Goal: Information Seeking & Learning: Learn about a topic

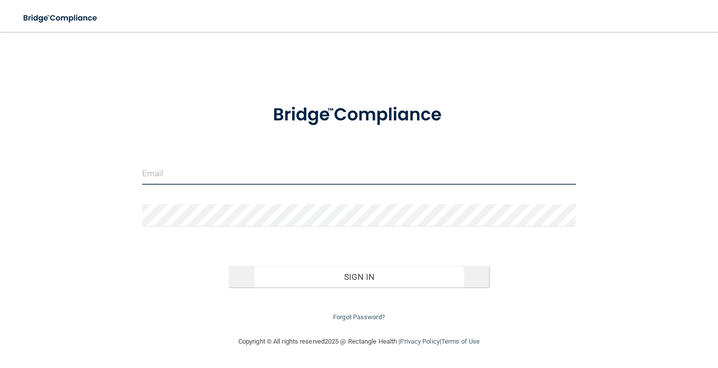
type input "[EMAIL_ADDRESS][DOMAIN_NAME]"
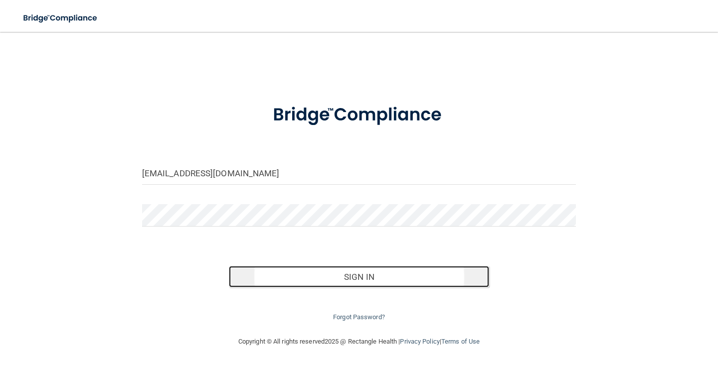
click at [379, 275] on button "Sign In" at bounding box center [359, 277] width 260 height 22
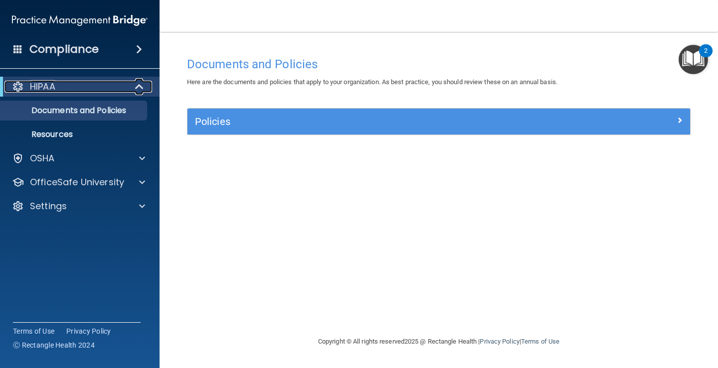
click at [72, 90] on div "HIPAA" at bounding box center [65, 87] width 123 height 12
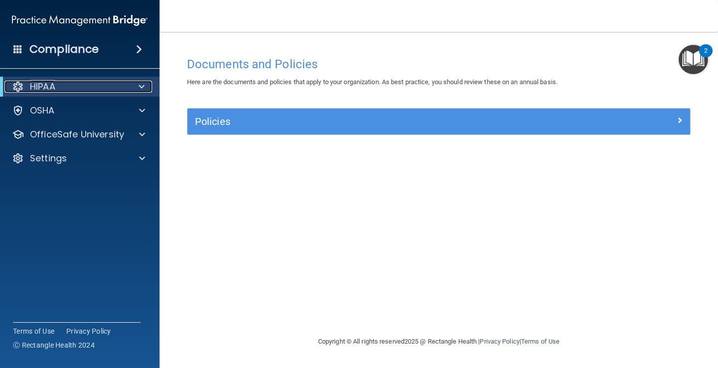
click at [74, 90] on div "HIPAA" at bounding box center [65, 87] width 123 height 12
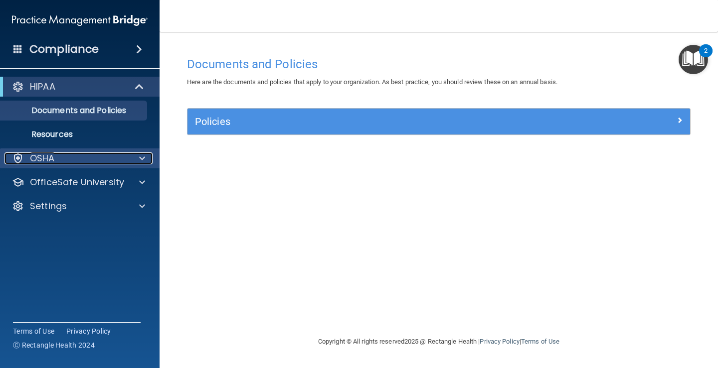
click at [55, 159] on div "OSHA" at bounding box center [66, 159] width 124 height 12
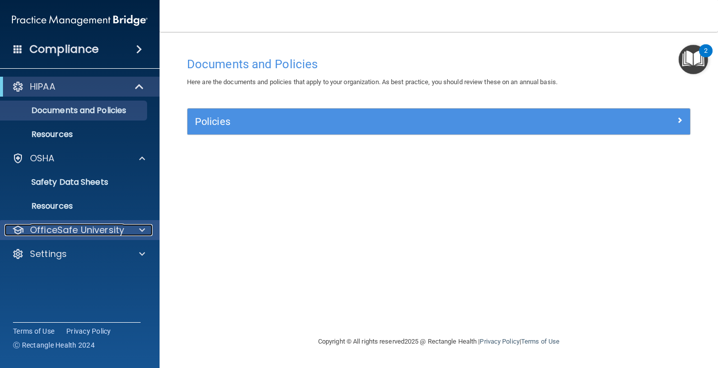
click at [140, 231] on span at bounding box center [142, 230] width 6 height 12
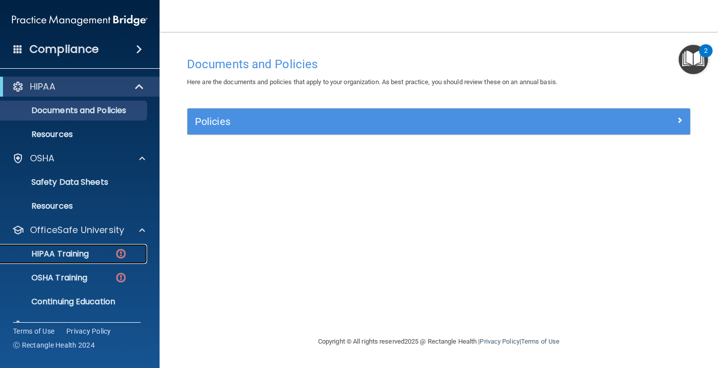
click at [103, 255] on div "HIPAA Training" at bounding box center [74, 254] width 136 height 10
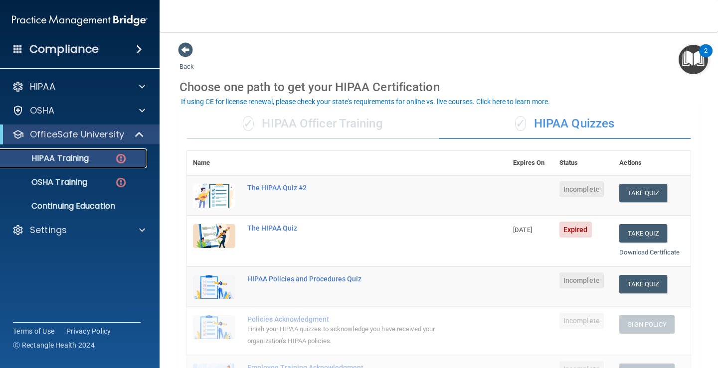
click at [90, 159] on div "HIPAA Training" at bounding box center [74, 159] width 136 height 10
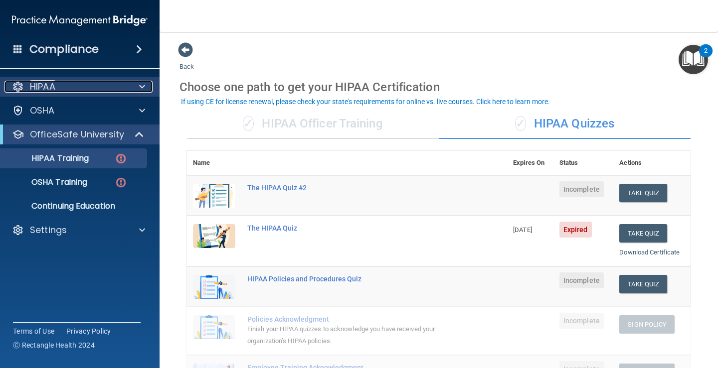
click at [88, 86] on div "HIPAA" at bounding box center [66, 87] width 124 height 12
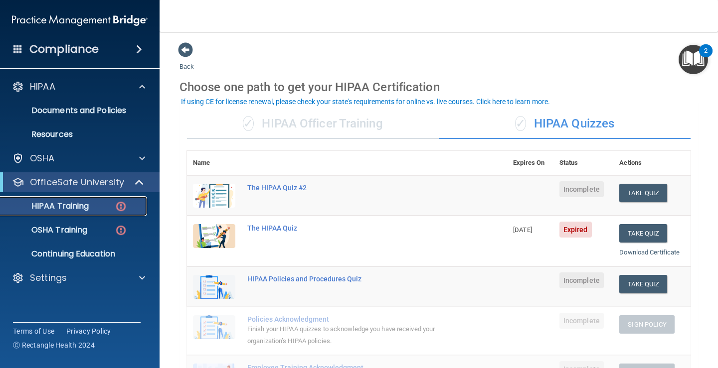
click at [107, 204] on div "HIPAA Training" at bounding box center [74, 206] width 136 height 10
click at [524, 233] on span "07/25/2025" at bounding box center [522, 229] width 19 height 7
click at [188, 48] on span at bounding box center [185, 49] width 15 height 15
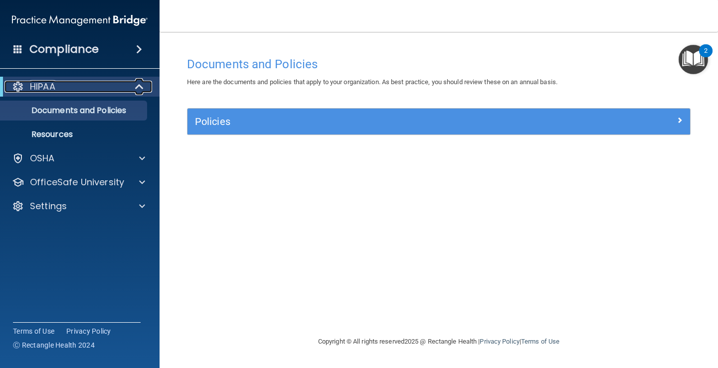
click at [134, 88] on div at bounding box center [140, 87] width 24 height 12
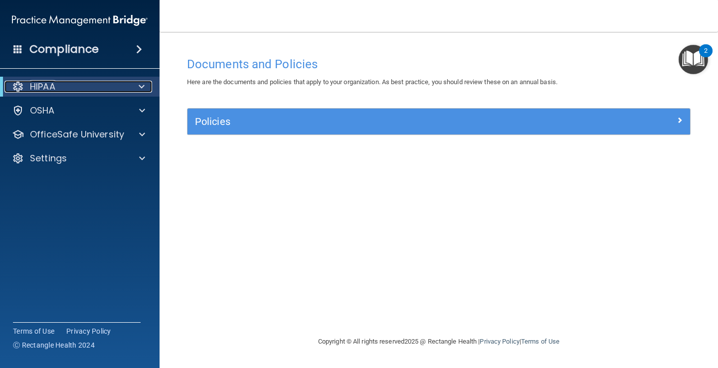
click at [135, 88] on div at bounding box center [140, 87] width 24 height 12
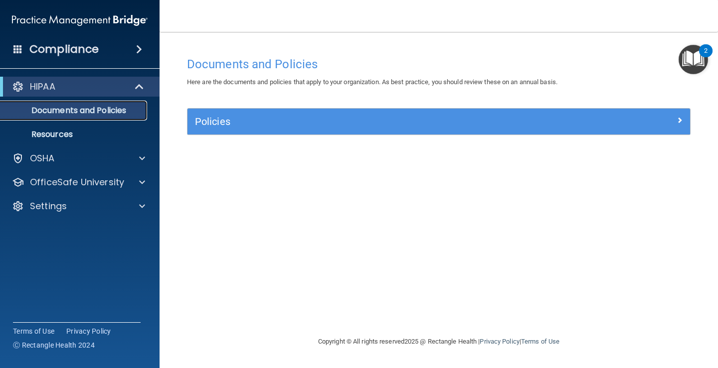
click at [110, 111] on p "Documents and Policies" at bounding box center [74, 111] width 136 height 10
click at [71, 137] on p "Resources" at bounding box center [74, 135] width 136 height 10
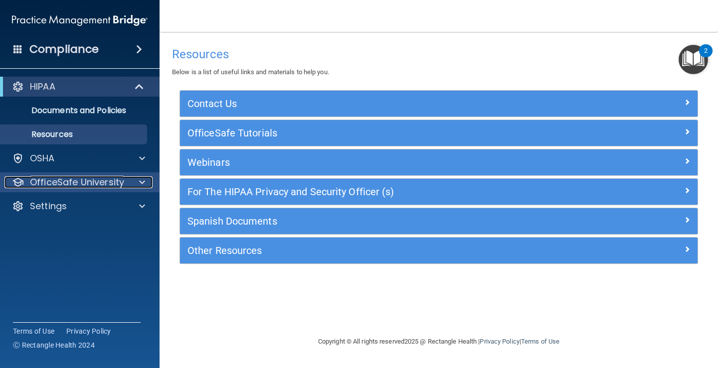
click at [86, 182] on p "OfficeSafe University" at bounding box center [77, 182] width 94 height 12
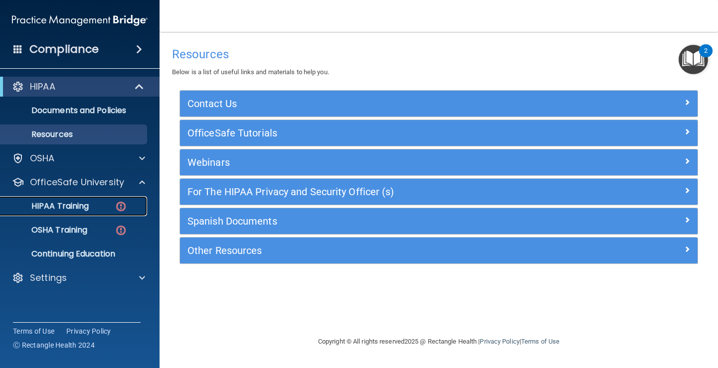
click at [79, 207] on p "HIPAA Training" at bounding box center [47, 206] width 82 height 10
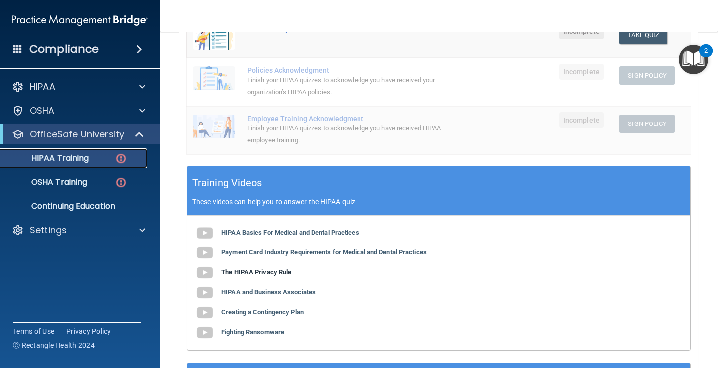
scroll to position [299, 0]
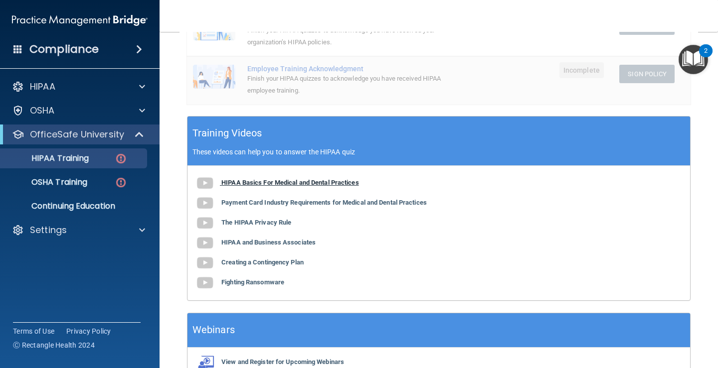
click at [203, 182] on img at bounding box center [205, 183] width 20 height 20
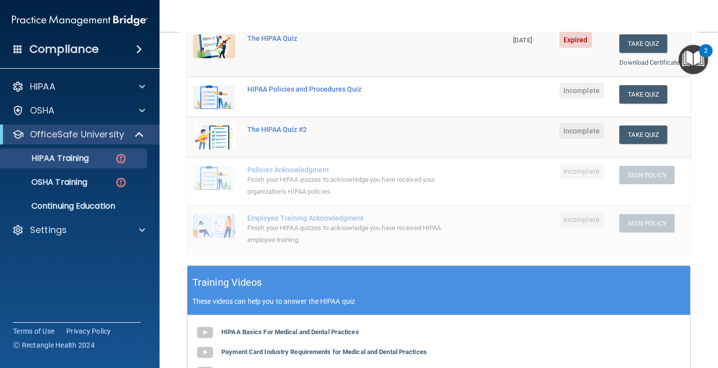
scroll to position [0, 0]
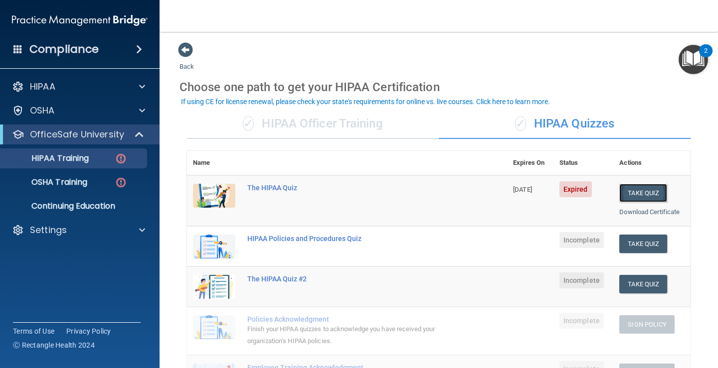
click at [634, 190] on button "Take Quiz" at bounding box center [643, 193] width 48 height 18
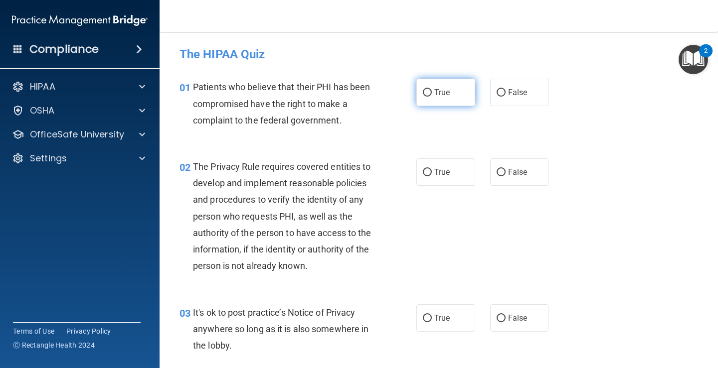
click at [425, 95] on input "True" at bounding box center [427, 92] width 9 height 7
radio input "true"
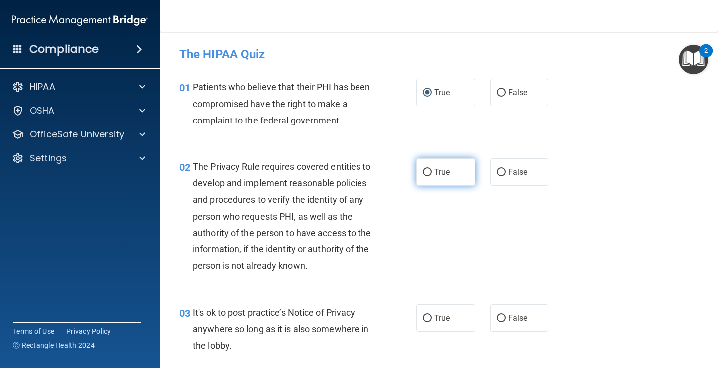
click at [423, 175] on input "True" at bounding box center [427, 172] width 9 height 7
radio input "true"
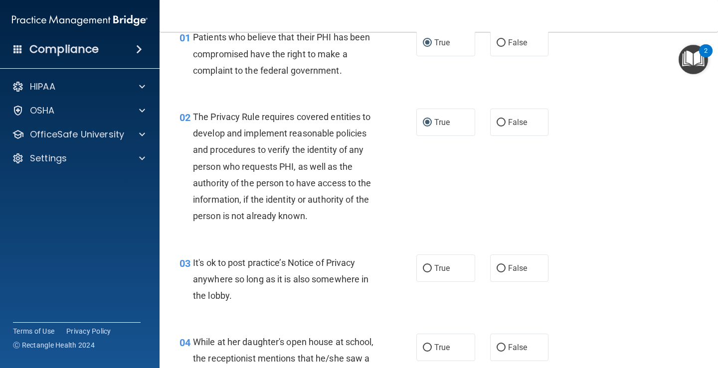
scroll to position [100, 0]
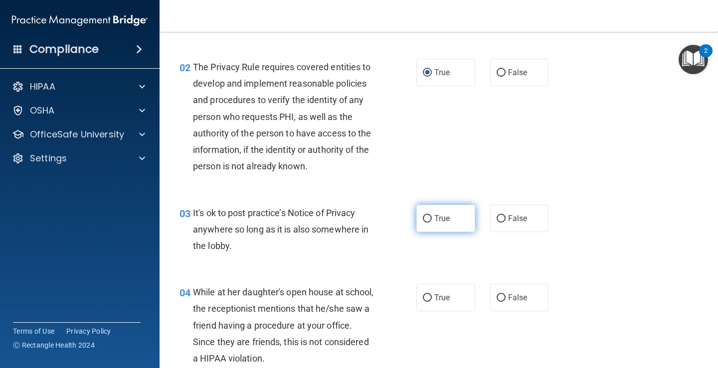
click at [428, 218] on label "True" at bounding box center [445, 218] width 59 height 27
click at [426, 218] on input "True" at bounding box center [427, 218] width 9 height 7
radio input "true"
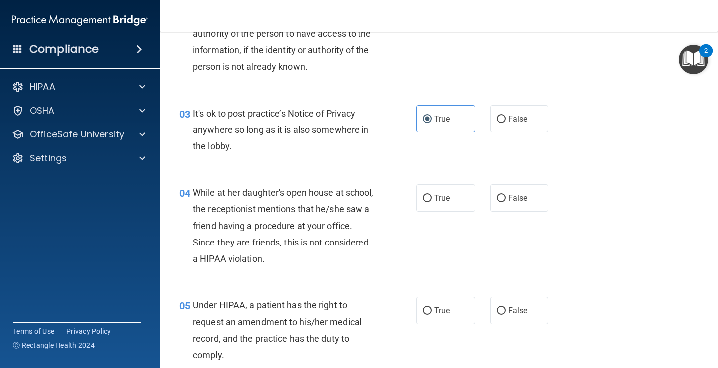
scroll to position [249, 0]
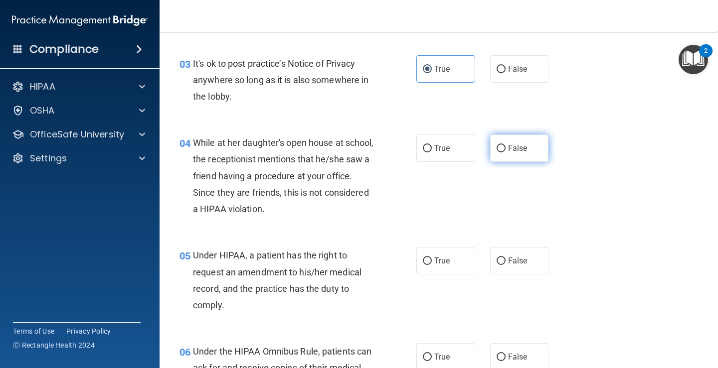
click at [498, 148] on input "False" at bounding box center [500, 148] width 9 height 7
radio input "true"
click at [427, 263] on input "True" at bounding box center [427, 261] width 9 height 7
radio input "true"
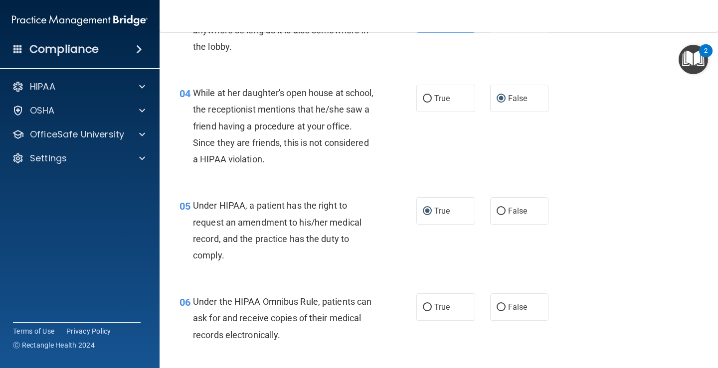
scroll to position [349, 0]
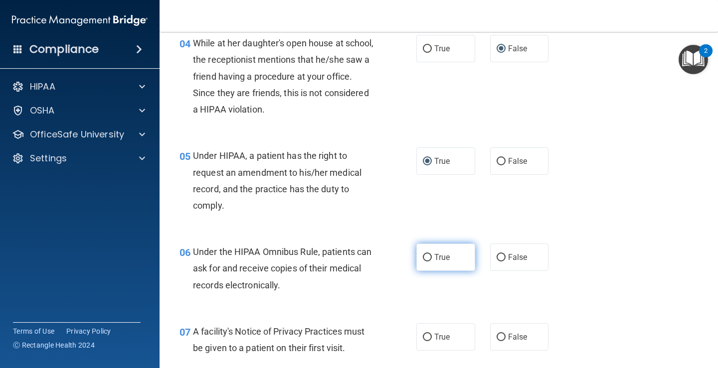
click at [425, 260] on input "True" at bounding box center [427, 257] width 9 height 7
radio input "true"
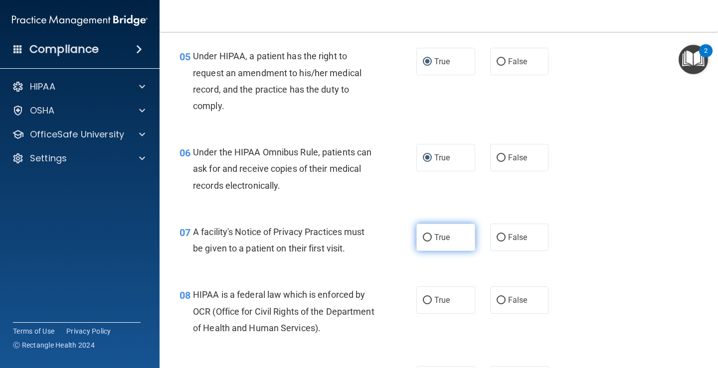
click at [423, 241] on input "True" at bounding box center [427, 237] width 9 height 7
radio input "true"
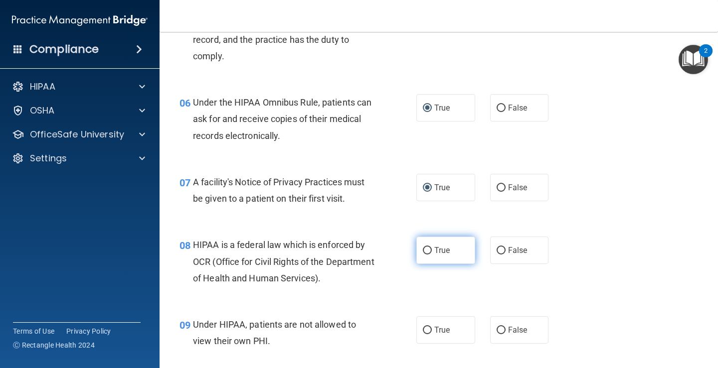
click at [426, 251] on input "True" at bounding box center [427, 250] width 9 height 7
radio input "true"
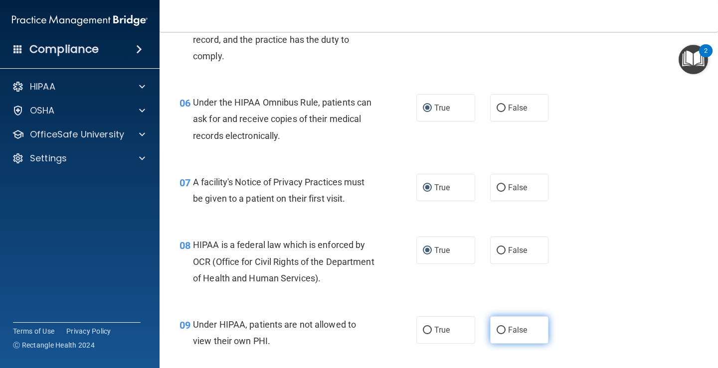
click at [497, 331] on input "False" at bounding box center [500, 330] width 9 height 7
radio input "true"
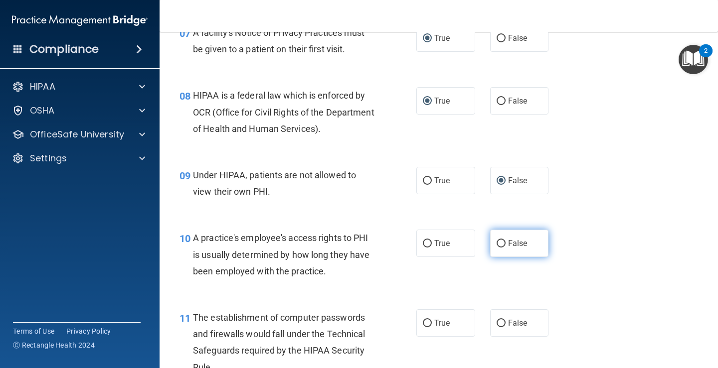
click at [496, 248] on input "False" at bounding box center [500, 243] width 9 height 7
radio input "true"
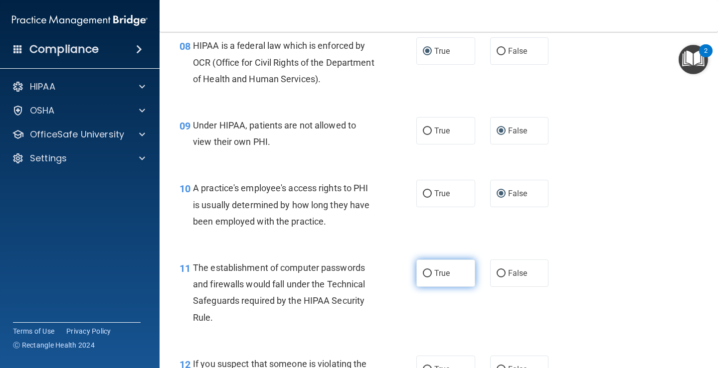
click at [426, 272] on input "True" at bounding box center [427, 273] width 9 height 7
radio input "true"
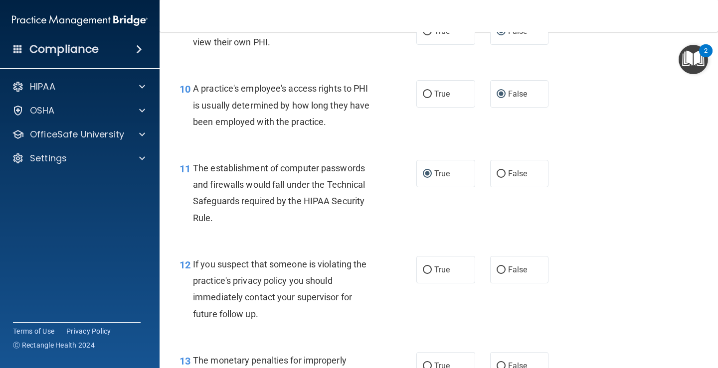
scroll to position [847, 0]
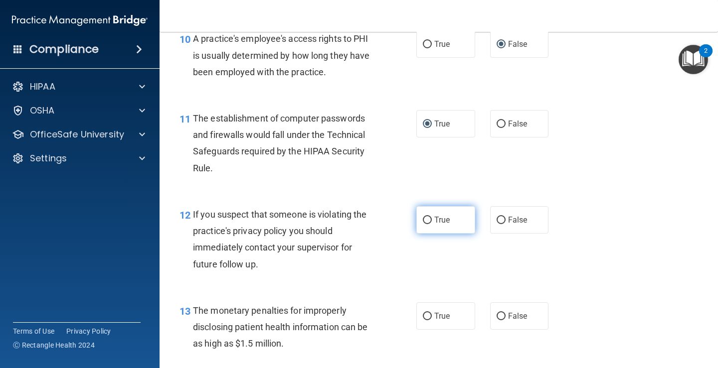
click at [423, 221] on input "True" at bounding box center [427, 220] width 9 height 7
radio input "true"
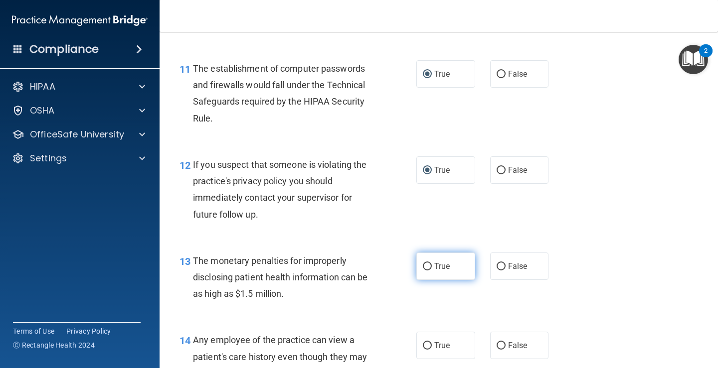
click at [427, 268] on label "True" at bounding box center [445, 266] width 59 height 27
click at [424, 267] on input "True" at bounding box center [427, 266] width 9 height 7
radio input "true"
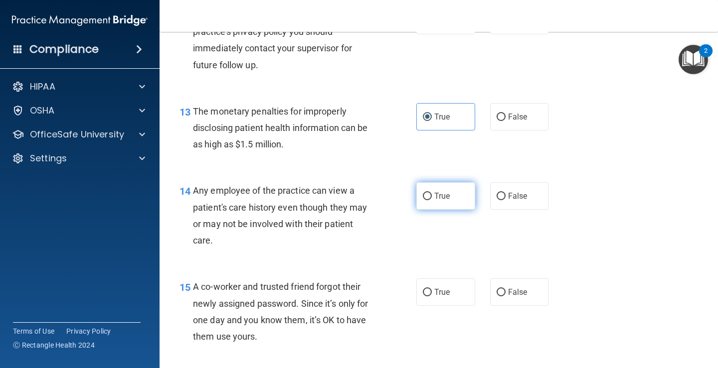
click at [425, 196] on input "True" at bounding box center [427, 196] width 9 height 7
radio input "true"
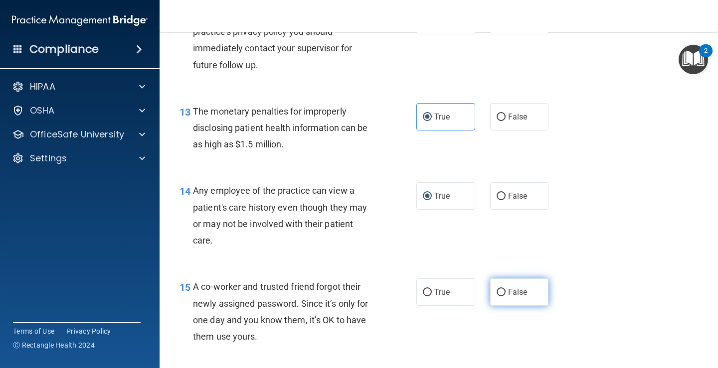
click at [496, 295] on input "False" at bounding box center [500, 292] width 9 height 7
radio input "true"
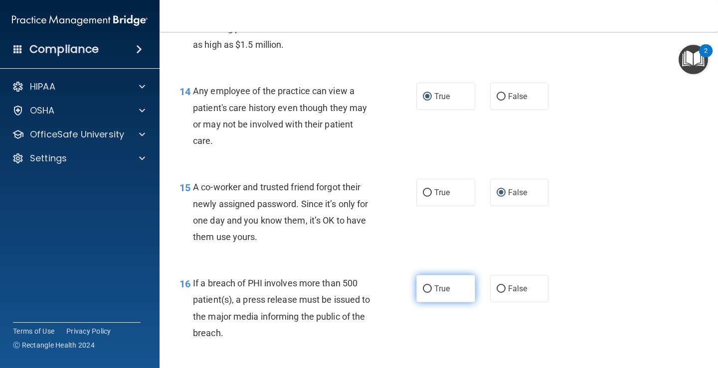
click at [424, 291] on input "True" at bounding box center [427, 289] width 9 height 7
radio input "true"
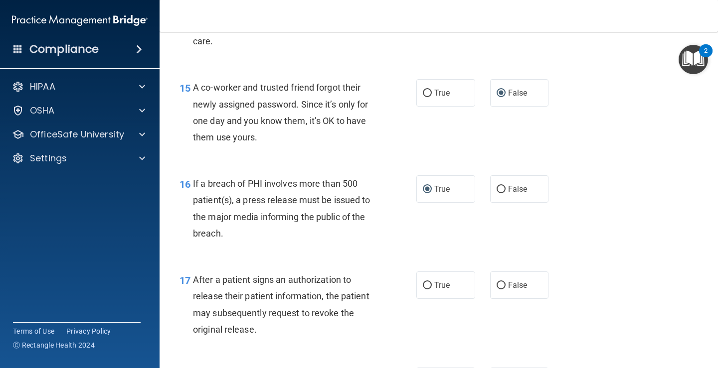
scroll to position [1296, 0]
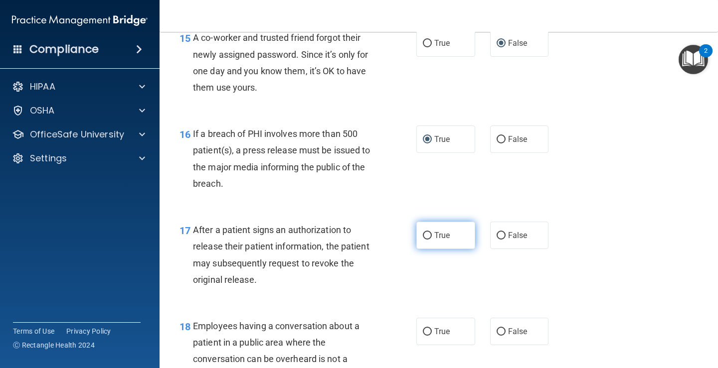
click at [423, 237] on input "True" at bounding box center [427, 235] width 9 height 7
radio input "true"
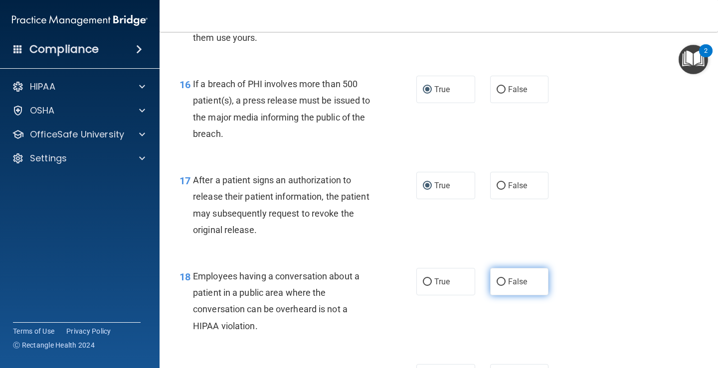
click at [496, 284] on input "False" at bounding box center [500, 282] width 9 height 7
radio input "true"
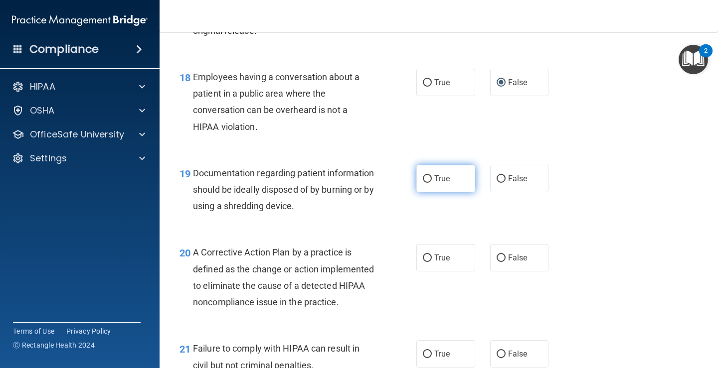
scroll to position [1595, 0]
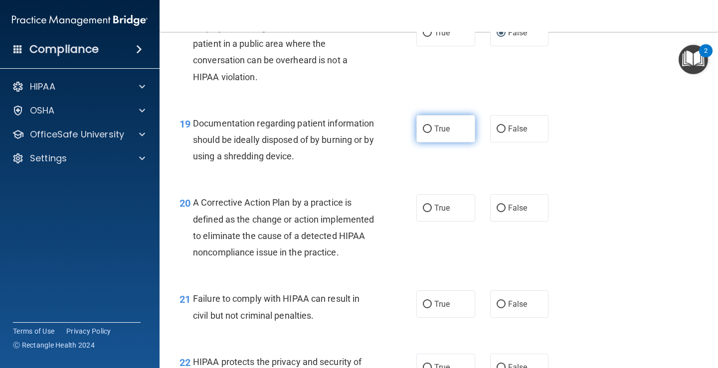
click at [426, 129] on input "True" at bounding box center [427, 129] width 9 height 7
radio input "true"
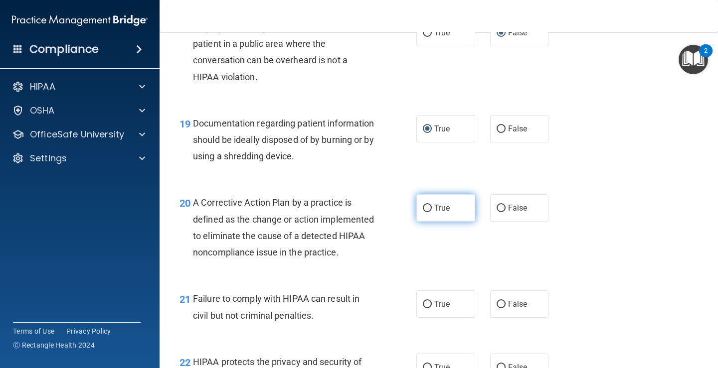
click at [425, 211] on input "True" at bounding box center [427, 208] width 9 height 7
radio input "true"
click at [428, 318] on label "True" at bounding box center [445, 304] width 59 height 27
click at [424, 309] on input "True" at bounding box center [427, 304] width 9 height 7
radio input "true"
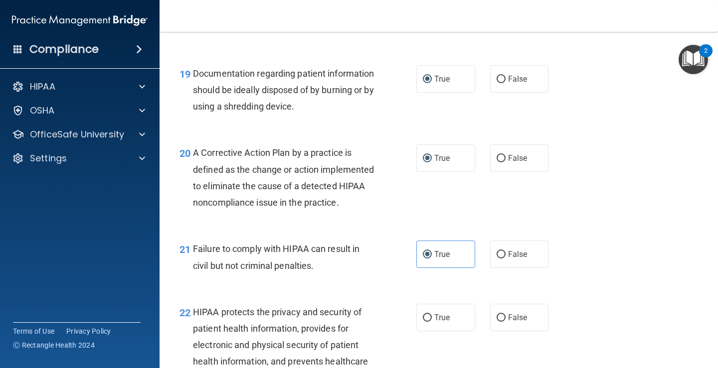
scroll to position [1695, 0]
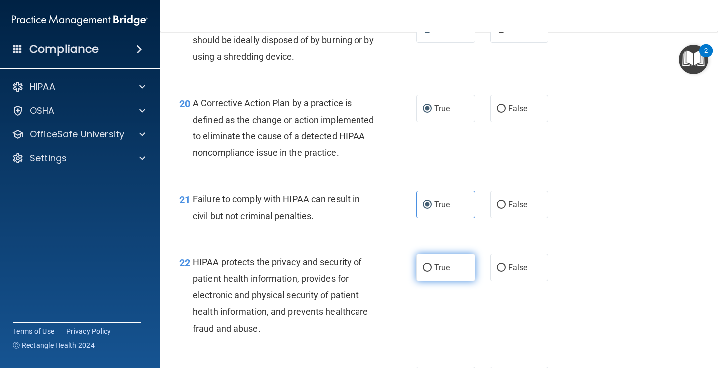
click at [424, 282] on label "True" at bounding box center [445, 267] width 59 height 27
click at [423, 272] on input "True" at bounding box center [427, 268] width 9 height 7
radio input "true"
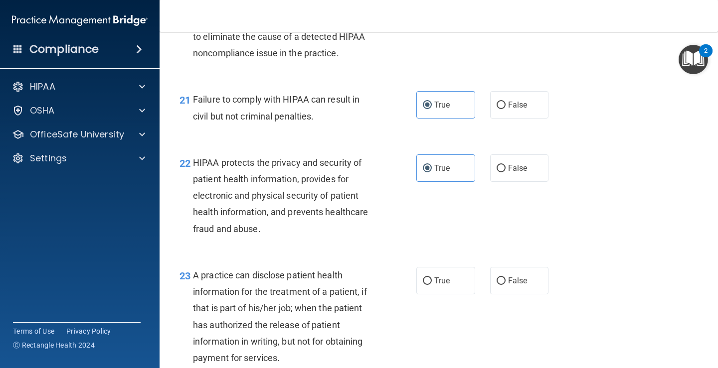
scroll to position [1844, 0]
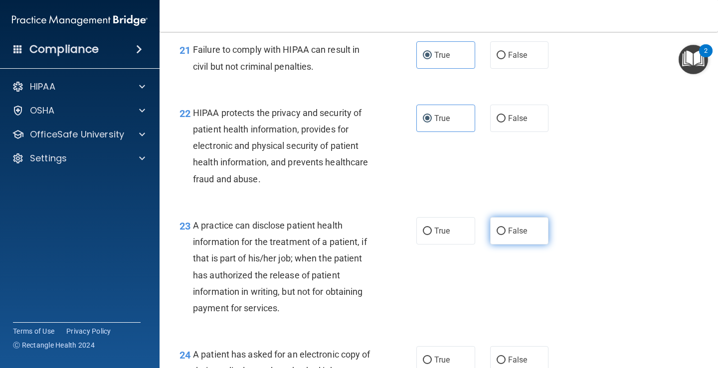
click at [496, 235] on input "False" at bounding box center [500, 231] width 9 height 7
radio input "true"
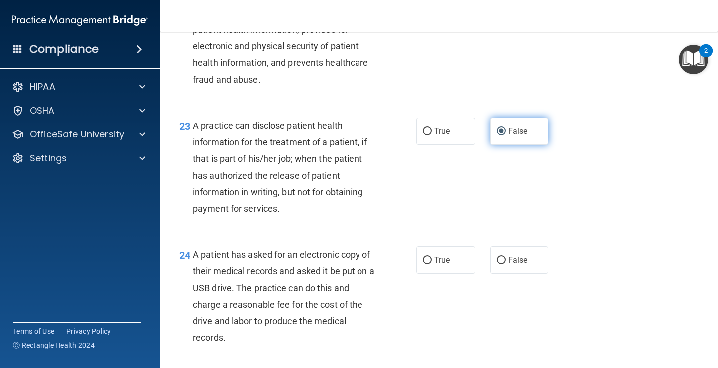
click at [497, 136] on input "False" at bounding box center [500, 131] width 9 height 7
click at [434, 136] on span "True" at bounding box center [441, 131] width 15 height 9
click at [432, 136] on input "True" at bounding box center [427, 131] width 9 height 7
radio input "true"
radio input "false"
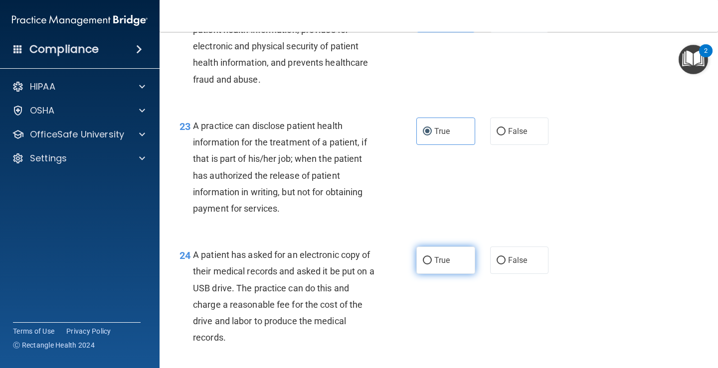
click at [426, 265] on input "True" at bounding box center [427, 260] width 9 height 7
radio input "true"
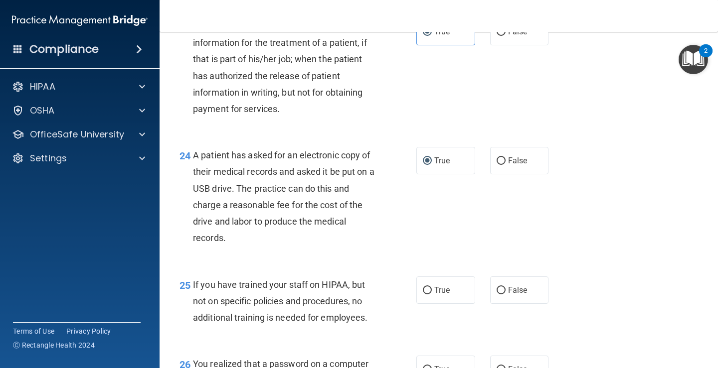
scroll to position [2094, 0]
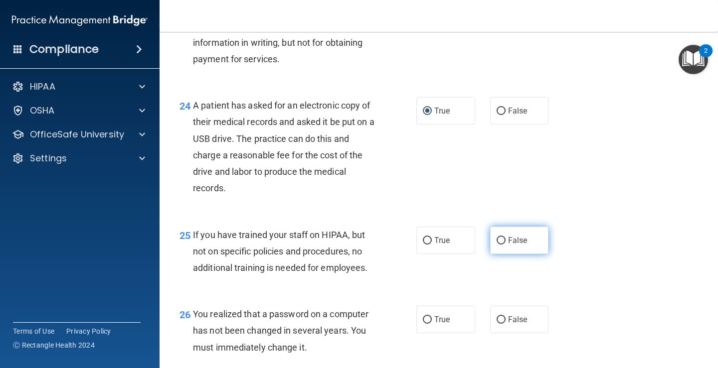
click at [497, 245] on input "False" at bounding box center [500, 240] width 9 height 7
radio input "true"
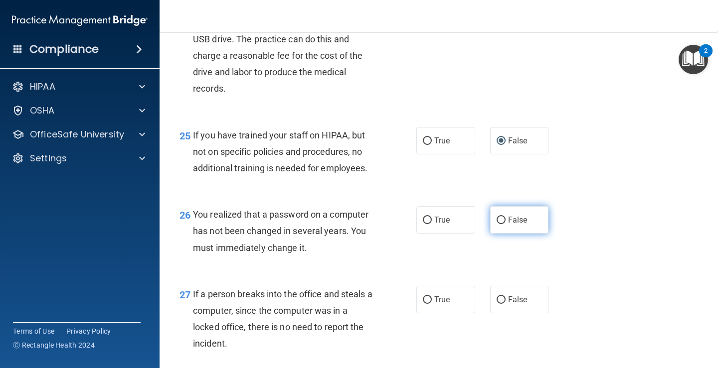
click at [496, 224] on input "False" at bounding box center [500, 220] width 9 height 7
radio input "true"
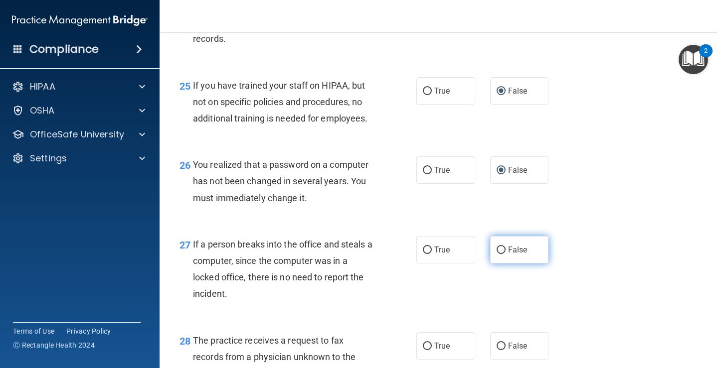
click at [496, 254] on input "False" at bounding box center [500, 250] width 9 height 7
radio input "true"
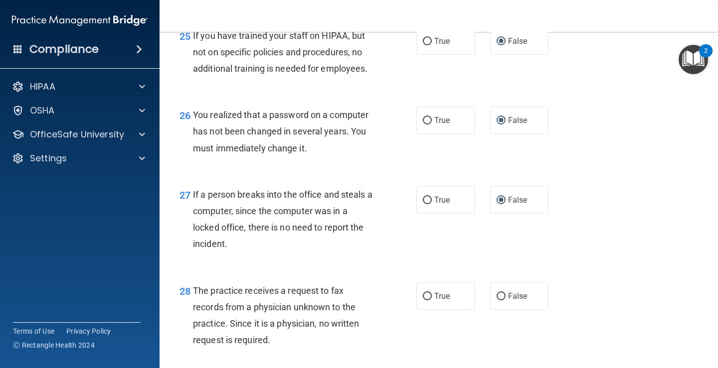
scroll to position [2343, 0]
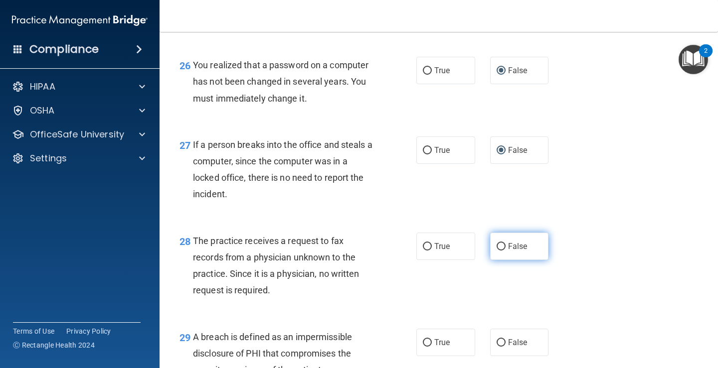
click at [496, 251] on input "False" at bounding box center [500, 246] width 9 height 7
radio input "true"
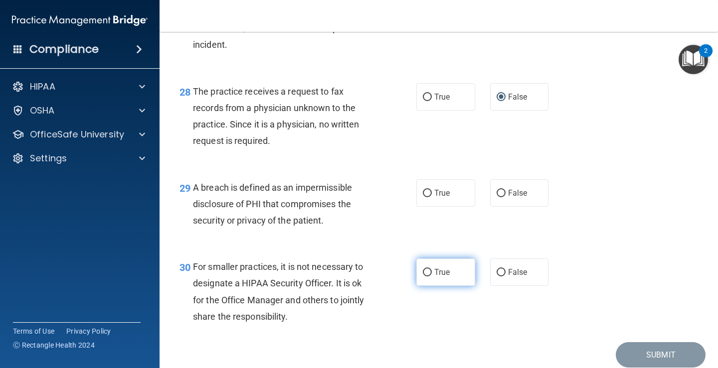
click at [422, 286] on label "True" at bounding box center [445, 272] width 59 height 27
click at [423, 277] on input "True" at bounding box center [427, 272] width 9 height 7
radio input "true"
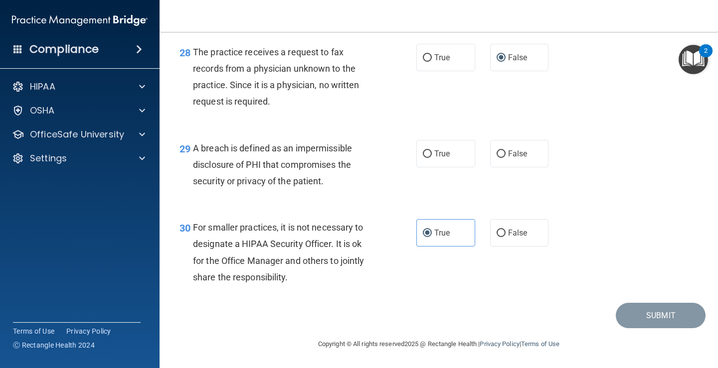
scroll to position [2548, 0]
click at [423, 155] on input "True" at bounding box center [427, 154] width 9 height 7
radio input "true"
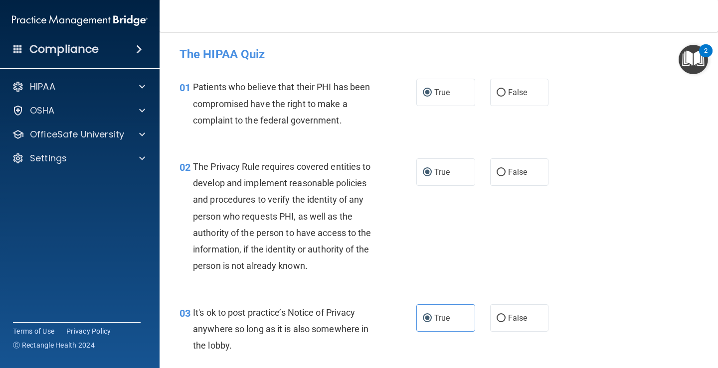
scroll to position [50, 0]
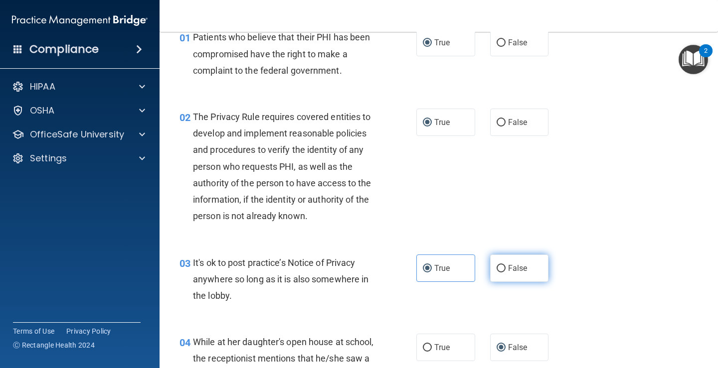
click at [498, 267] on input "False" at bounding box center [500, 268] width 9 height 7
radio input "true"
radio input "false"
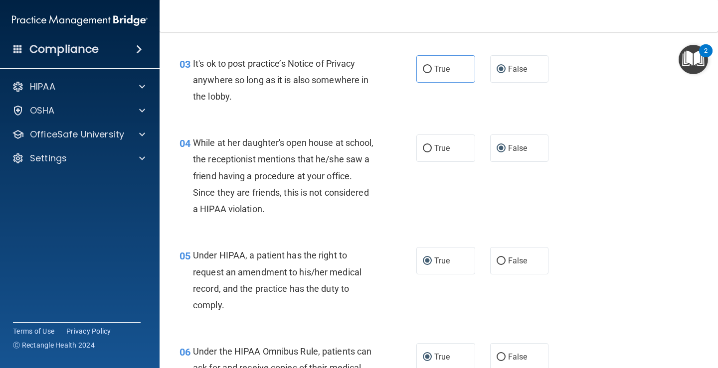
scroll to position [299, 0]
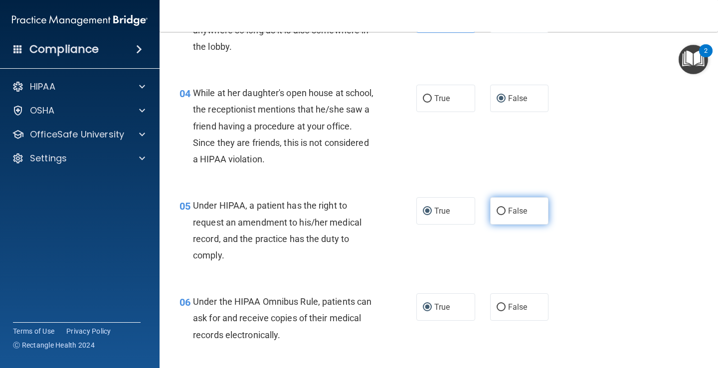
click at [500, 209] on input "False" at bounding box center [500, 211] width 9 height 7
radio input "true"
radio input "false"
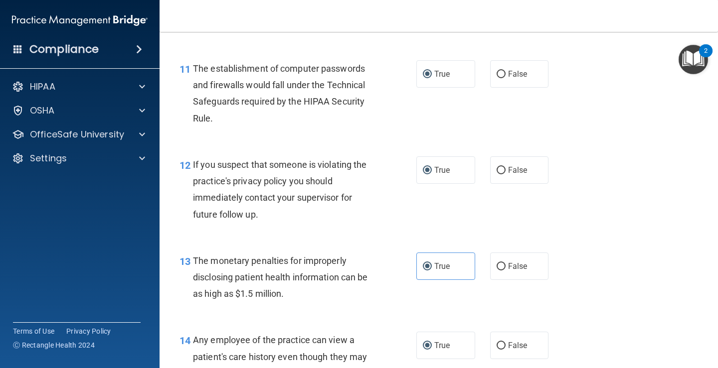
scroll to position [1047, 0]
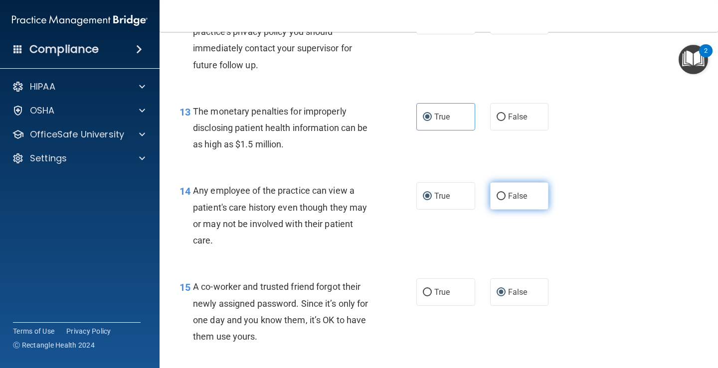
click at [496, 198] on input "False" at bounding box center [500, 196] width 9 height 7
radio input "true"
radio input "false"
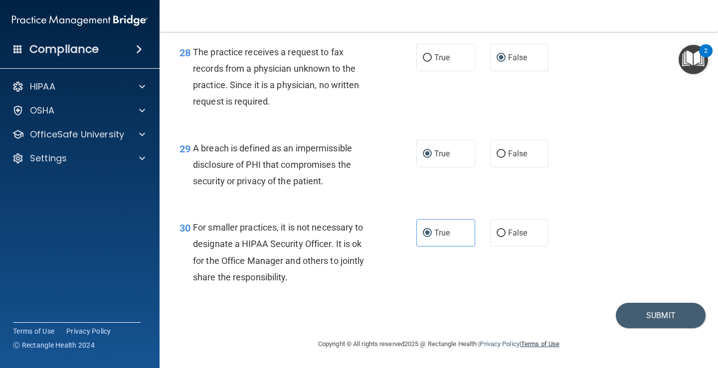
scroll to position [2548, 0]
click at [644, 321] on button "Submit" at bounding box center [661, 315] width 90 height 25
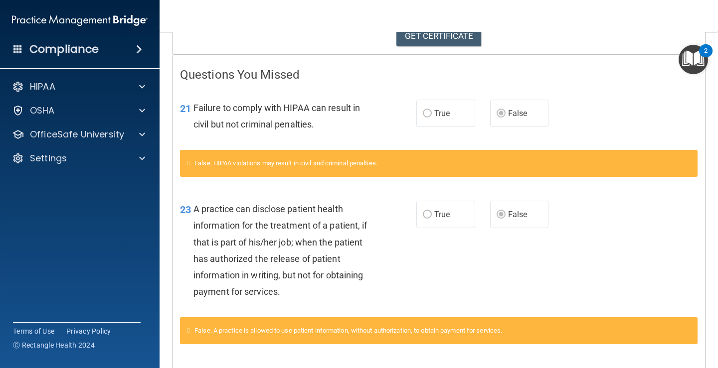
scroll to position [167, 0]
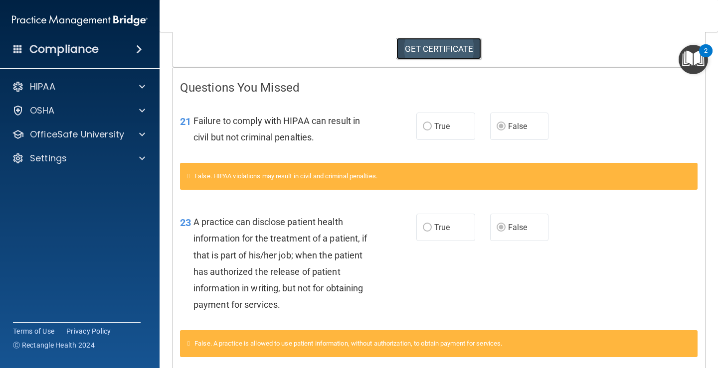
click at [471, 50] on link "GET CERTIFICATE" at bounding box center [438, 49] width 85 height 22
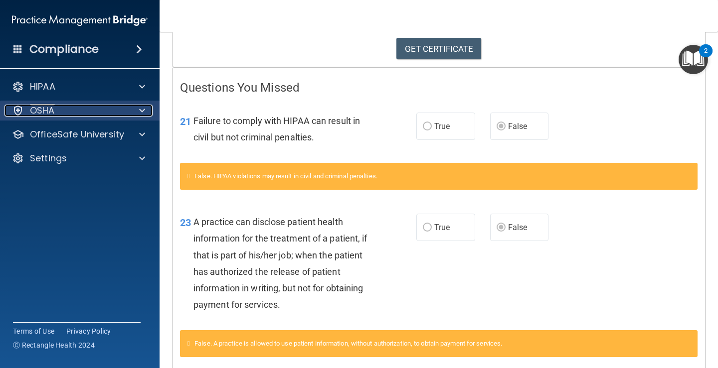
click at [67, 107] on div "OSHA" at bounding box center [66, 111] width 124 height 12
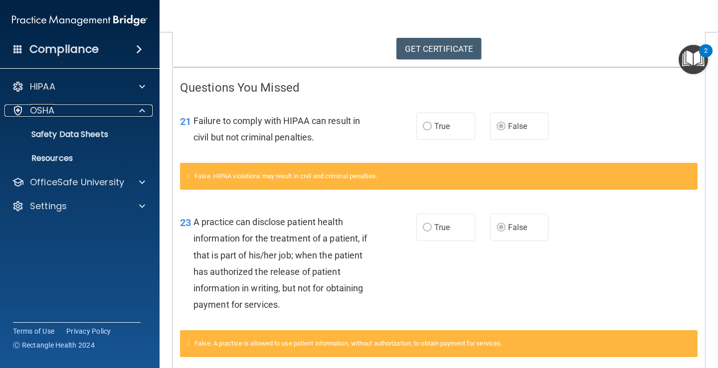
scroll to position [481, 0]
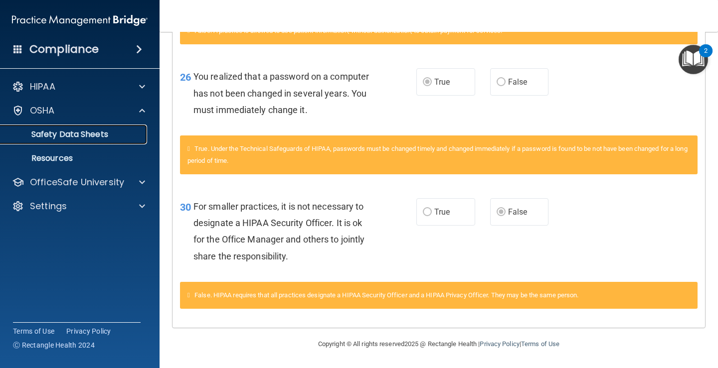
click at [79, 134] on p "Safety Data Sheets" at bounding box center [74, 135] width 136 height 10
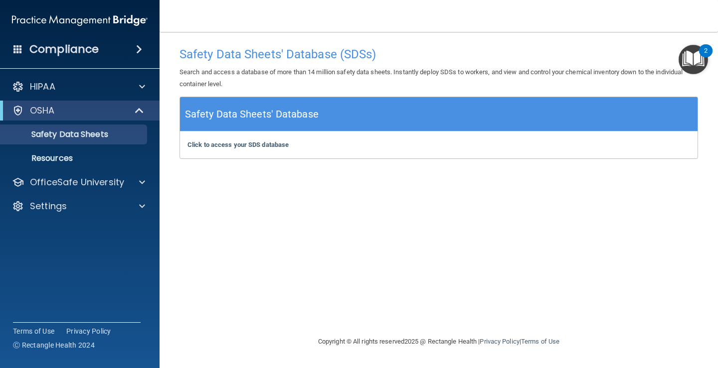
click at [329, 121] on div "Safety Data Sheets' Database" at bounding box center [438, 114] width 517 height 34
click at [230, 145] on b "Click to access your SDS database" at bounding box center [237, 144] width 101 height 7
click at [86, 88] on div "HIPAA" at bounding box center [66, 87] width 124 height 12
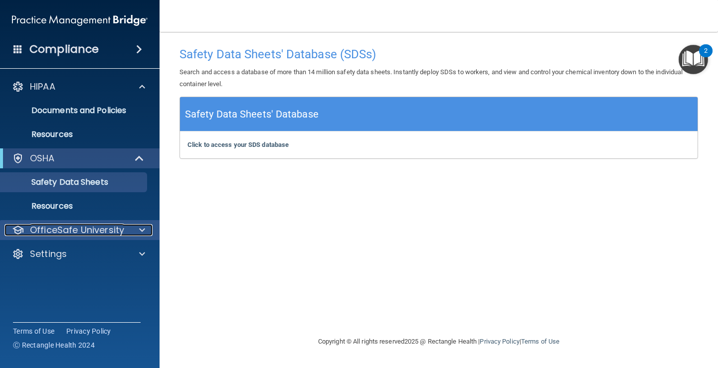
click at [98, 228] on p "OfficeSafe University" at bounding box center [77, 230] width 94 height 12
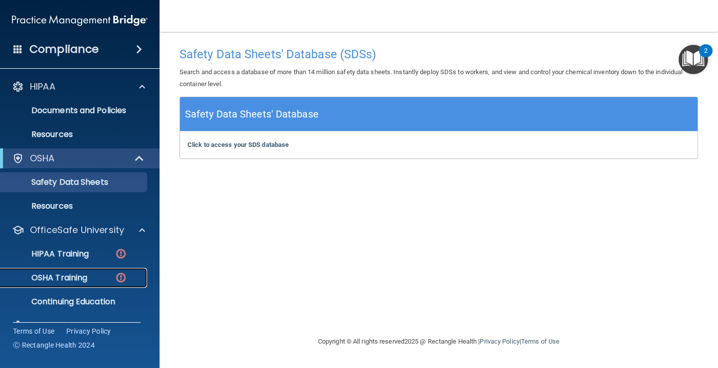
click at [79, 277] on p "OSHA Training" at bounding box center [46, 278] width 81 height 10
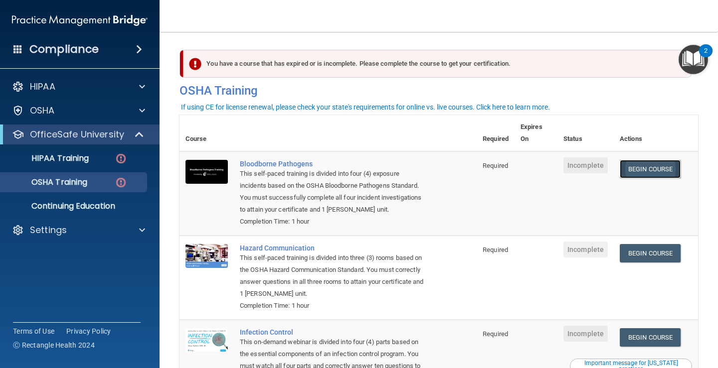
click at [638, 174] on link "Begin Course" at bounding box center [650, 169] width 61 height 18
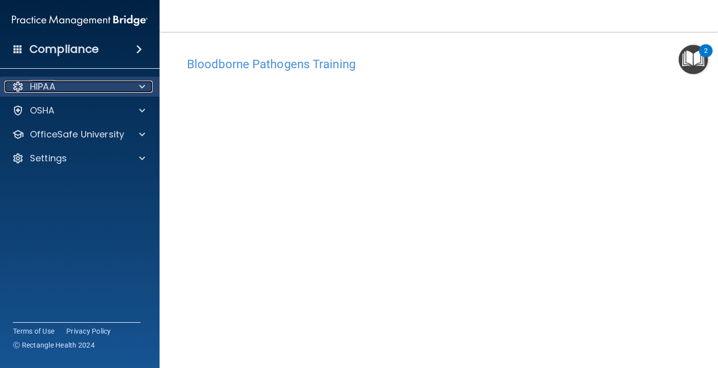
click at [67, 88] on div "HIPAA" at bounding box center [66, 87] width 124 height 12
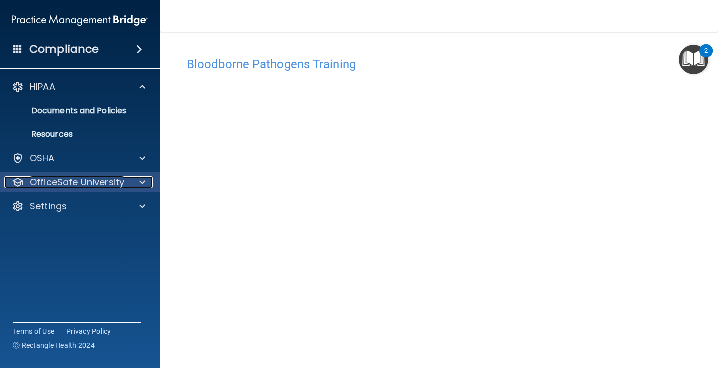
click at [70, 179] on p "OfficeSafe University" at bounding box center [77, 182] width 94 height 12
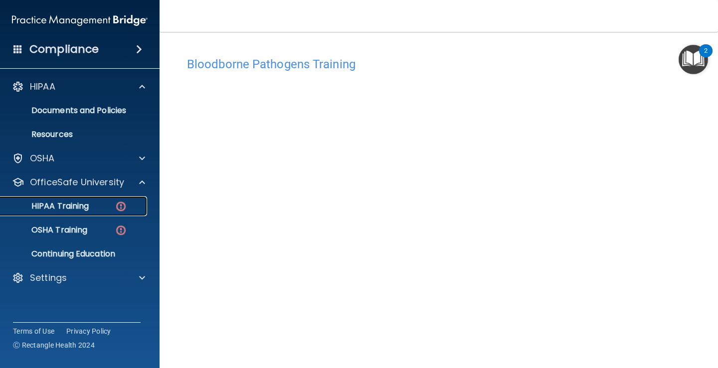
click at [77, 210] on p "HIPAA Training" at bounding box center [47, 206] width 82 height 10
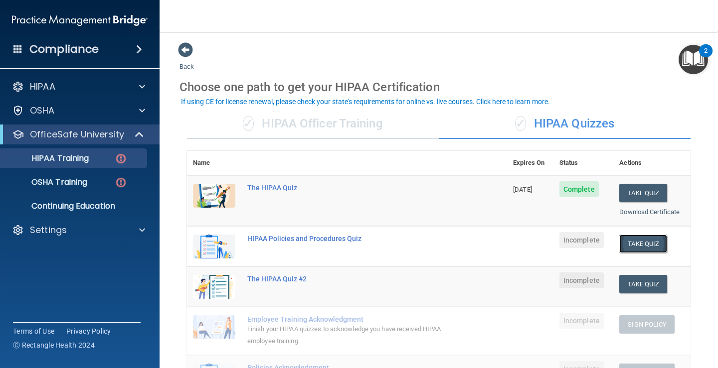
click at [636, 253] on button "Take Quiz" at bounding box center [643, 244] width 48 height 18
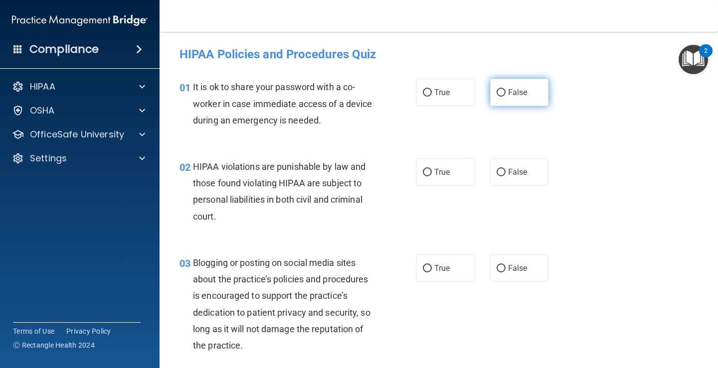
click at [497, 94] on input "False" at bounding box center [500, 92] width 9 height 7
radio input "true"
click at [425, 95] on input "True" at bounding box center [427, 92] width 9 height 7
radio input "true"
radio input "false"
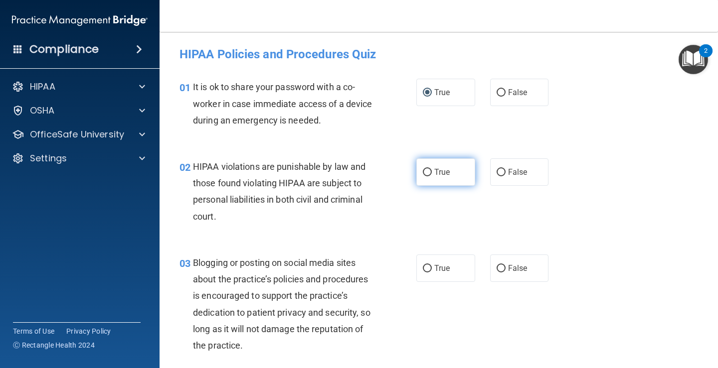
click at [423, 173] on input "True" at bounding box center [427, 172] width 9 height 7
radio input "true"
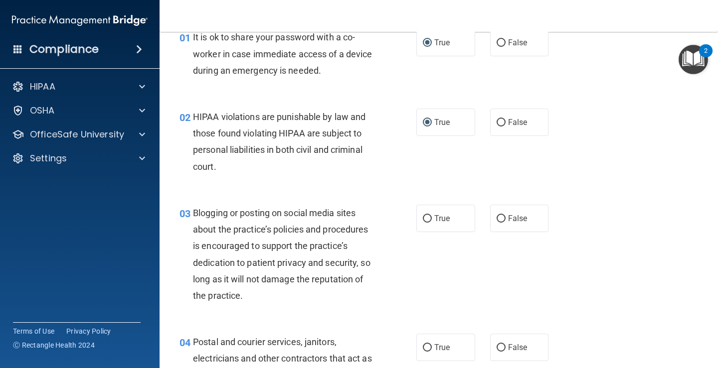
scroll to position [100, 0]
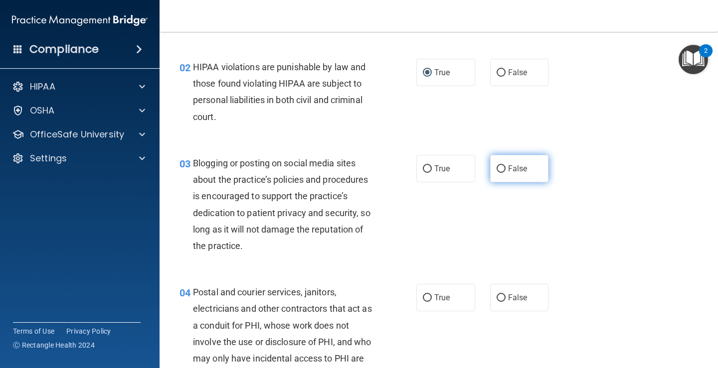
click at [498, 168] on input "False" at bounding box center [500, 168] width 9 height 7
radio input "true"
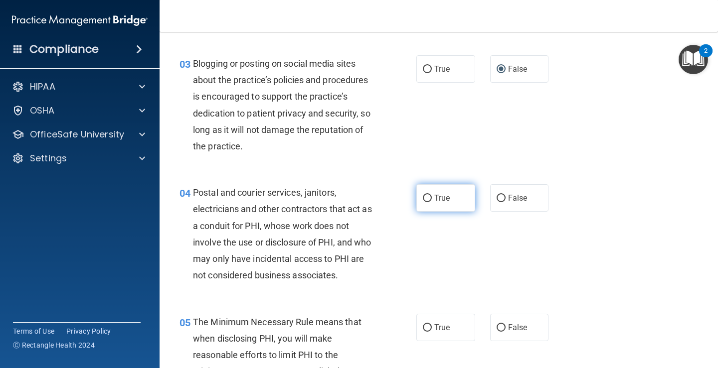
click at [423, 201] on input "True" at bounding box center [427, 198] width 9 height 7
radio input "true"
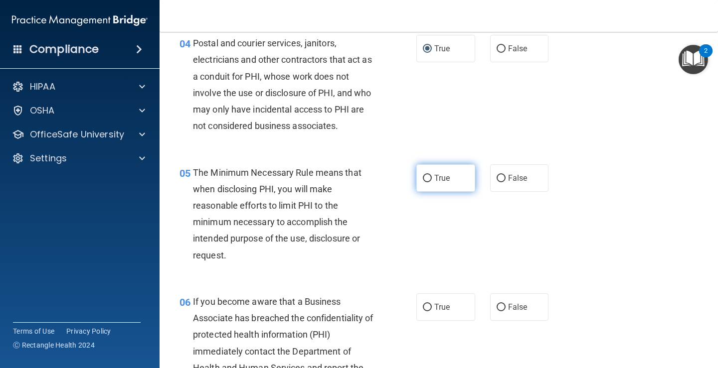
click at [423, 180] on input "True" at bounding box center [427, 178] width 9 height 7
radio input "true"
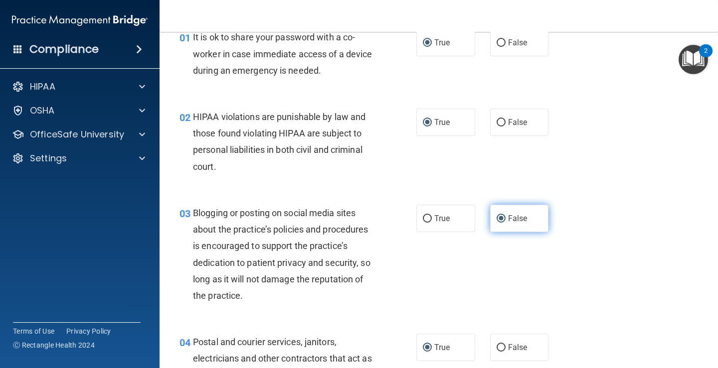
scroll to position [0, 0]
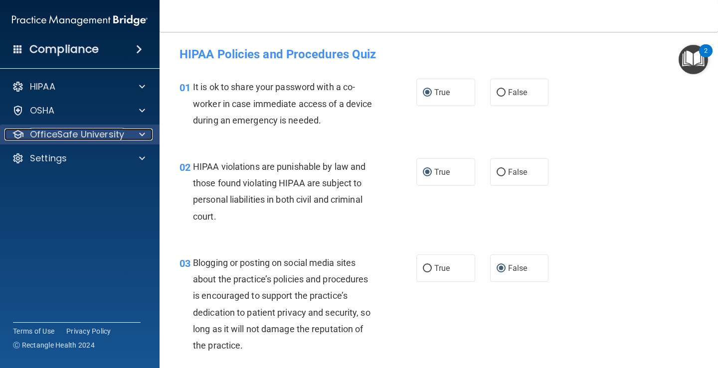
click at [108, 130] on p "OfficeSafe University" at bounding box center [77, 135] width 94 height 12
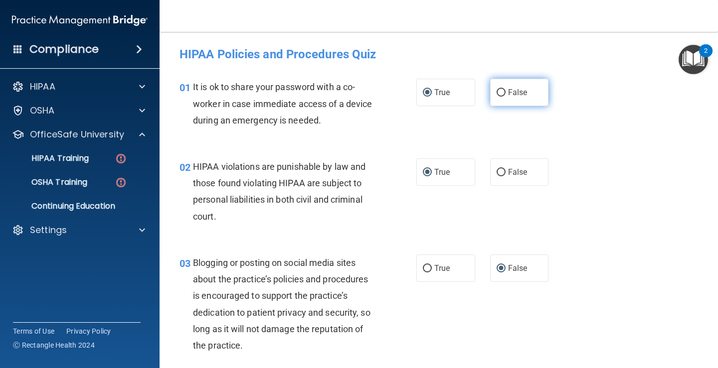
click at [499, 92] on input "False" at bounding box center [500, 92] width 9 height 7
radio input "true"
radio input "false"
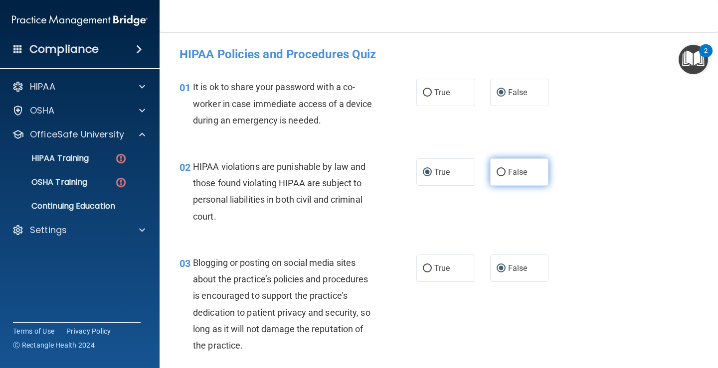
click at [496, 174] on input "False" at bounding box center [500, 172] width 9 height 7
radio input "true"
radio input "false"
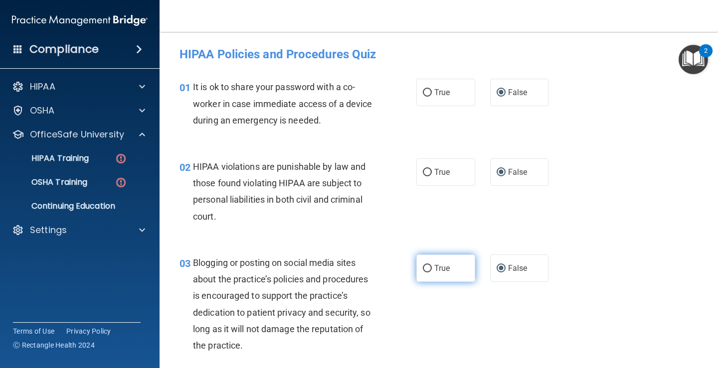
click at [426, 271] on input "True" at bounding box center [427, 268] width 9 height 7
radio input "true"
radio input "false"
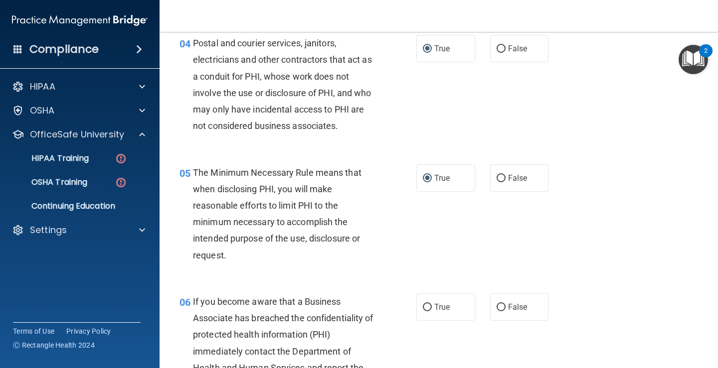
scroll to position [498, 0]
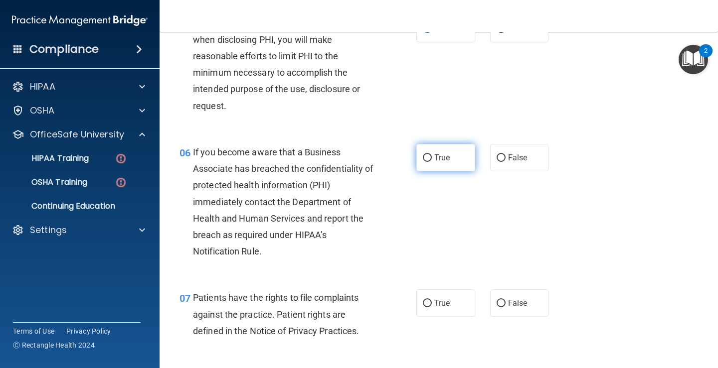
click at [420, 163] on label "True" at bounding box center [445, 157] width 59 height 27
click at [423, 162] on input "True" at bounding box center [427, 158] width 9 height 7
radio input "true"
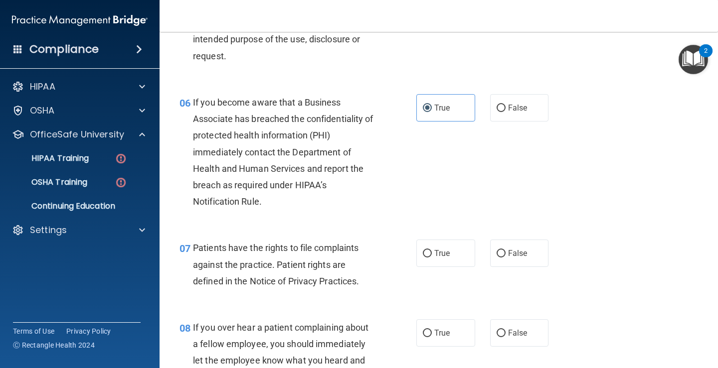
scroll to position [598, 0]
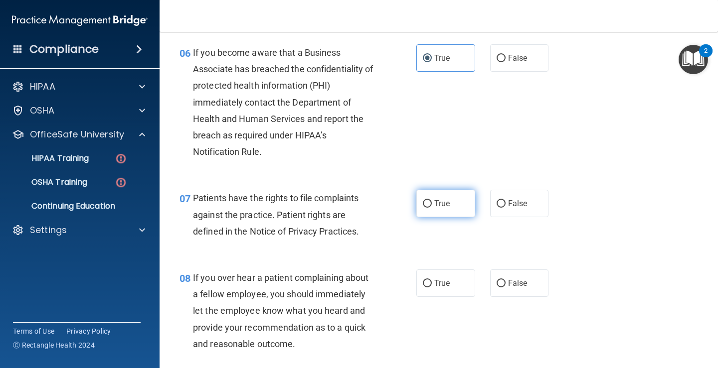
click at [426, 204] on input "True" at bounding box center [427, 203] width 9 height 7
radio input "true"
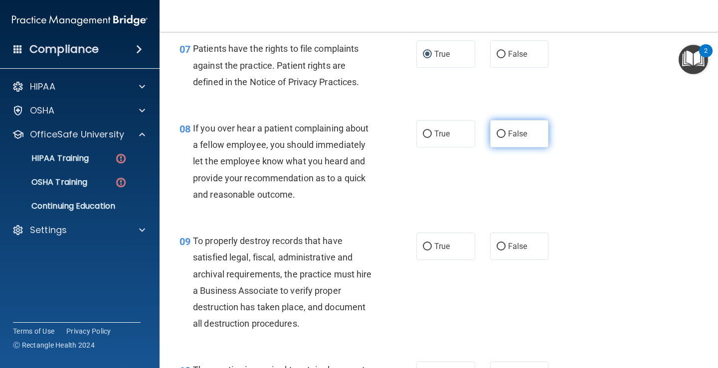
click at [496, 135] on input "False" at bounding box center [500, 134] width 9 height 7
radio input "true"
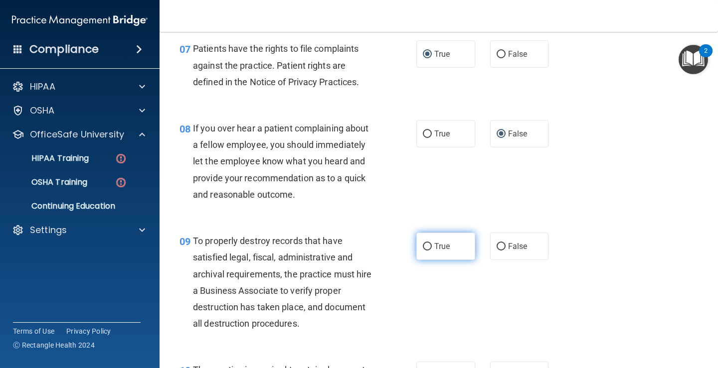
scroll to position [698, 0]
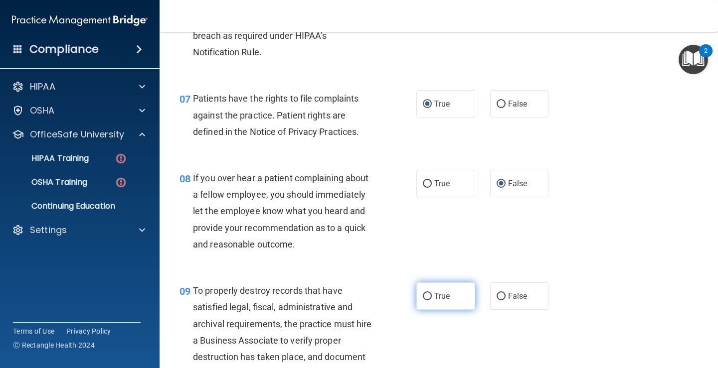
click at [425, 244] on div "08 If you over hear a patient complaining about a fellow employee, you should i…" at bounding box center [297, 214] width 267 height 88
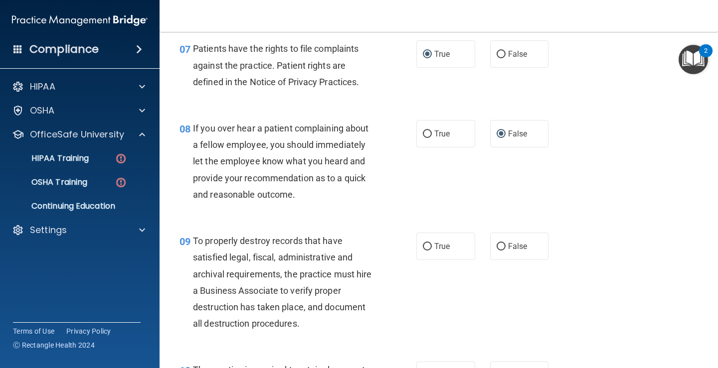
scroll to position [798, 0]
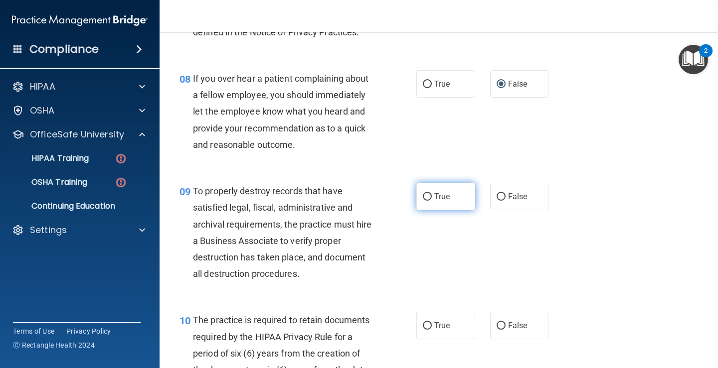
click at [424, 201] on label "True" at bounding box center [445, 196] width 59 height 27
click at [424, 201] on input "True" at bounding box center [427, 196] width 9 height 7
radio input "true"
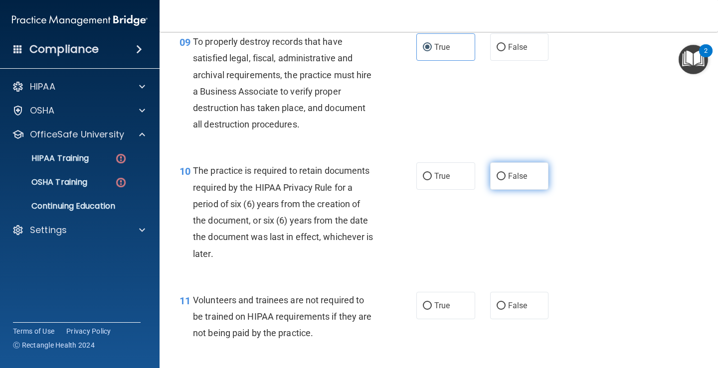
click at [496, 179] on input "False" at bounding box center [500, 176] width 9 height 7
radio input "true"
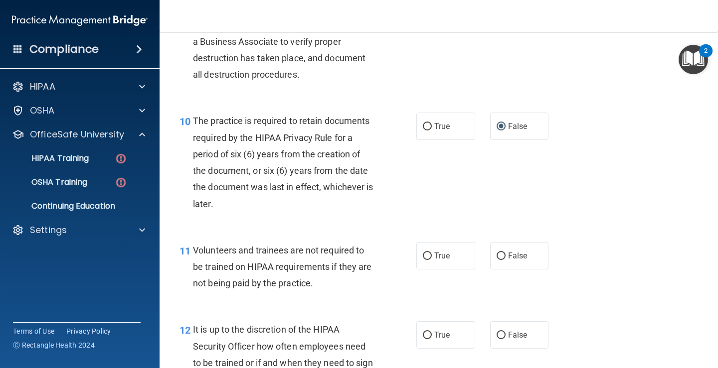
scroll to position [1047, 0]
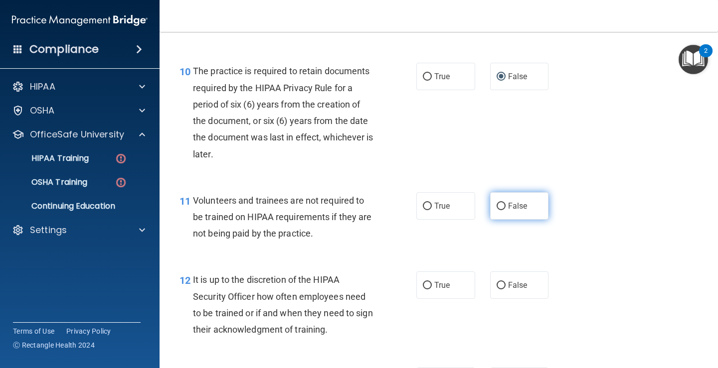
click at [498, 204] on input "False" at bounding box center [500, 206] width 9 height 7
radio input "true"
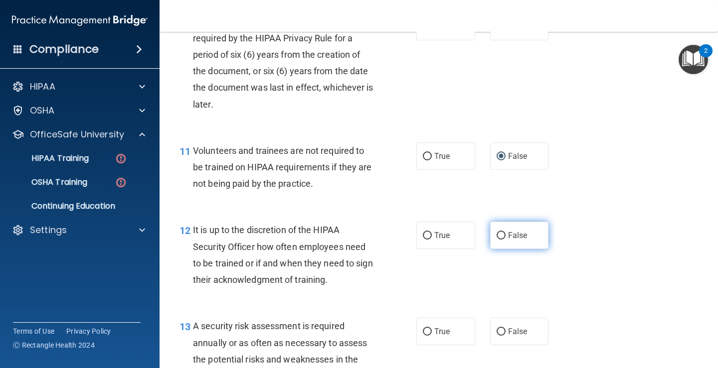
click at [497, 236] on input "False" at bounding box center [500, 235] width 9 height 7
radio input "true"
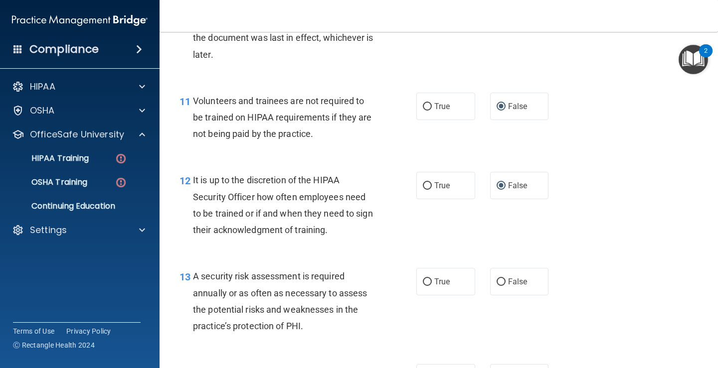
scroll to position [1196, 0]
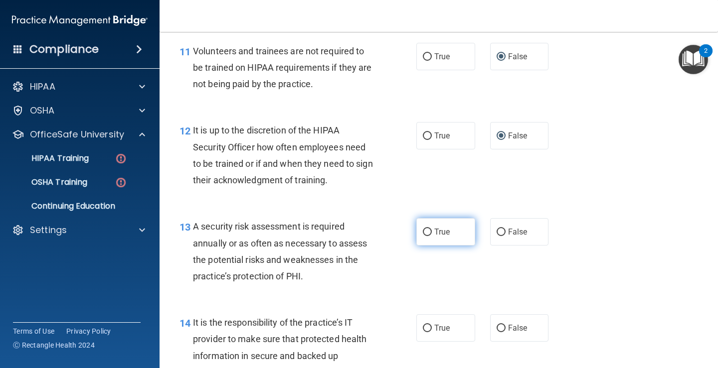
click at [424, 233] on input "True" at bounding box center [427, 232] width 9 height 7
radio input "true"
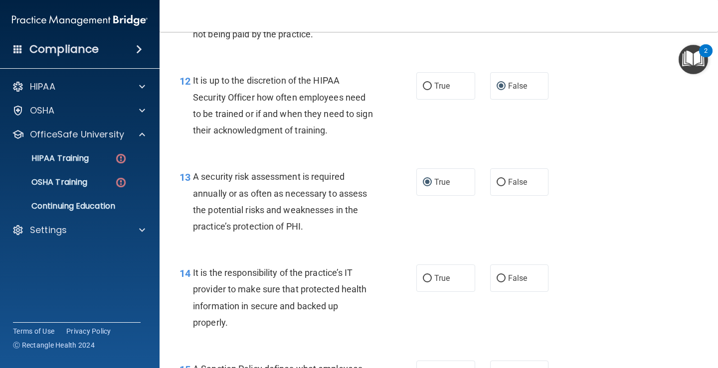
scroll to position [1296, 0]
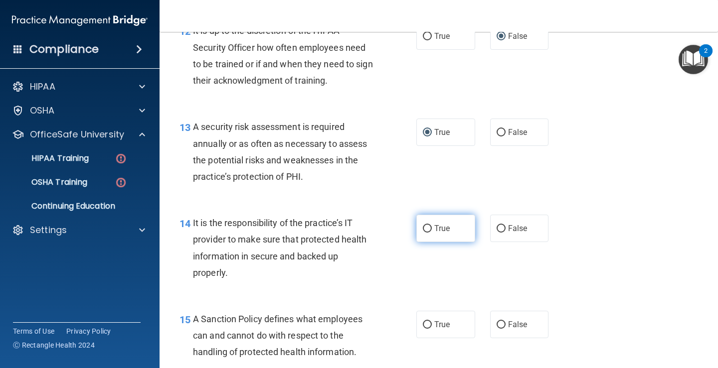
click at [423, 229] on input "True" at bounding box center [427, 228] width 9 height 7
radio input "true"
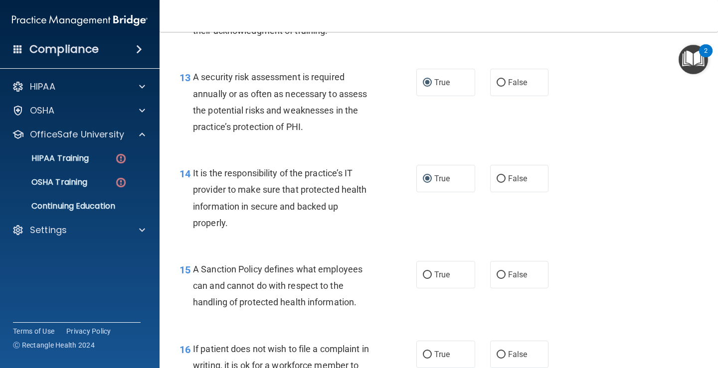
scroll to position [1396, 0]
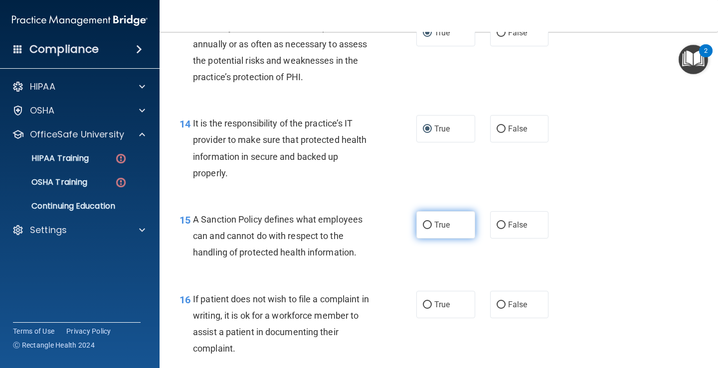
click at [426, 225] on input "True" at bounding box center [427, 225] width 9 height 7
radio input "true"
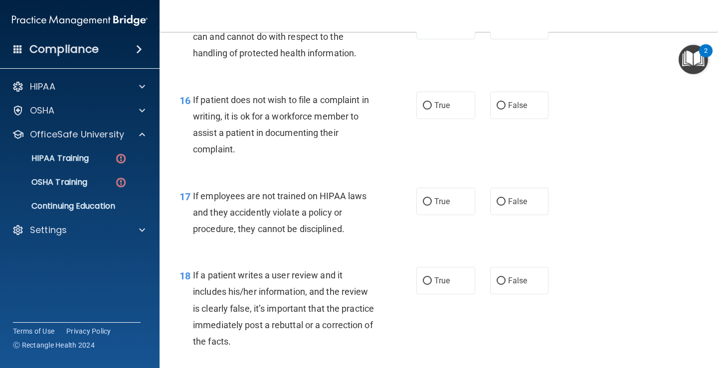
scroll to position [1645, 0]
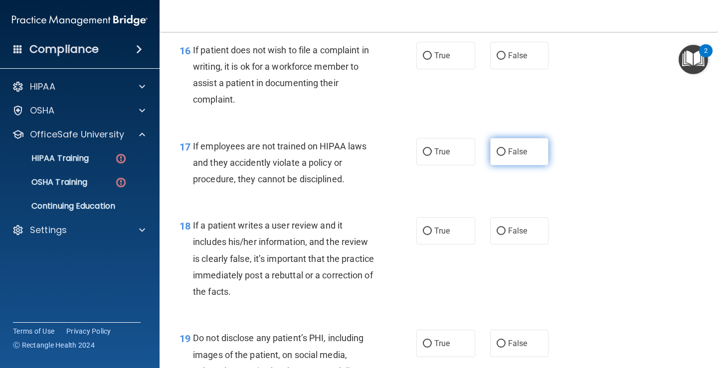
click at [496, 151] on input "False" at bounding box center [500, 152] width 9 height 7
radio input "true"
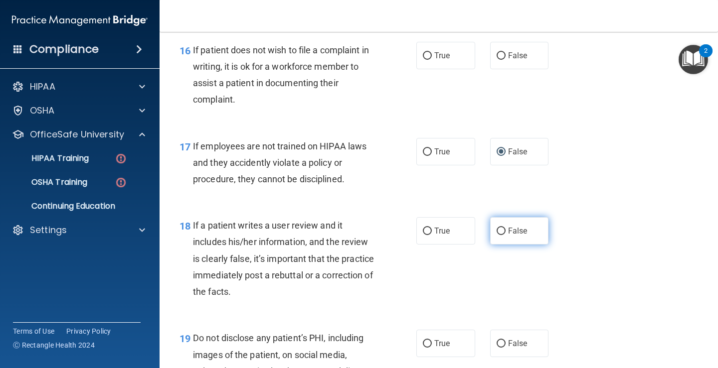
click at [498, 232] on input "False" at bounding box center [500, 231] width 9 height 7
radio input "true"
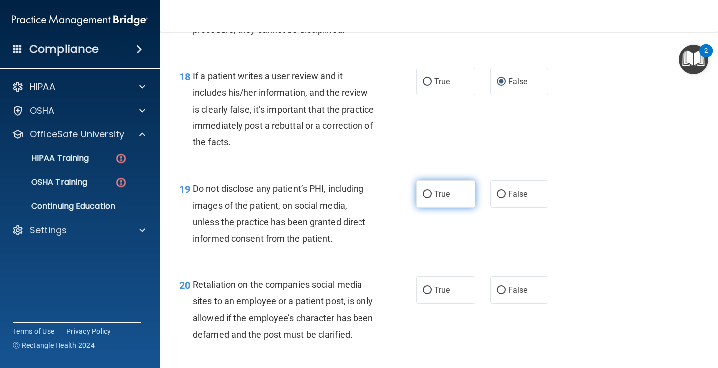
click at [423, 195] on input "True" at bounding box center [427, 194] width 9 height 7
radio input "true"
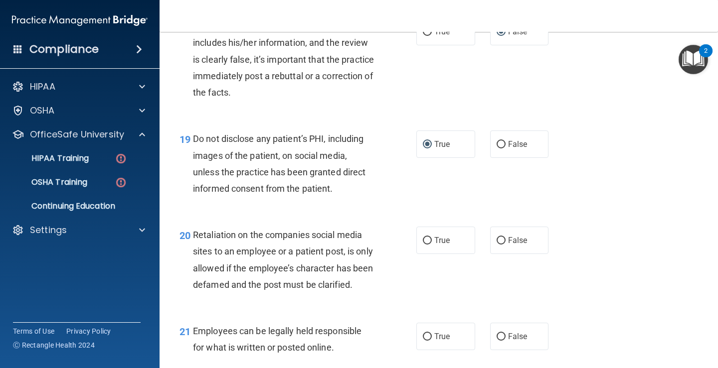
scroll to position [1894, 0]
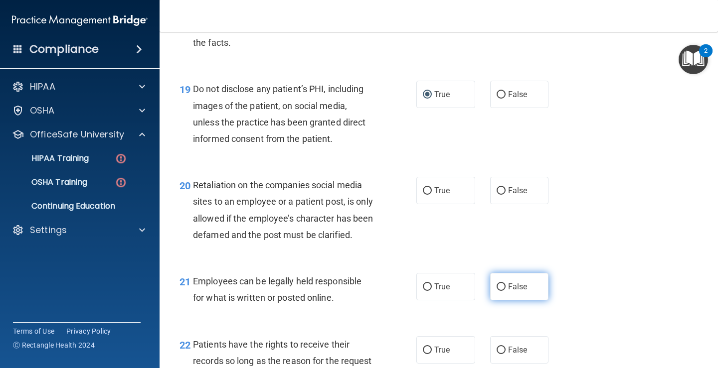
click at [496, 291] on input "False" at bounding box center [500, 287] width 9 height 7
radio input "true"
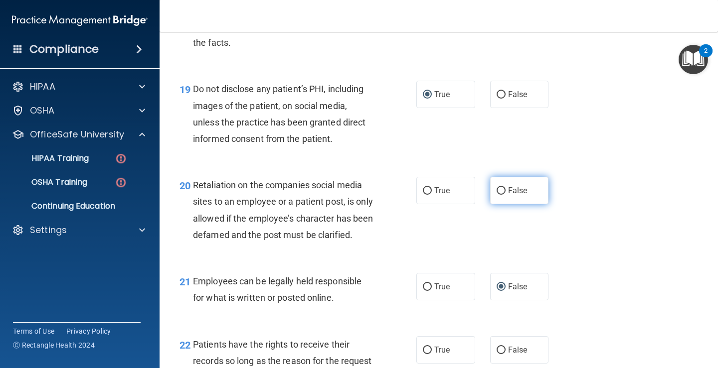
click at [500, 189] on input "False" at bounding box center [500, 190] width 9 height 7
radio input "true"
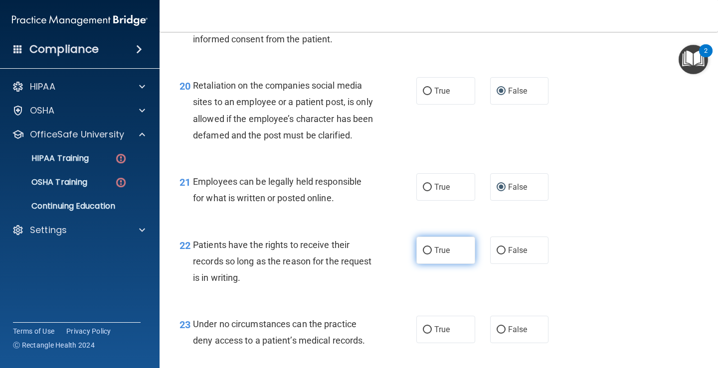
click at [423, 255] on input "True" at bounding box center [427, 250] width 9 height 7
radio input "true"
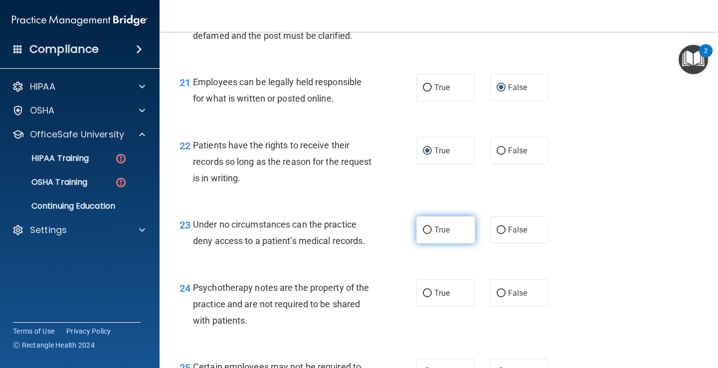
click at [424, 234] on input "True" at bounding box center [427, 230] width 9 height 7
radio input "true"
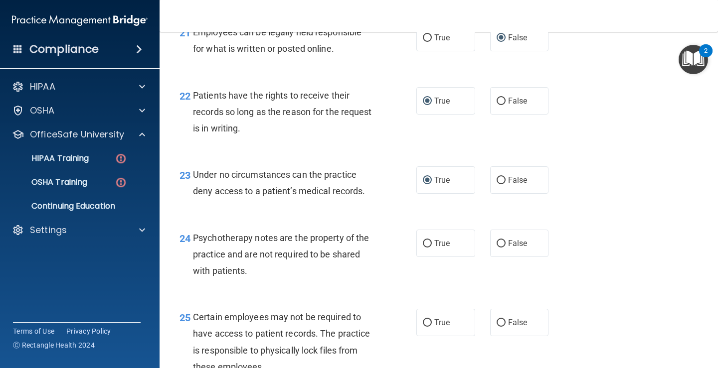
scroll to position [2193, 0]
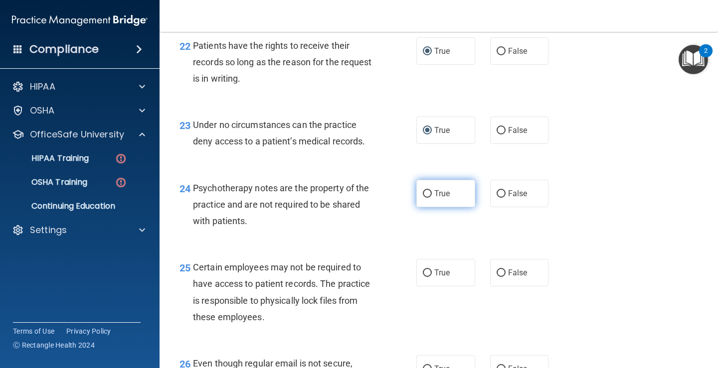
click at [426, 198] on input "True" at bounding box center [427, 193] width 9 height 7
radio input "true"
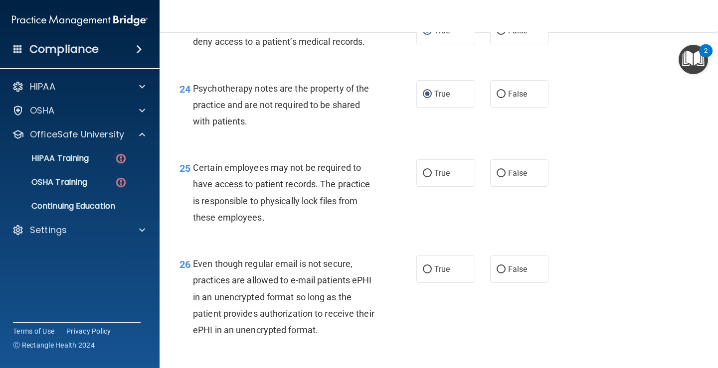
scroll to position [2343, 0]
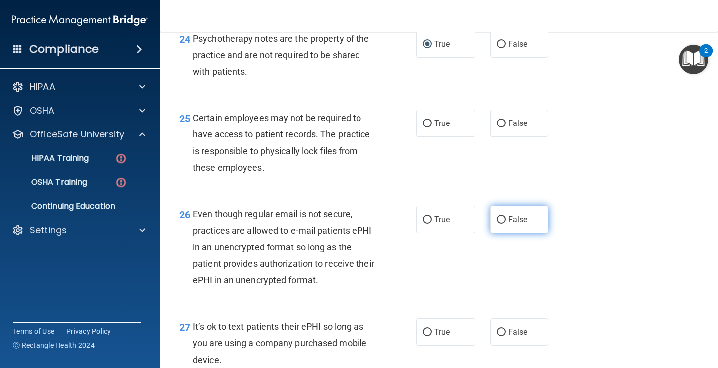
click at [494, 233] on label "False" at bounding box center [519, 219] width 59 height 27
click at [496, 224] on input "False" at bounding box center [500, 219] width 9 height 7
radio input "true"
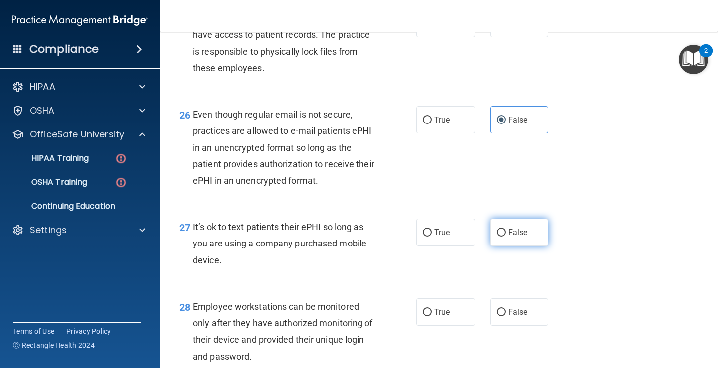
click at [499, 237] on input "False" at bounding box center [500, 232] width 9 height 7
radio input "true"
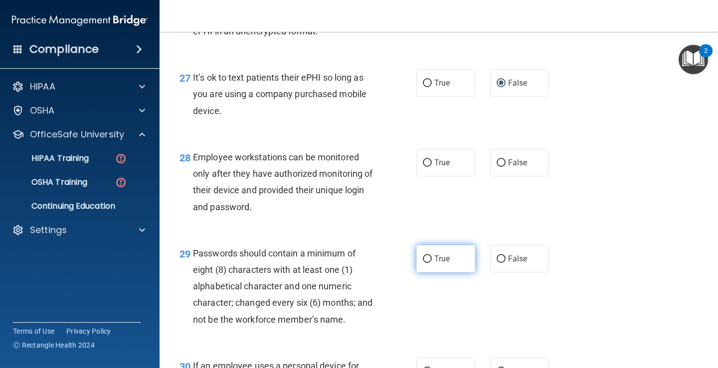
click at [423, 263] on input "True" at bounding box center [427, 259] width 9 height 7
radio input "true"
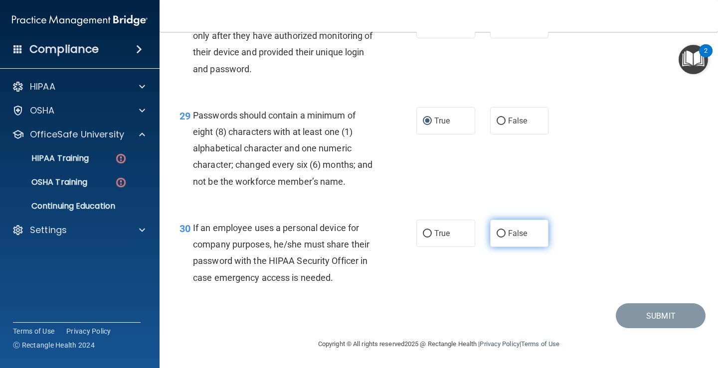
click at [498, 234] on input "False" at bounding box center [500, 233] width 9 height 7
radio input "true"
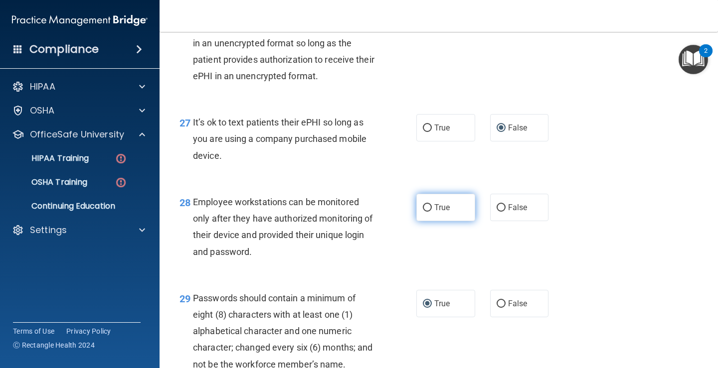
click at [424, 212] on input "True" at bounding box center [427, 207] width 9 height 7
radio input "true"
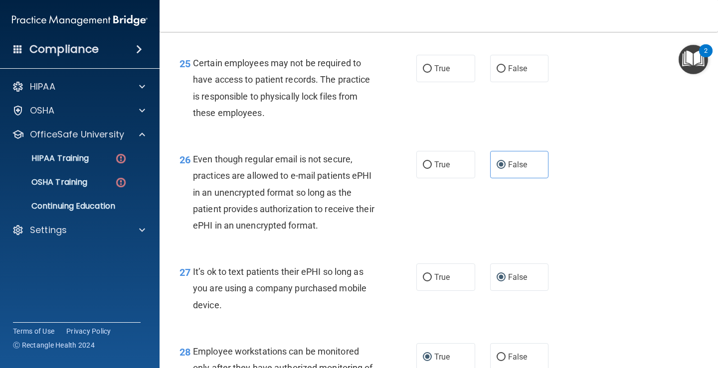
scroll to position [2348, 0]
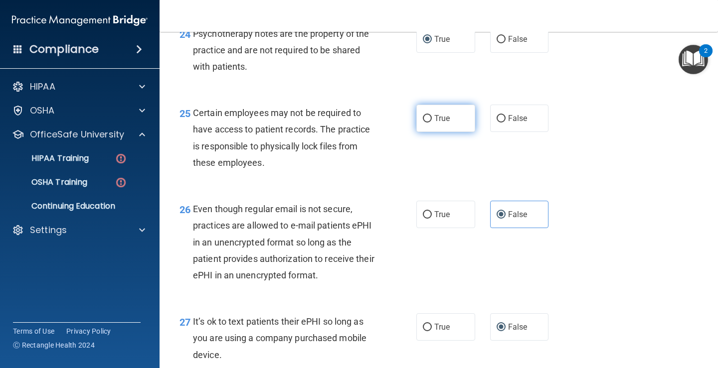
click at [423, 123] on input "True" at bounding box center [427, 118] width 9 height 7
radio input "true"
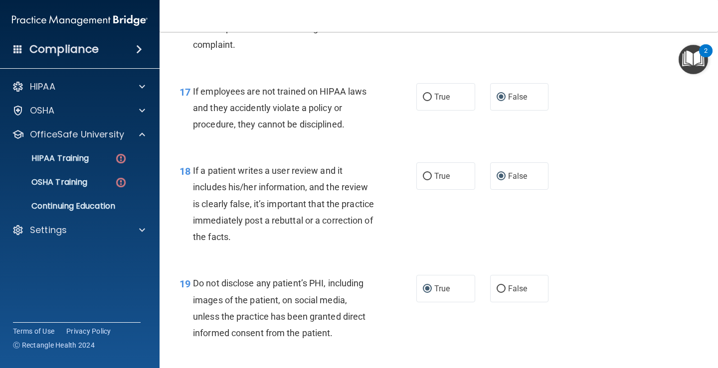
scroll to position [1600, 0]
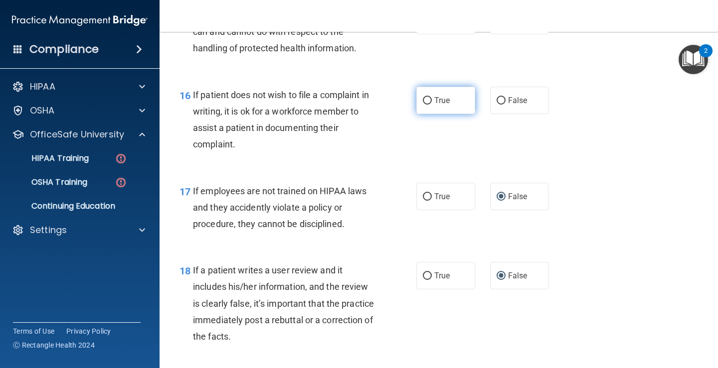
click at [426, 99] on input "True" at bounding box center [427, 100] width 9 height 7
radio input "true"
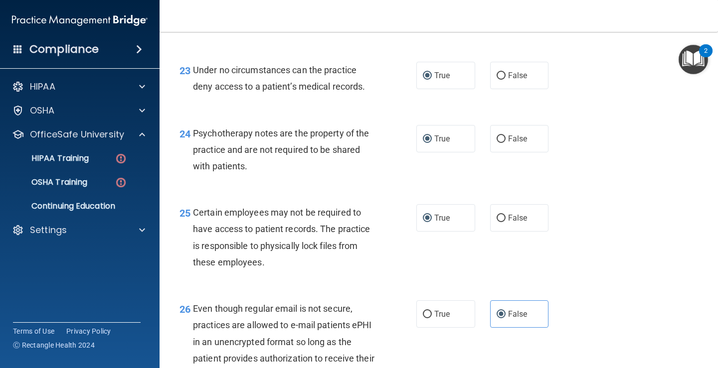
scroll to position [2747, 0]
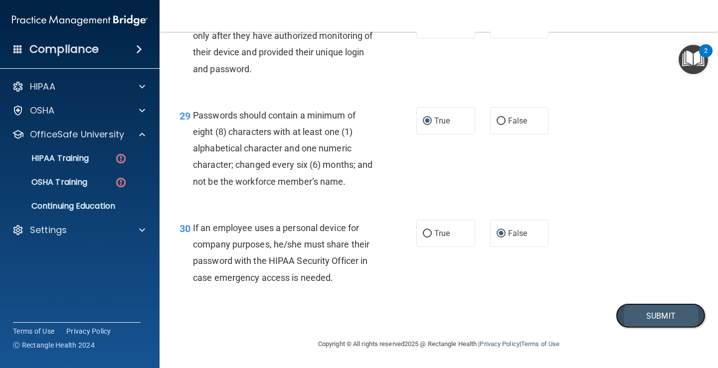
click at [681, 315] on button "Submit" at bounding box center [661, 316] width 90 height 25
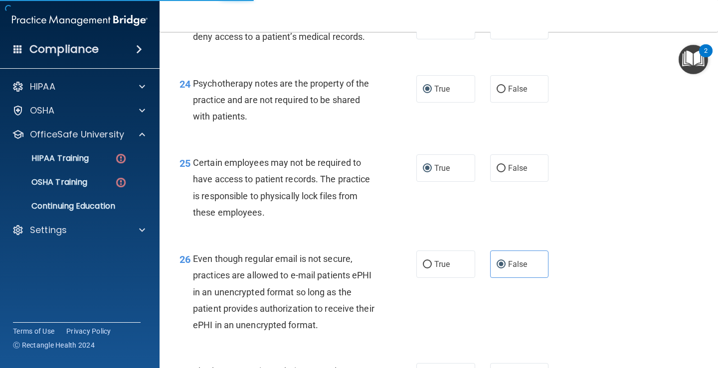
scroll to position [2198, 0]
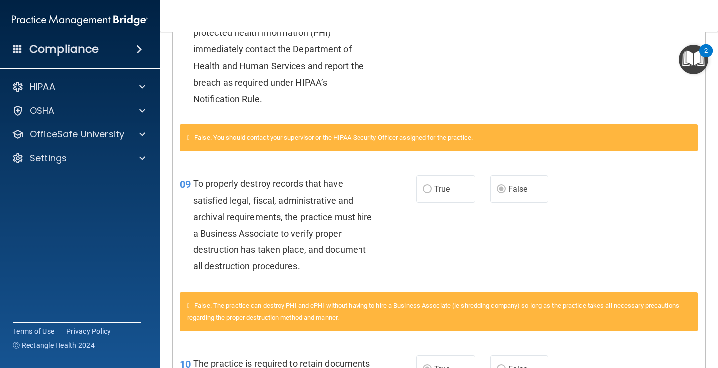
scroll to position [42, 0]
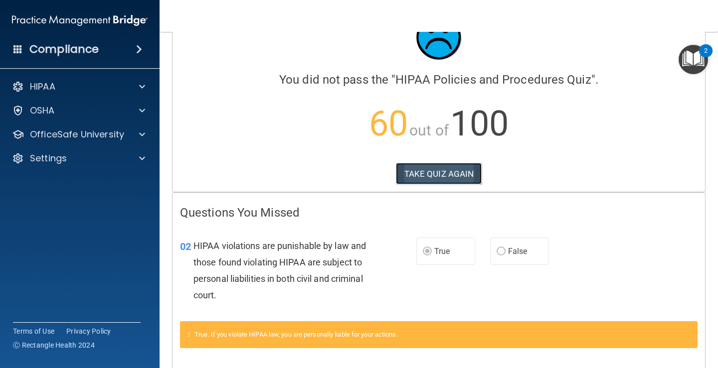
click at [445, 175] on button "TAKE QUIZ AGAIN" at bounding box center [439, 174] width 86 height 22
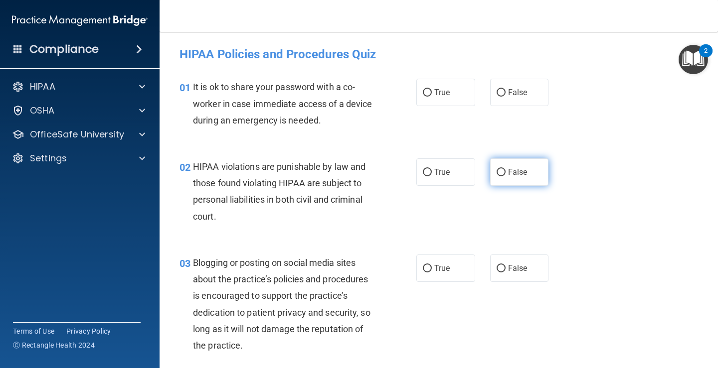
click at [496, 169] on input "False" at bounding box center [500, 172] width 9 height 7
radio input "true"
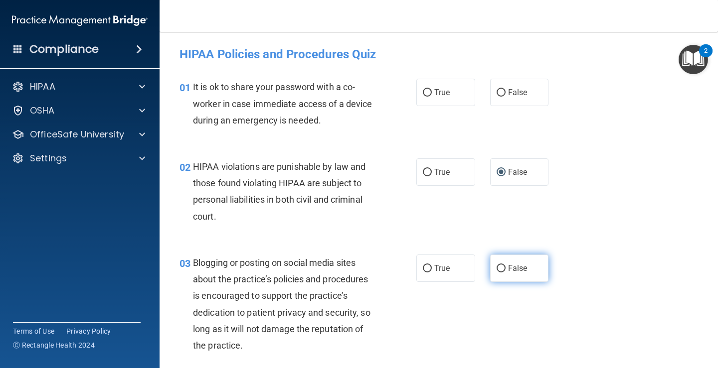
click at [502, 267] on label "False" at bounding box center [519, 268] width 59 height 27
click at [502, 267] on input "False" at bounding box center [500, 268] width 9 height 7
radio input "true"
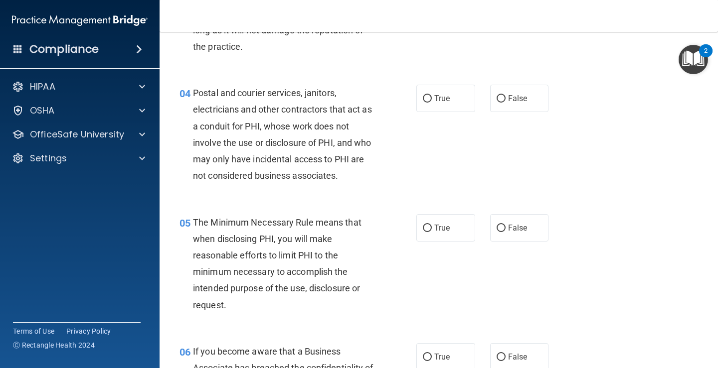
scroll to position [449, 0]
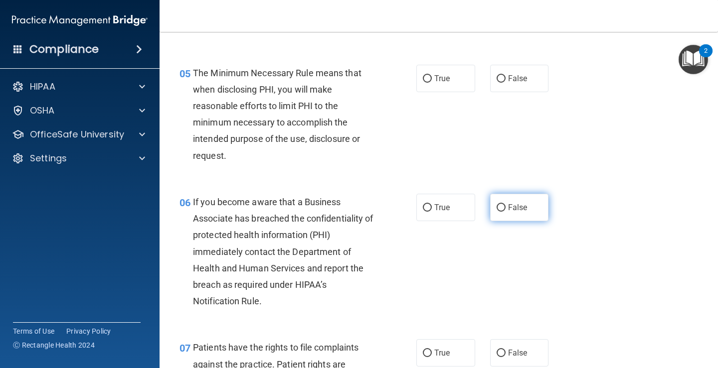
click at [499, 210] on input "False" at bounding box center [500, 207] width 9 height 7
radio input "true"
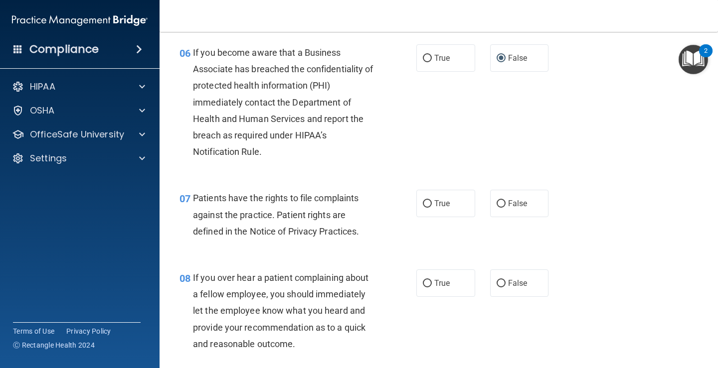
scroll to position [748, 0]
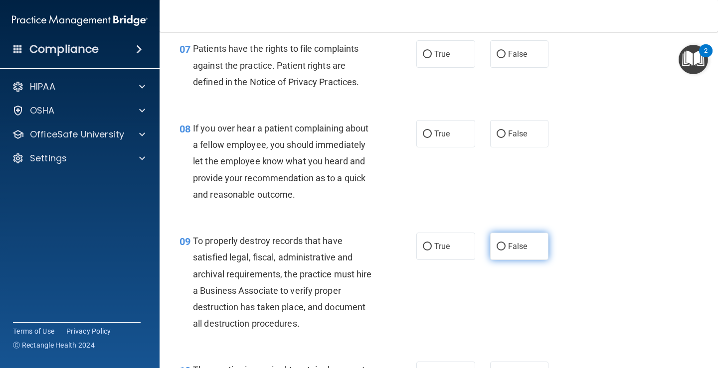
click at [498, 244] on input "False" at bounding box center [500, 246] width 9 height 7
radio input "true"
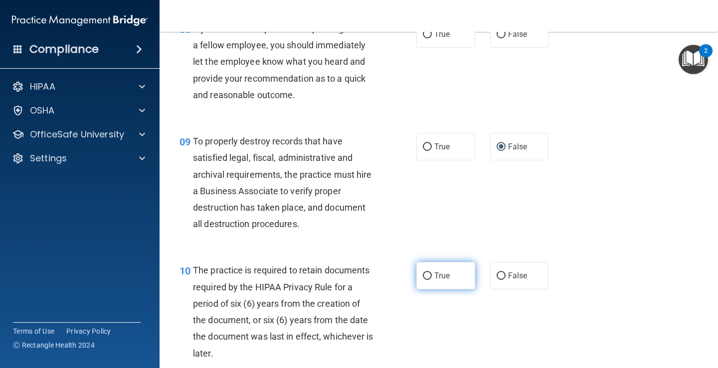
click at [425, 277] on input "True" at bounding box center [427, 276] width 9 height 7
radio input "true"
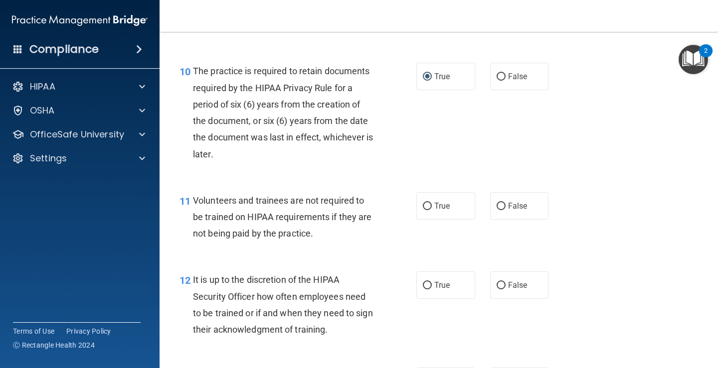
scroll to position [1097, 0]
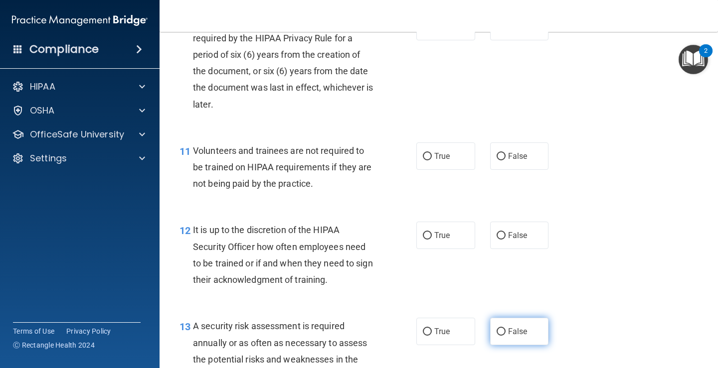
click at [502, 330] on label "False" at bounding box center [519, 331] width 59 height 27
click at [502, 330] on input "False" at bounding box center [500, 331] width 9 height 7
radio input "true"
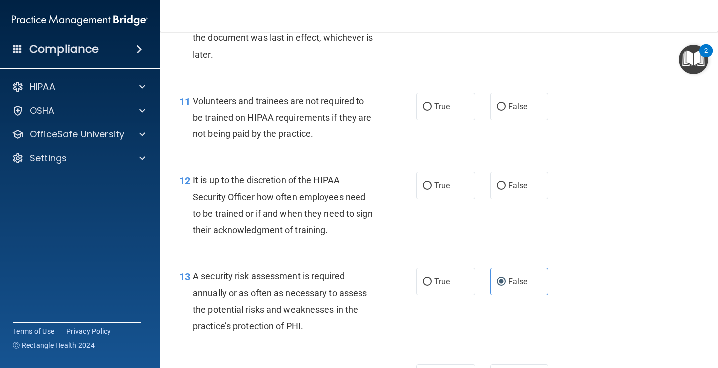
scroll to position [1196, 0]
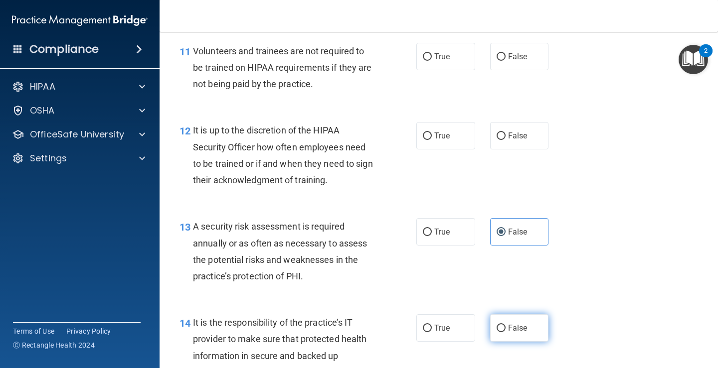
click at [498, 327] on input "False" at bounding box center [500, 328] width 9 height 7
radio input "true"
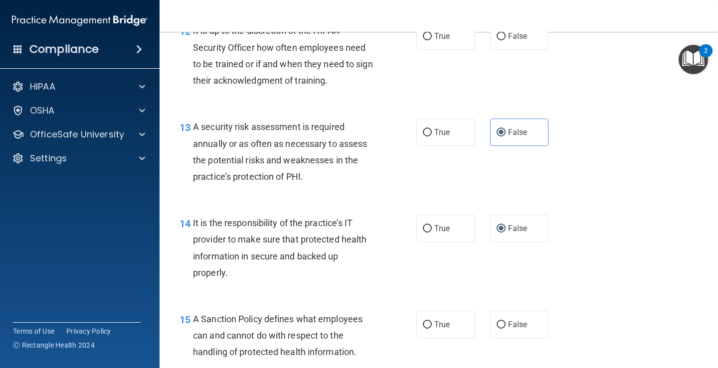
scroll to position [1396, 0]
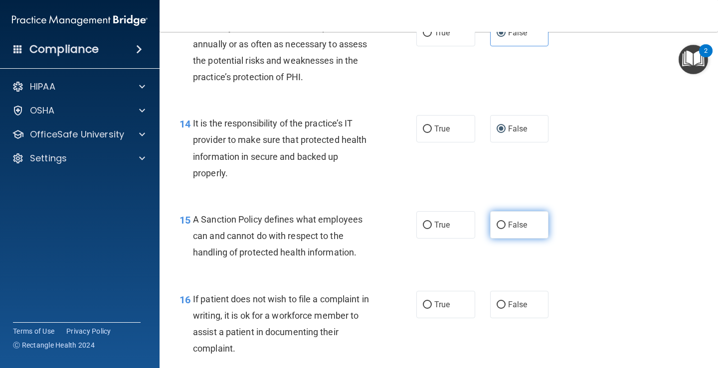
click at [498, 229] on input "False" at bounding box center [500, 225] width 9 height 7
radio input "true"
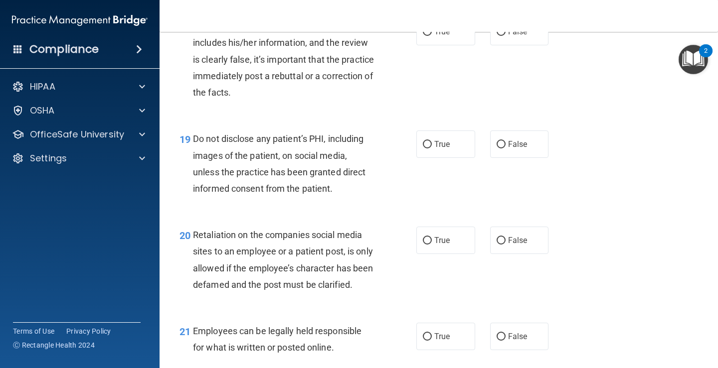
scroll to position [1944, 0]
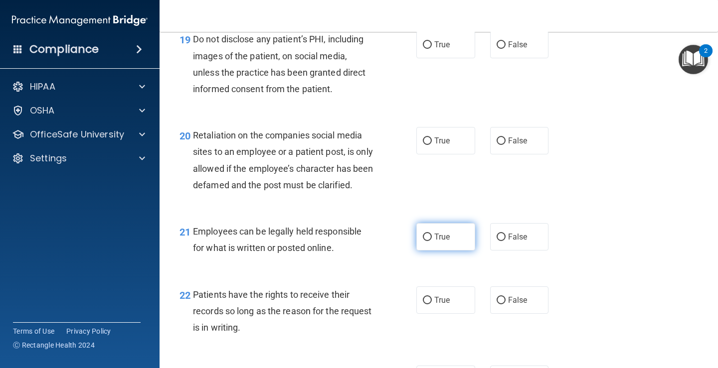
click at [426, 241] on input "True" at bounding box center [427, 237] width 9 height 7
radio input "true"
click at [496, 305] on input "False" at bounding box center [500, 300] width 9 height 7
radio input "true"
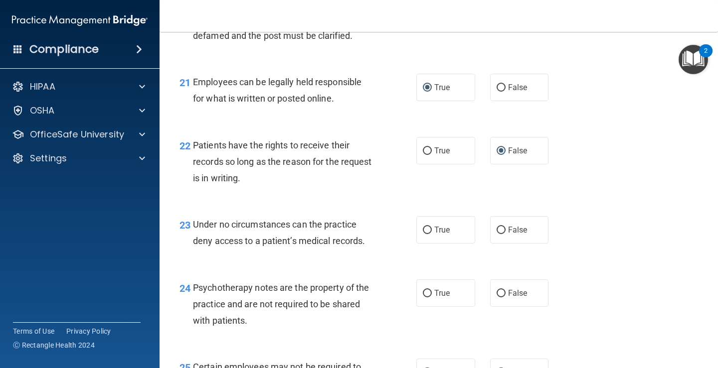
scroll to position [2143, 0]
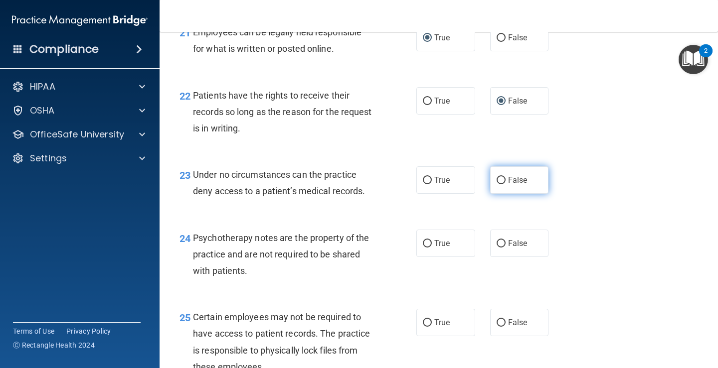
click at [492, 194] on label "False" at bounding box center [519, 179] width 59 height 27
click at [496, 248] on input "False" at bounding box center [500, 243] width 9 height 7
radio input "true"
click at [496, 184] on input "False" at bounding box center [500, 180] width 9 height 7
radio input "true"
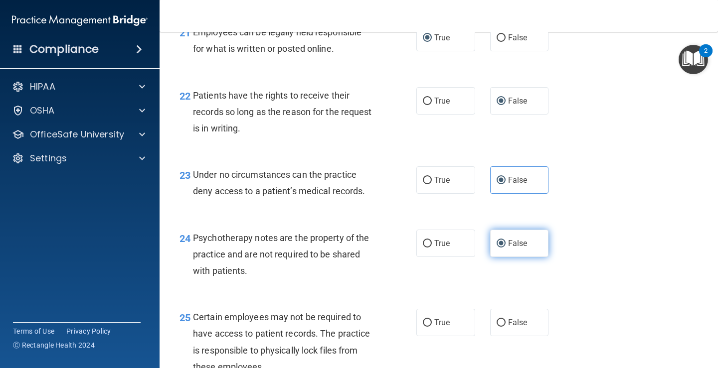
click at [499, 257] on label "False" at bounding box center [519, 243] width 59 height 27
click at [499, 248] on input "False" at bounding box center [500, 243] width 9 height 7
click at [496, 248] on input "False" at bounding box center [500, 243] width 9 height 7
click at [461, 257] on label "True" at bounding box center [445, 243] width 59 height 27
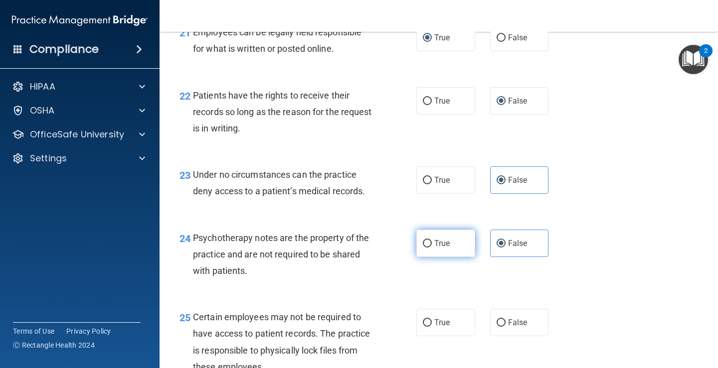
click at [432, 248] on input "True" at bounding box center [427, 243] width 9 height 7
radio input "true"
radio input "false"
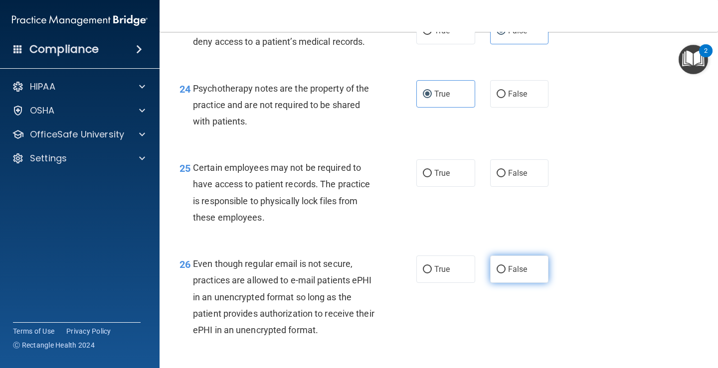
scroll to position [2343, 0]
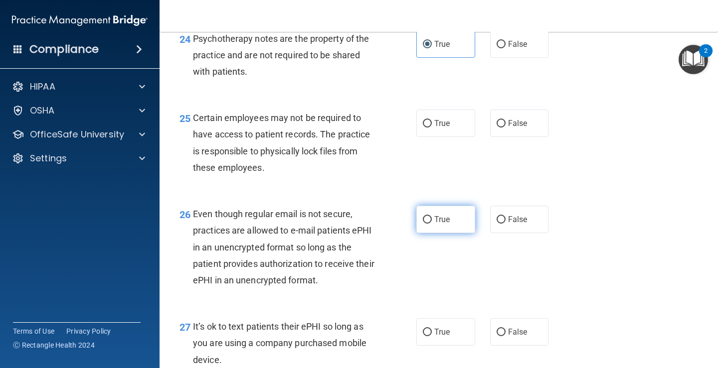
click at [427, 224] on input "True" at bounding box center [427, 219] width 9 height 7
radio input "true"
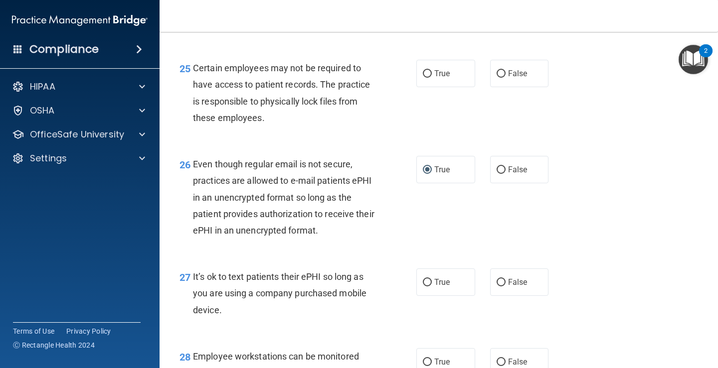
scroll to position [2443, 0]
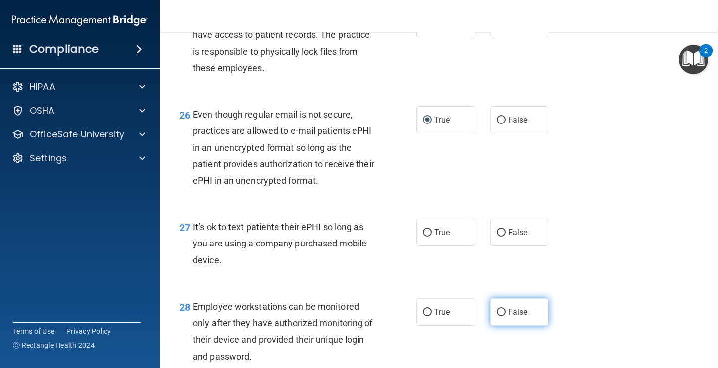
click at [497, 317] on input "False" at bounding box center [500, 312] width 9 height 7
radio input "true"
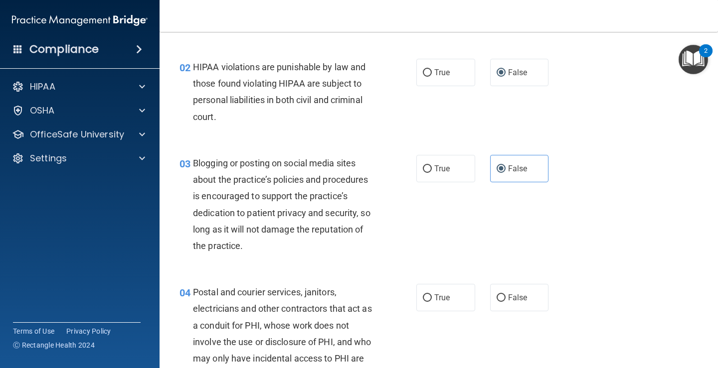
scroll to position [0, 0]
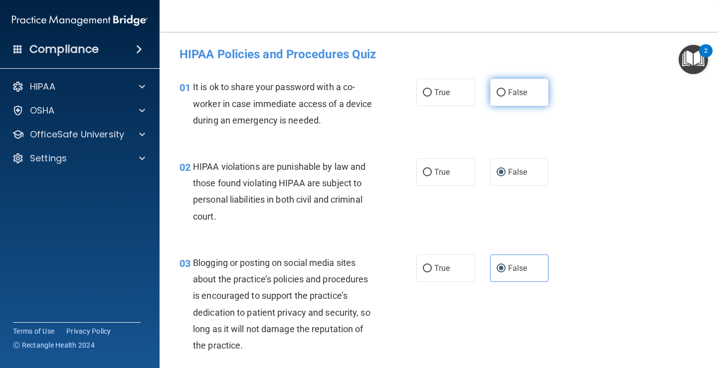
click at [497, 96] on input "False" at bounding box center [500, 92] width 9 height 7
radio input "true"
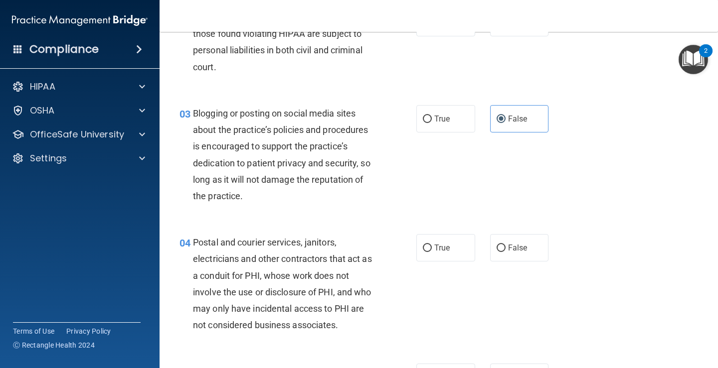
scroll to position [199, 0]
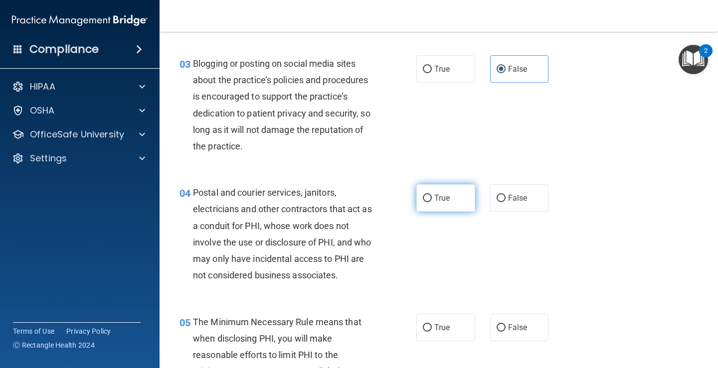
click at [423, 198] on input "True" at bounding box center [427, 198] width 9 height 7
radio input "true"
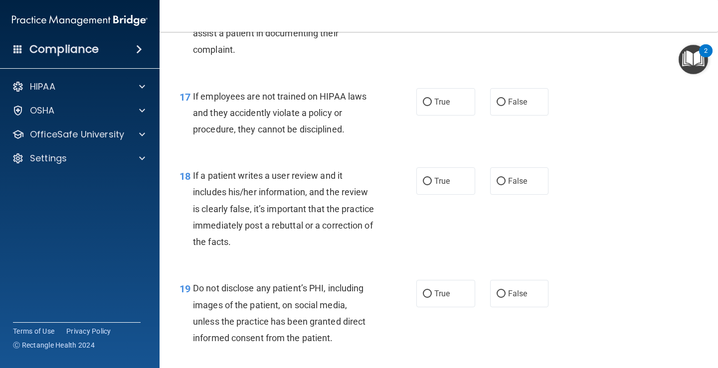
scroll to position [1894, 0]
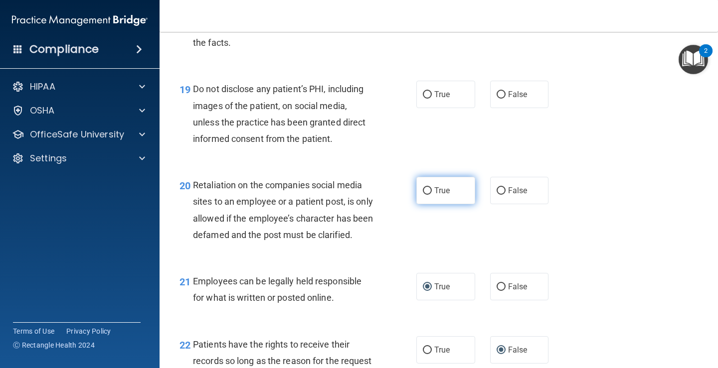
click at [423, 193] on input "True" at bounding box center [427, 190] width 9 height 7
radio input "true"
click at [424, 97] on input "True" at bounding box center [427, 94] width 9 height 7
radio input "true"
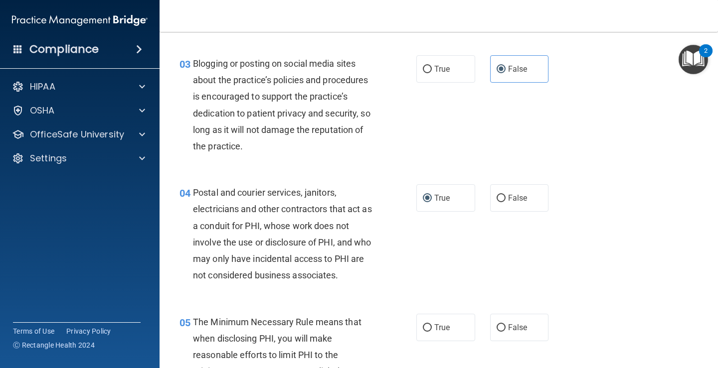
scroll to position [299, 0]
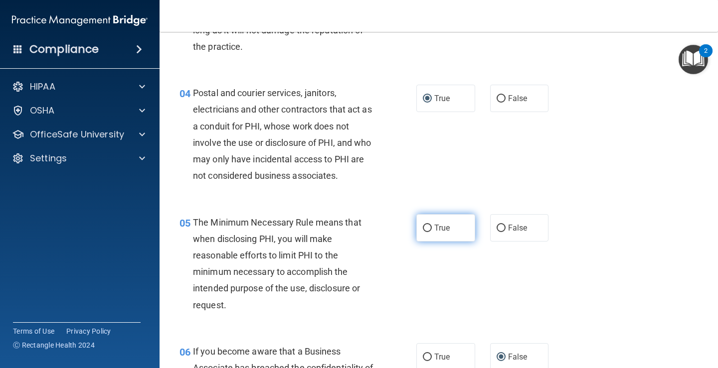
click at [423, 230] on input "True" at bounding box center [427, 228] width 9 height 7
radio input "true"
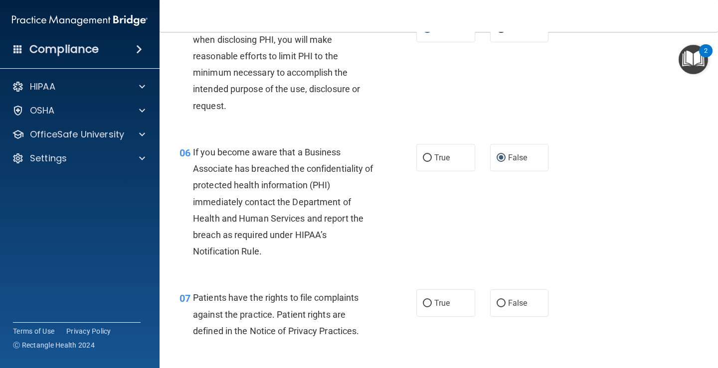
scroll to position [548, 0]
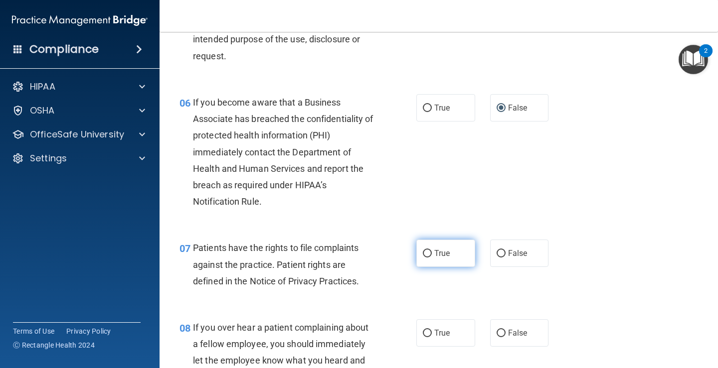
click at [428, 253] on input "True" at bounding box center [427, 253] width 9 height 7
radio input "true"
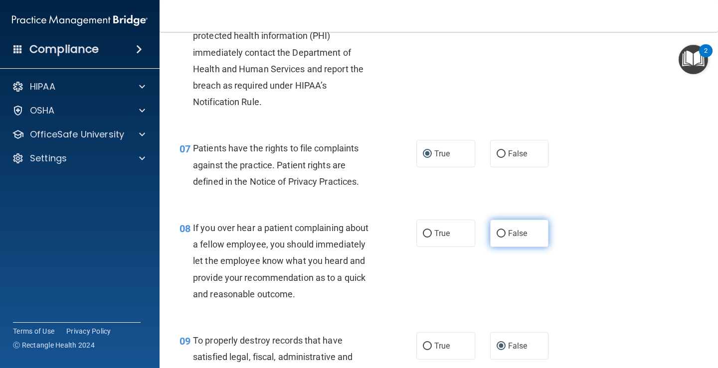
click at [496, 237] on input "False" at bounding box center [500, 233] width 9 height 7
radio input "true"
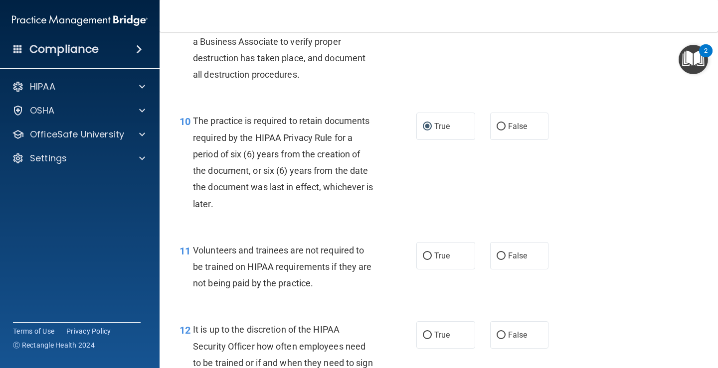
scroll to position [1047, 0]
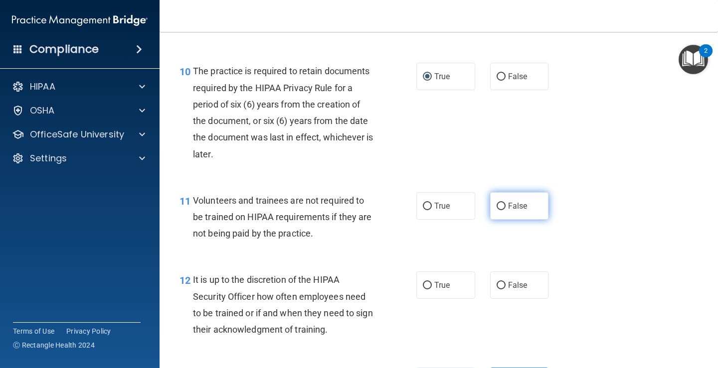
click at [496, 208] on input "False" at bounding box center [500, 206] width 9 height 7
radio input "true"
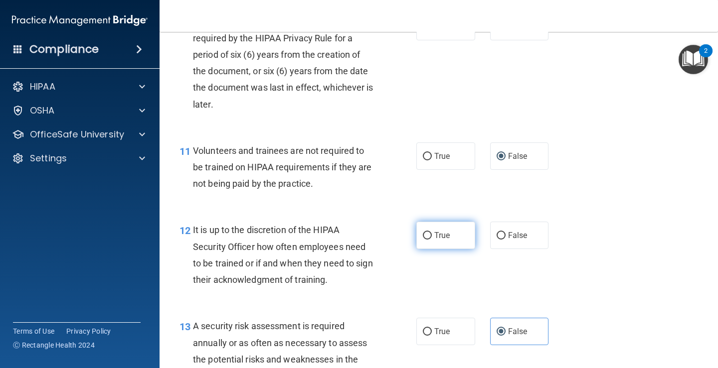
click at [424, 238] on input "True" at bounding box center [427, 235] width 9 height 7
radio input "true"
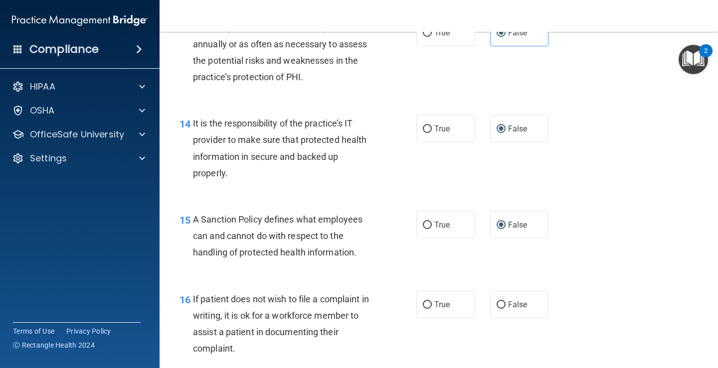
scroll to position [1446, 0]
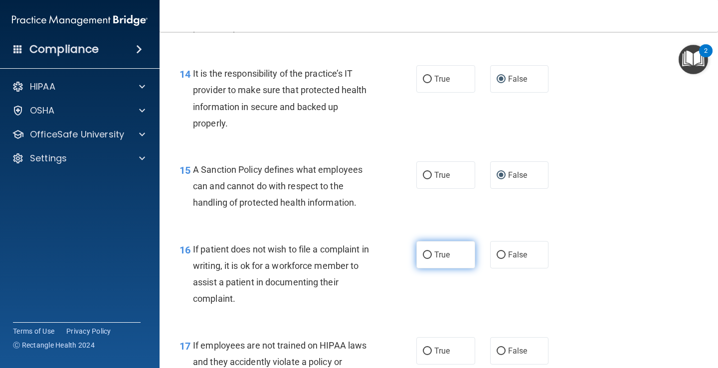
click at [424, 254] on input "True" at bounding box center [427, 255] width 9 height 7
radio input "true"
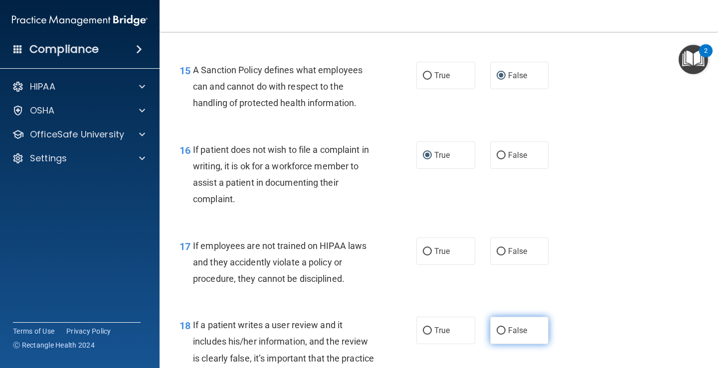
scroll to position [1595, 0]
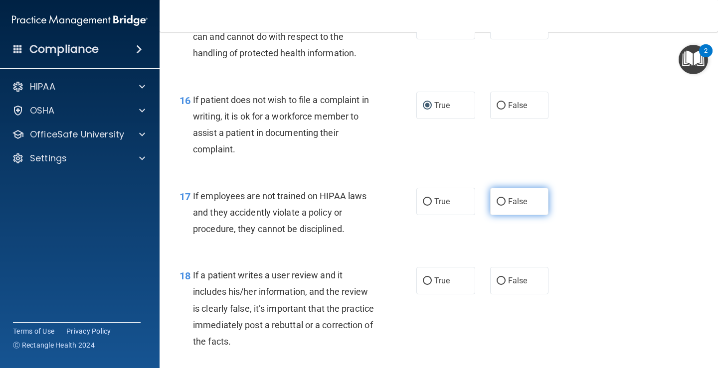
click at [499, 202] on input "False" at bounding box center [500, 201] width 9 height 7
radio input "true"
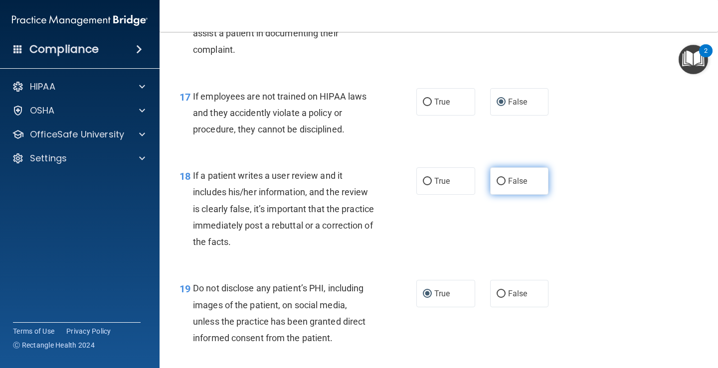
click at [496, 184] on input "False" at bounding box center [500, 181] width 9 height 7
radio input "true"
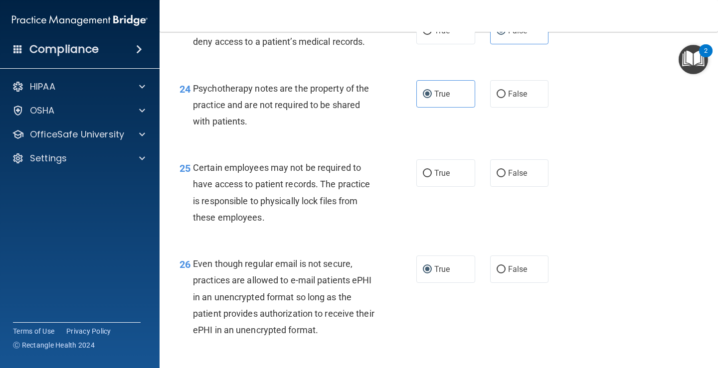
scroll to position [2393, 0]
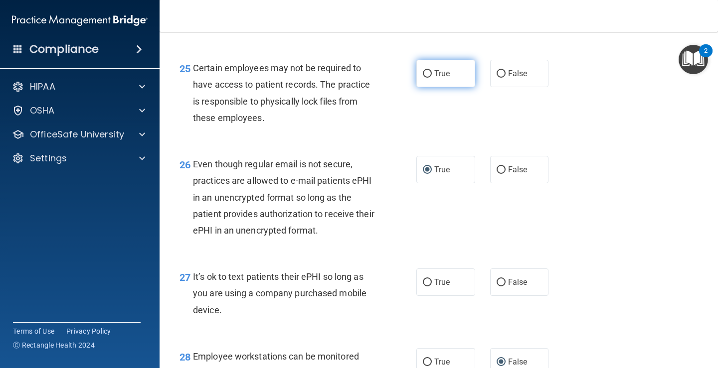
click at [424, 78] on input "True" at bounding box center [427, 73] width 9 height 7
radio input "true"
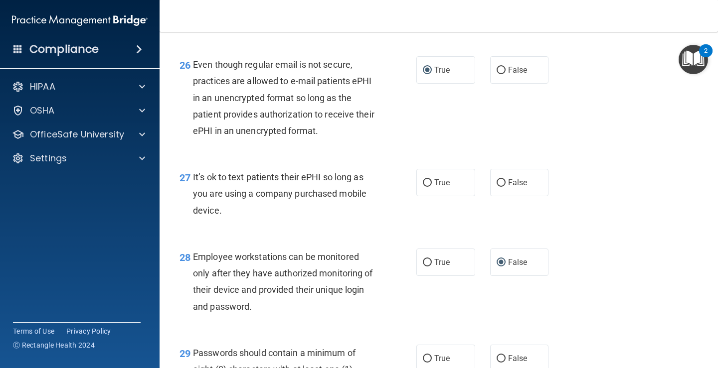
scroll to position [2542, 0]
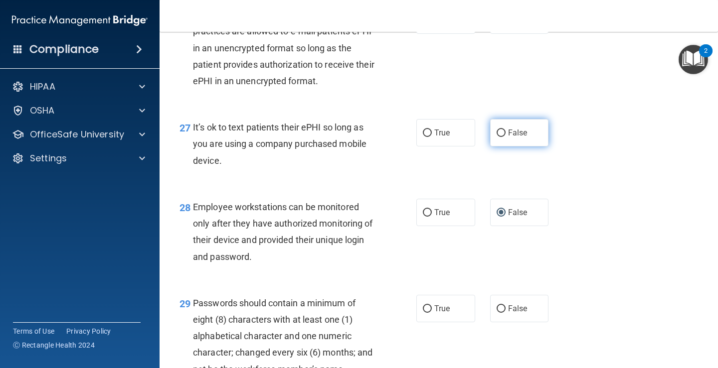
click at [496, 137] on input "False" at bounding box center [500, 133] width 9 height 7
radio input "true"
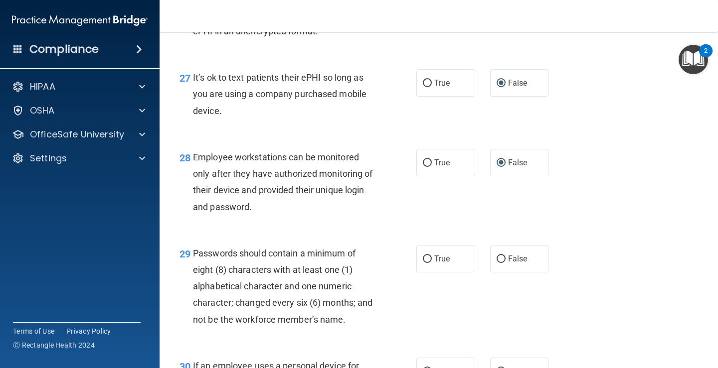
scroll to position [2642, 0]
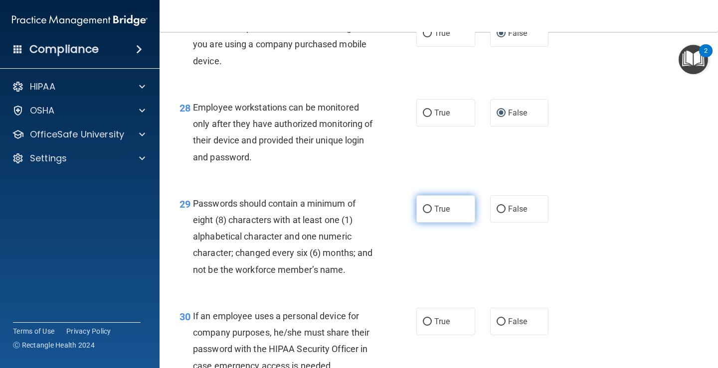
click at [429, 223] on label "True" at bounding box center [445, 208] width 59 height 27
click at [429, 213] on input "True" at bounding box center [427, 209] width 9 height 7
radio input "true"
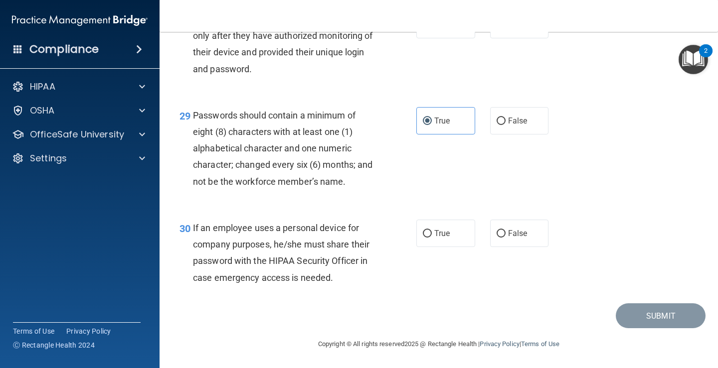
scroll to position [2747, 0]
click at [424, 232] on input "True" at bounding box center [427, 233] width 9 height 7
radio input "true"
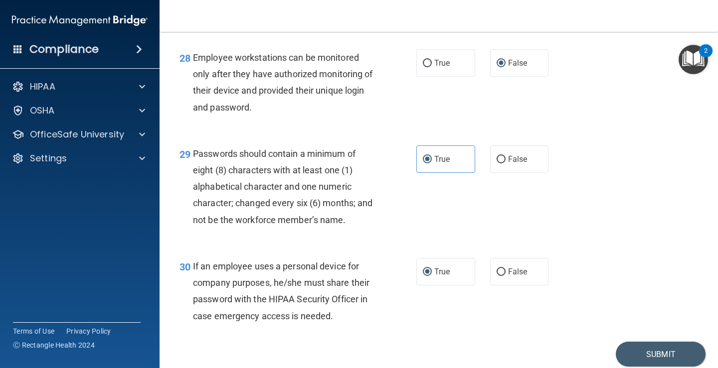
scroll to position [2742, 0]
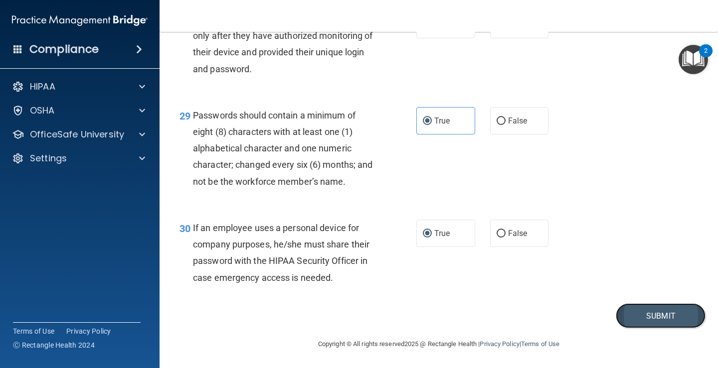
click at [635, 324] on button "Submit" at bounding box center [661, 316] width 90 height 25
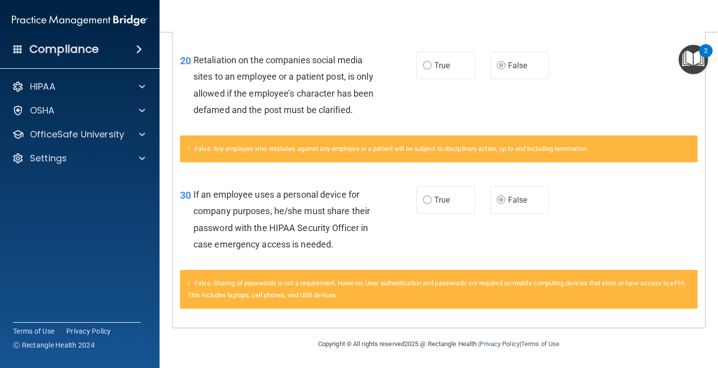
scroll to position [660, 0]
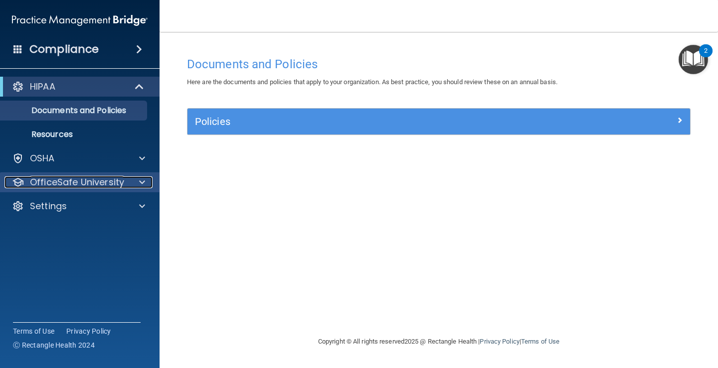
click at [88, 181] on p "OfficeSafe University" at bounding box center [77, 182] width 94 height 12
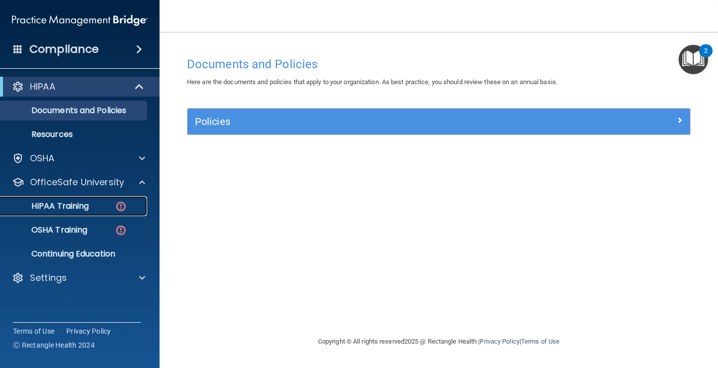
click at [105, 204] on div "HIPAA Training" at bounding box center [74, 206] width 136 height 10
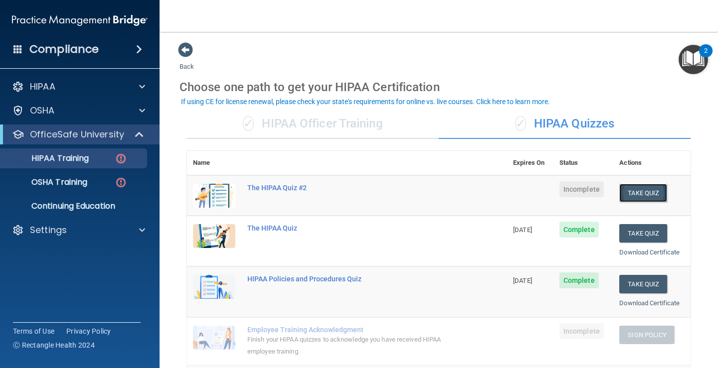
click at [643, 191] on button "Take Quiz" at bounding box center [643, 193] width 48 height 18
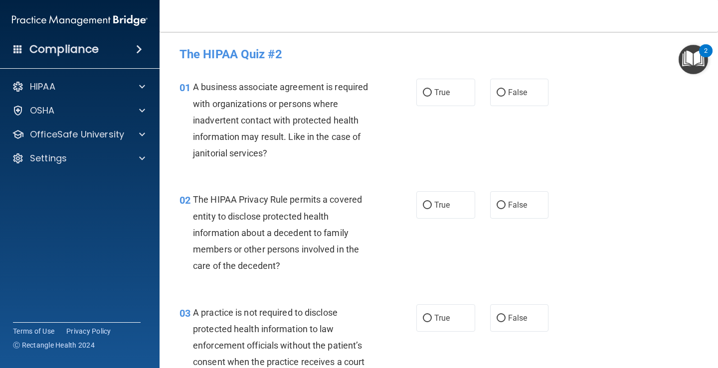
click at [697, 63] on img "Open Resource Center, 2 new notifications" at bounding box center [692, 59] width 29 height 29
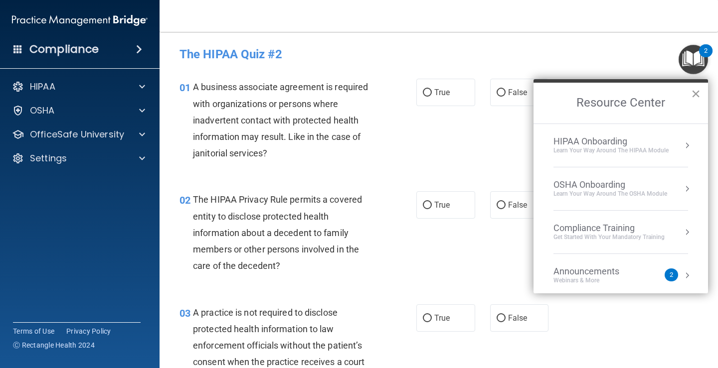
click at [694, 94] on button "×" at bounding box center [695, 94] width 9 height 16
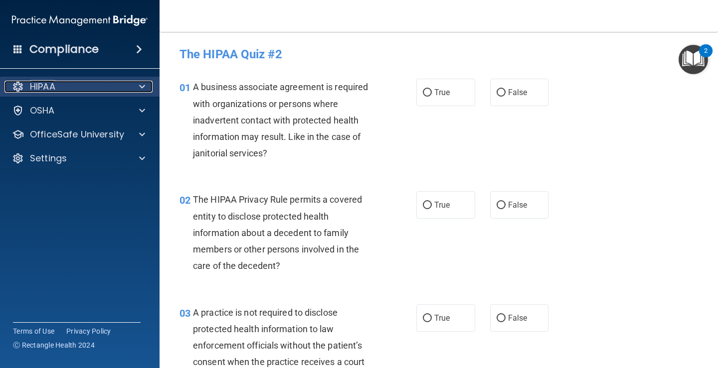
click at [119, 86] on div "HIPAA" at bounding box center [66, 87] width 124 height 12
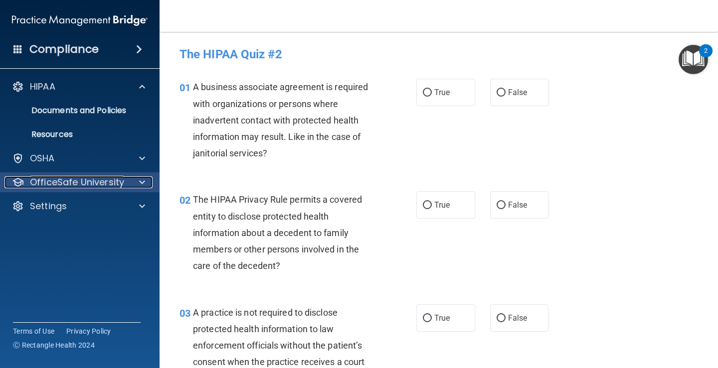
click at [73, 185] on p "OfficeSafe University" at bounding box center [77, 182] width 94 height 12
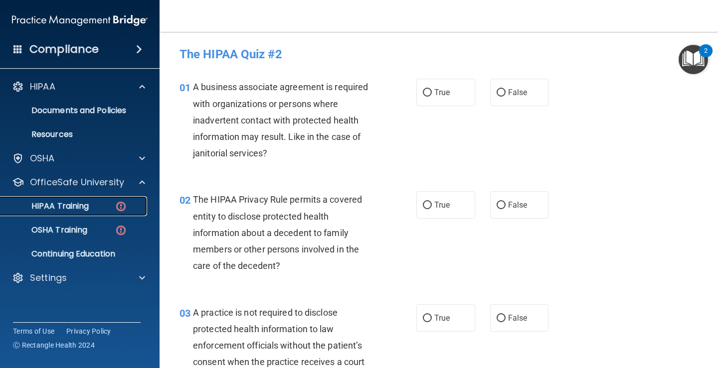
click at [91, 203] on div "HIPAA Training" at bounding box center [74, 206] width 136 height 10
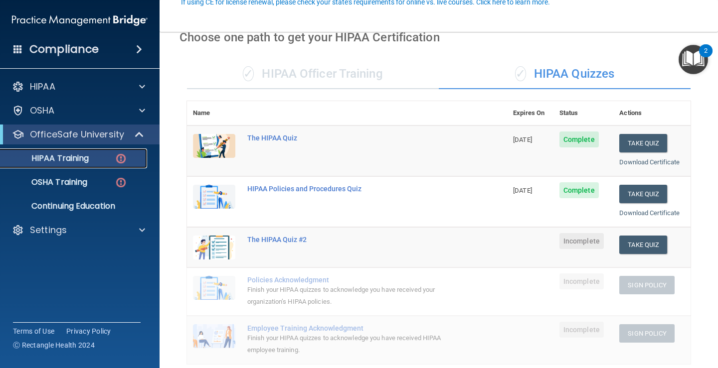
scroll to position [100, 0]
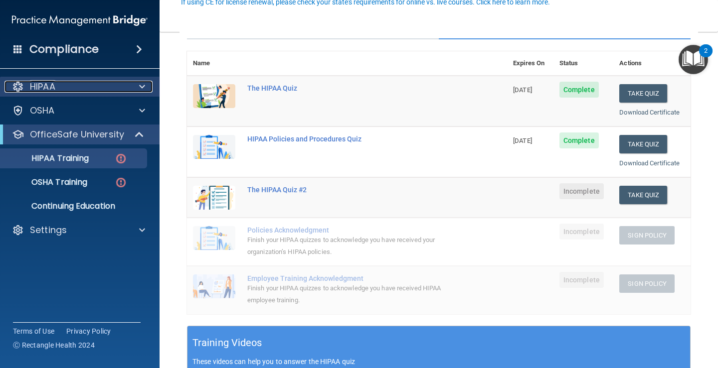
click at [75, 85] on div "HIPAA" at bounding box center [66, 87] width 124 height 12
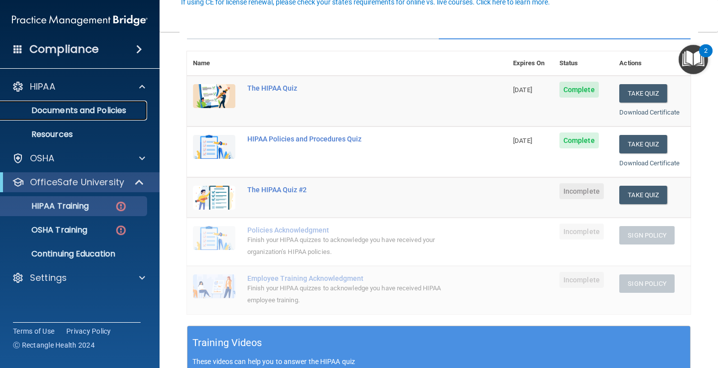
click at [105, 114] on p "Documents and Policies" at bounding box center [74, 111] width 136 height 10
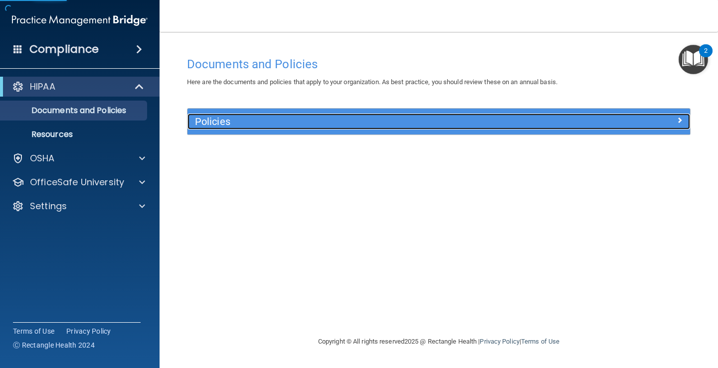
click at [248, 128] on div "Policies" at bounding box center [375, 122] width 377 height 16
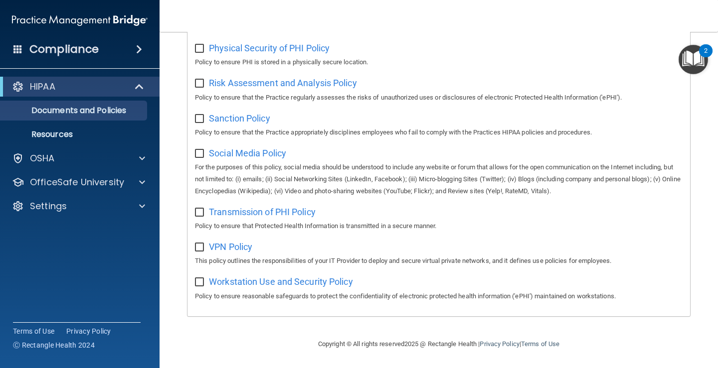
scroll to position [656, 0]
click at [116, 181] on p "OfficeSafe University" at bounding box center [77, 182] width 94 height 12
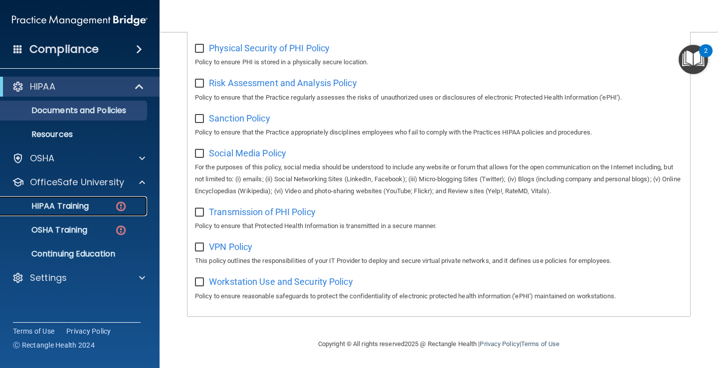
click at [94, 204] on div "HIPAA Training" at bounding box center [74, 206] width 136 height 10
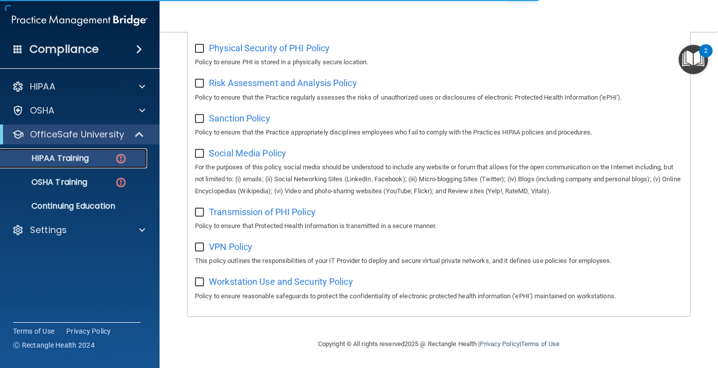
scroll to position [367, 0]
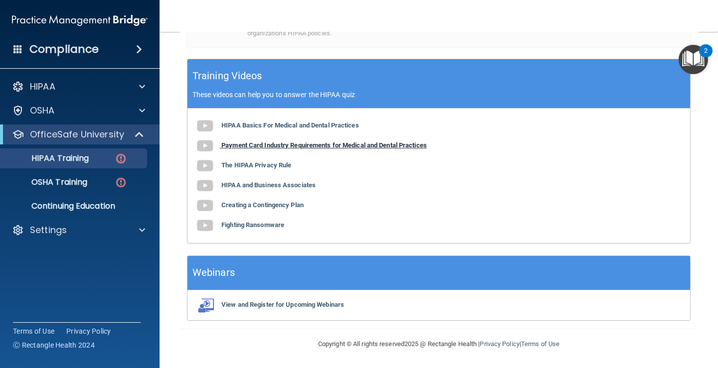
click at [292, 148] on b "Payment Card Industry Requirements for Medical and Dental Practices" at bounding box center [323, 145] width 205 height 7
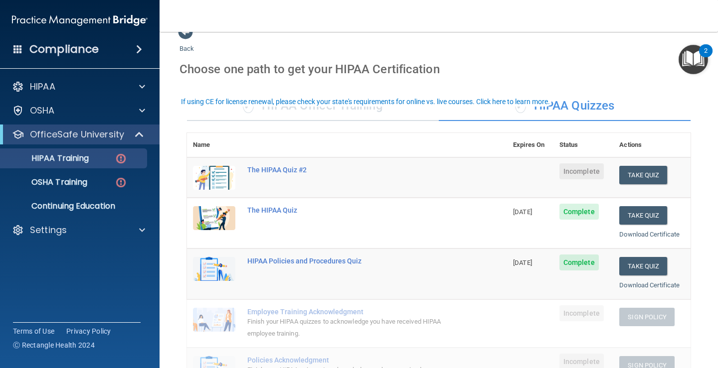
scroll to position [0, 0]
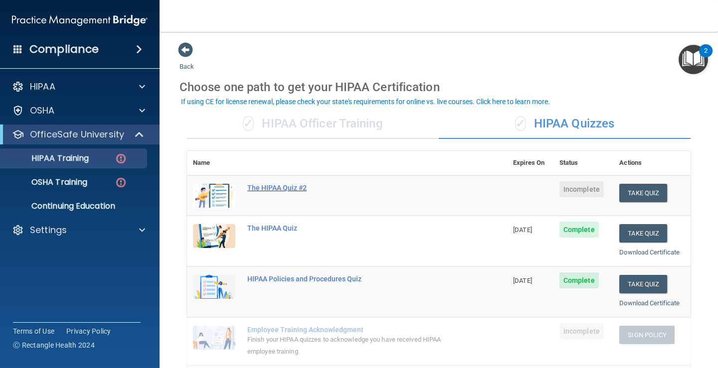
click at [287, 189] on div "The HIPAA Quiz #2" at bounding box center [352, 188] width 210 height 8
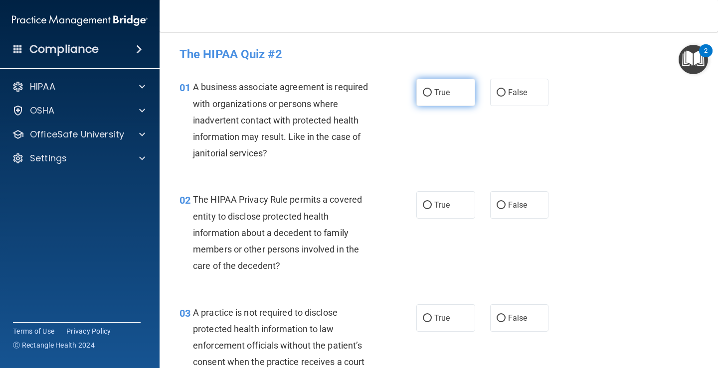
click at [426, 94] on input "True" at bounding box center [427, 92] width 9 height 7
radio input "true"
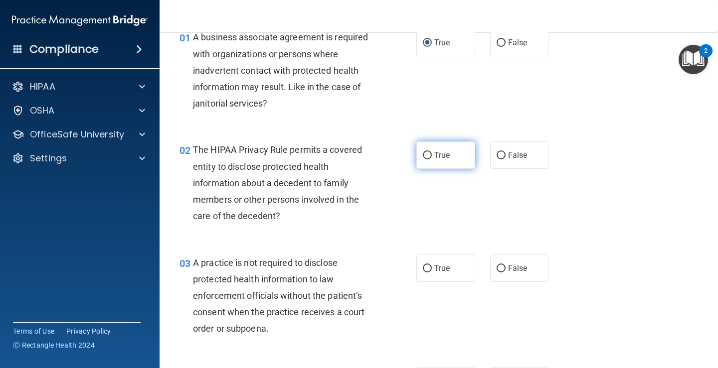
click at [425, 156] on input "True" at bounding box center [427, 155] width 9 height 7
radio input "true"
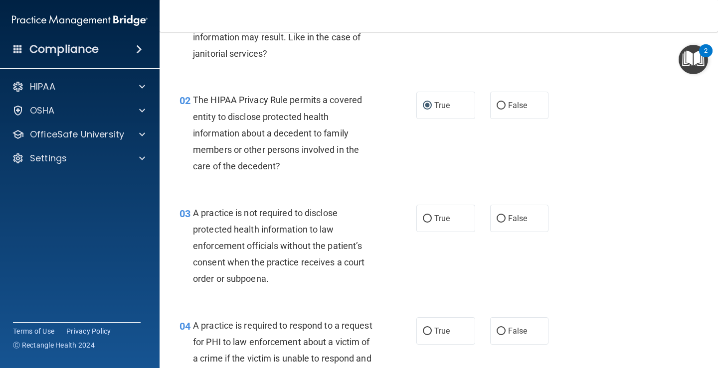
scroll to position [150, 0]
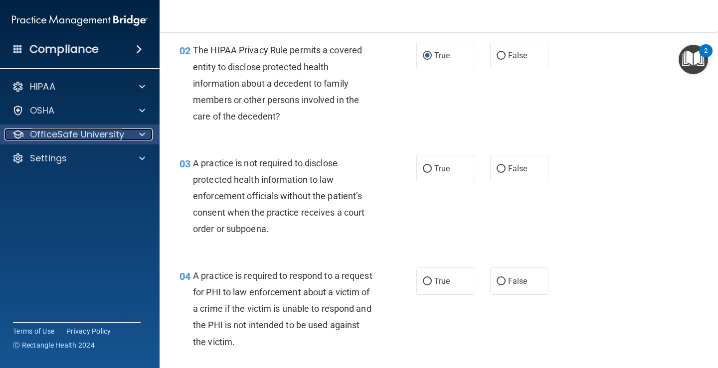
click at [100, 135] on p "OfficeSafe University" at bounding box center [77, 135] width 94 height 12
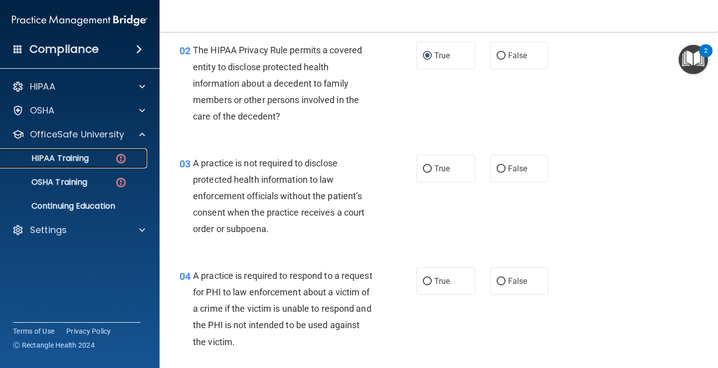
click at [81, 163] on p "HIPAA Training" at bounding box center [47, 159] width 82 height 10
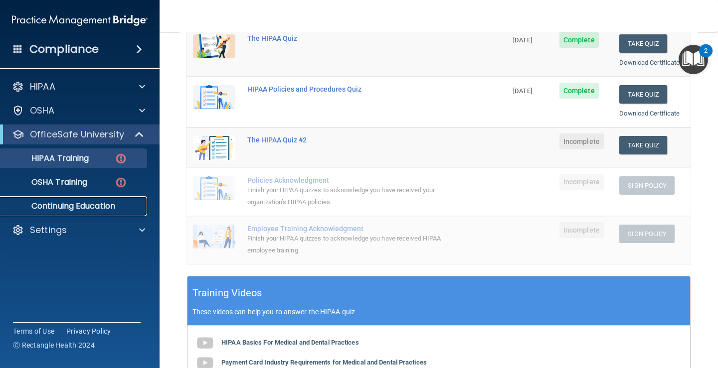
click at [83, 203] on p "Continuing Education" at bounding box center [74, 206] width 136 height 10
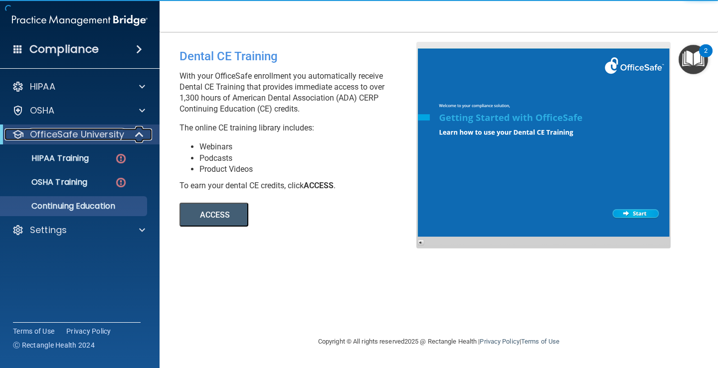
click at [88, 135] on p "OfficeSafe University" at bounding box center [77, 135] width 94 height 12
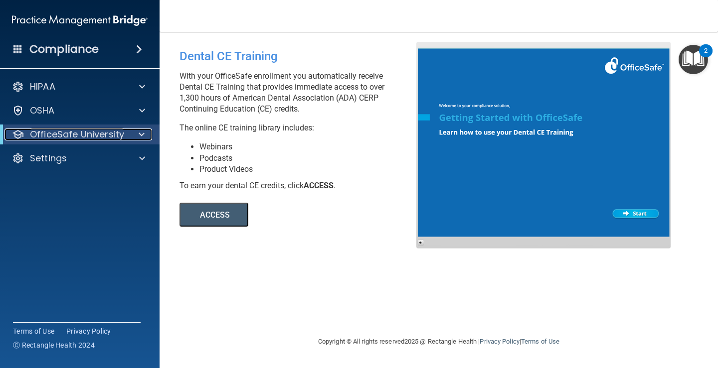
click at [83, 136] on p "OfficeSafe University" at bounding box center [77, 135] width 94 height 12
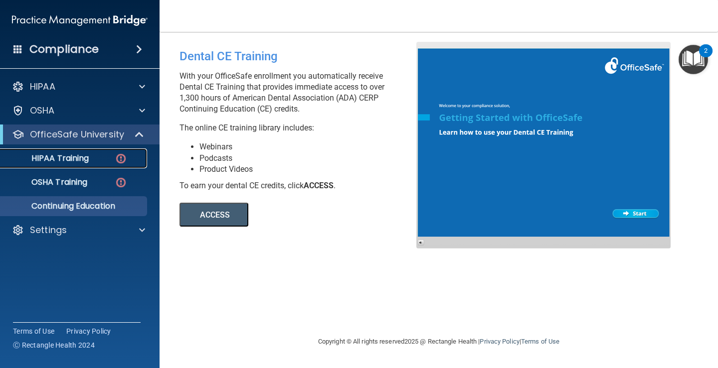
click at [77, 157] on p "HIPAA Training" at bounding box center [47, 159] width 82 height 10
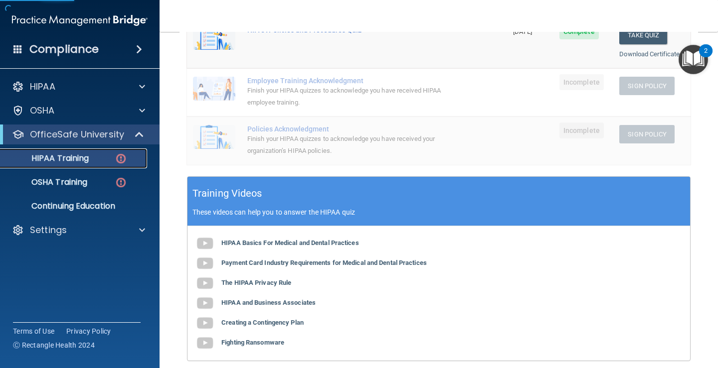
scroll to position [367, 0]
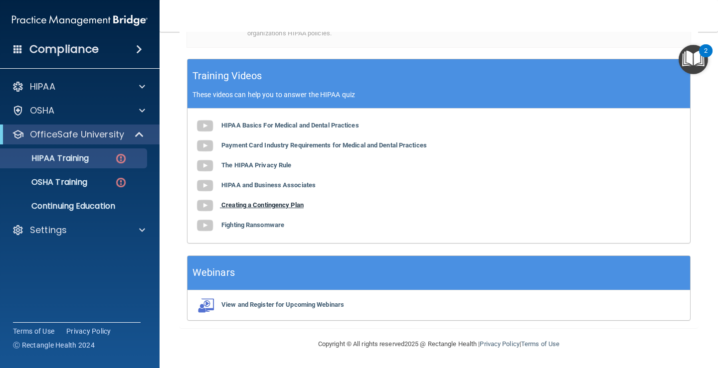
click at [253, 208] on b "Creating a Contingency Plan" at bounding box center [262, 204] width 82 height 7
click at [126, 135] on div "OfficeSafe University" at bounding box center [65, 135] width 123 height 12
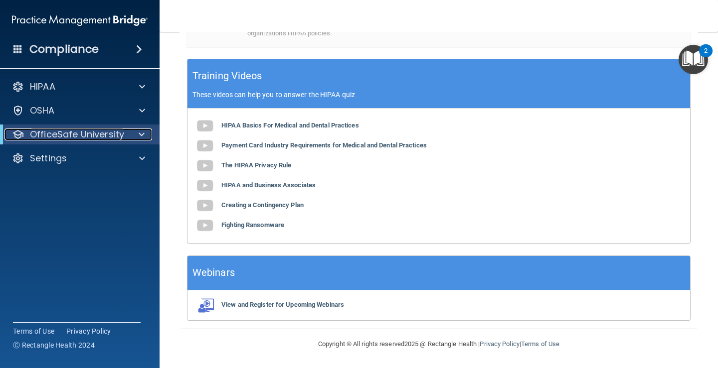
click at [116, 135] on p "OfficeSafe University" at bounding box center [77, 135] width 94 height 12
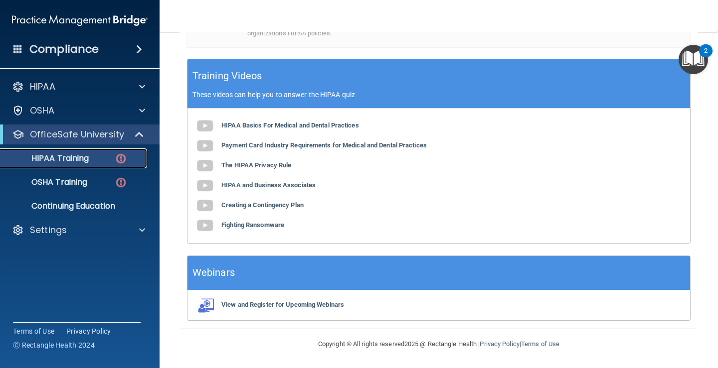
click at [88, 164] on p "HIPAA Training" at bounding box center [47, 159] width 82 height 10
click at [115, 159] on img at bounding box center [121, 159] width 12 height 12
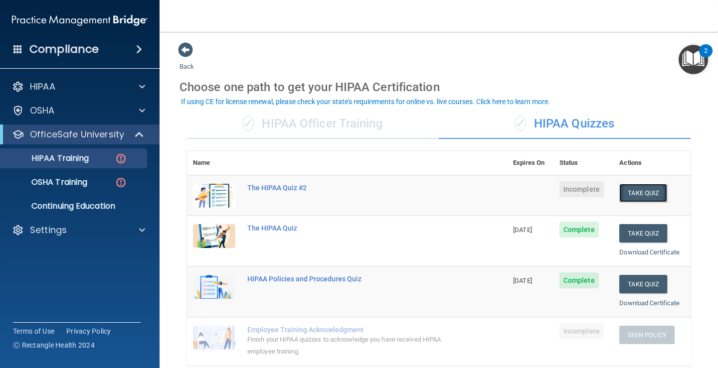
click at [631, 194] on button "Take Quiz" at bounding box center [643, 193] width 48 height 18
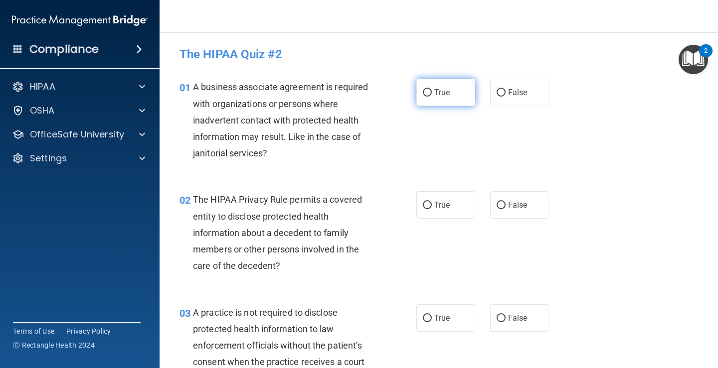
click at [425, 94] on input "True" at bounding box center [427, 92] width 9 height 7
radio input "true"
click at [423, 207] on input "True" at bounding box center [427, 205] width 9 height 7
radio input "true"
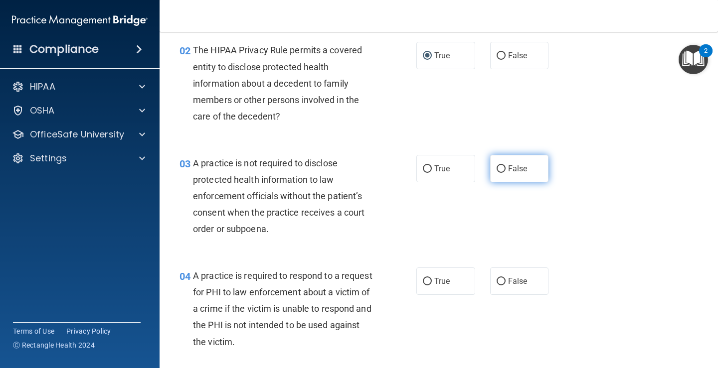
click at [496, 168] on input "False" at bounding box center [500, 168] width 9 height 7
radio input "true"
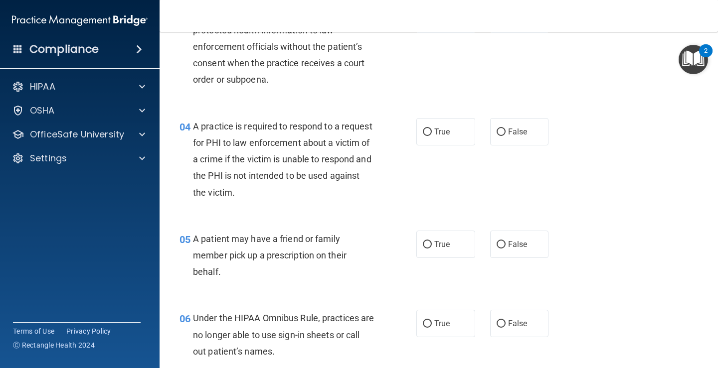
scroll to position [349, 0]
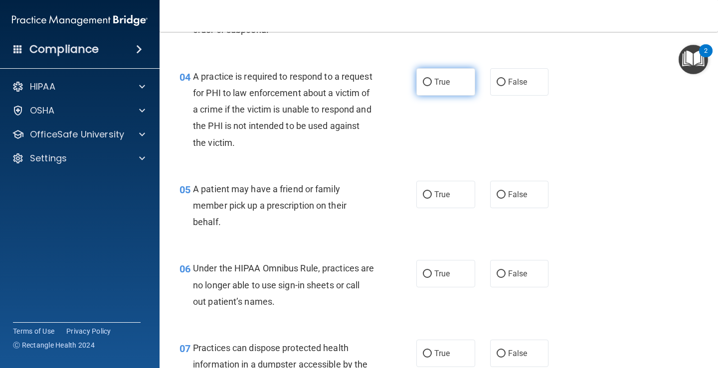
click at [424, 83] on input "True" at bounding box center [427, 82] width 9 height 7
radio input "true"
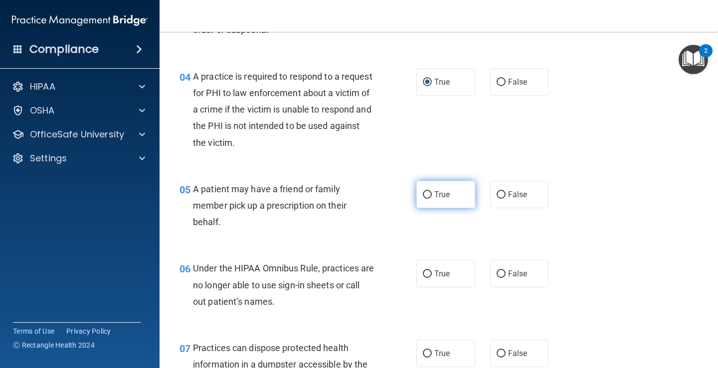
click at [424, 197] on input "True" at bounding box center [427, 194] width 9 height 7
radio input "true"
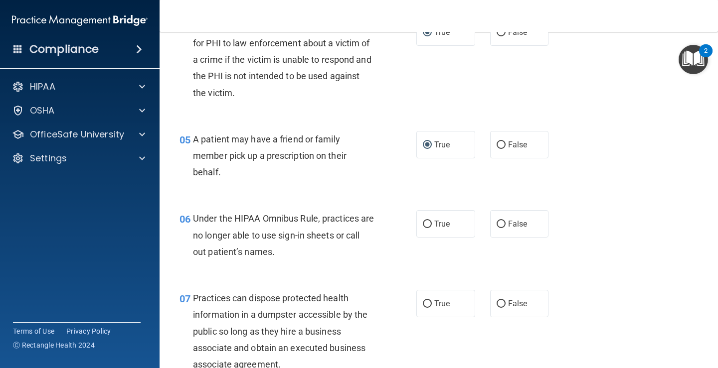
scroll to position [449, 0]
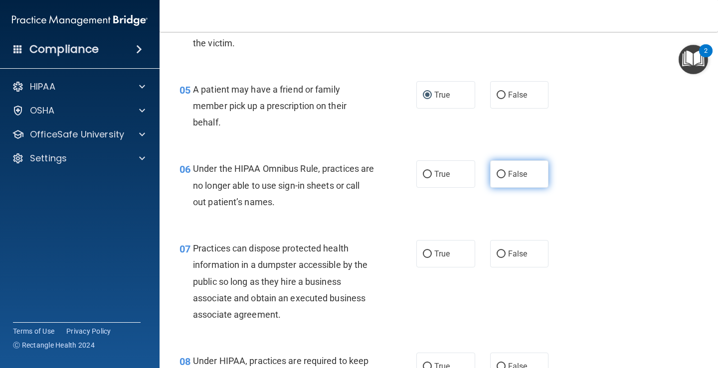
click at [496, 171] on input "False" at bounding box center [500, 174] width 9 height 7
radio input "true"
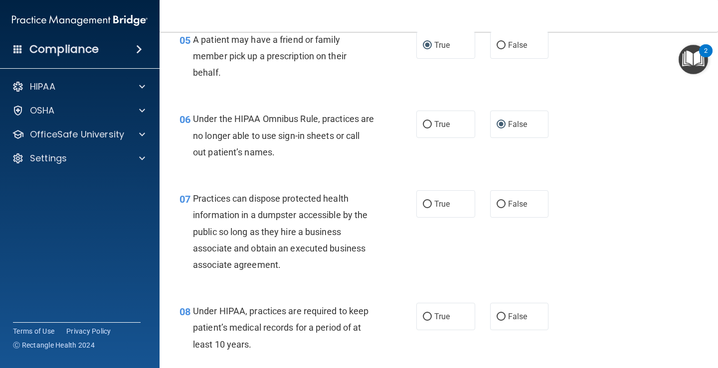
scroll to position [548, 0]
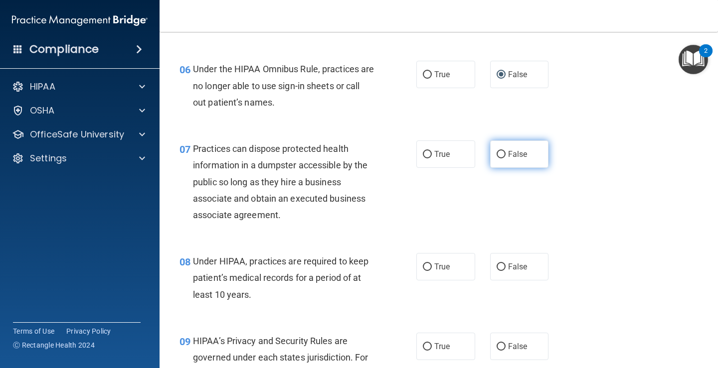
click at [499, 153] on input "False" at bounding box center [500, 154] width 9 height 7
radio input "true"
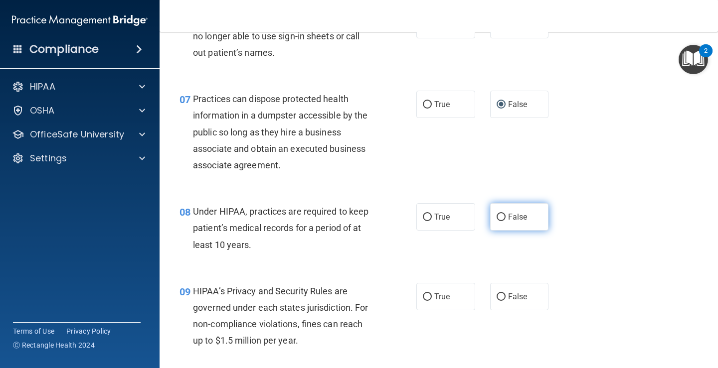
click at [496, 219] on input "False" at bounding box center [500, 217] width 9 height 7
radio input "true"
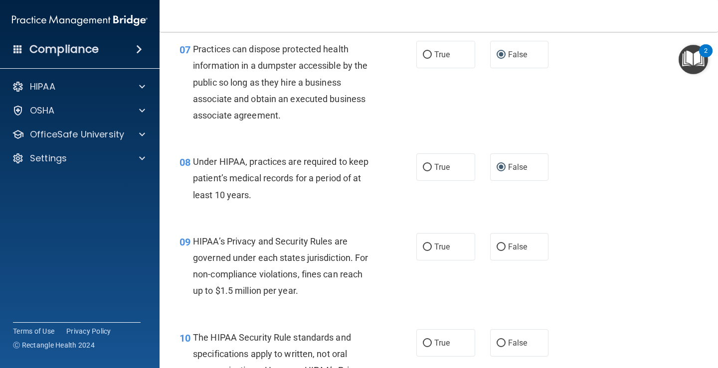
scroll to position [698, 0]
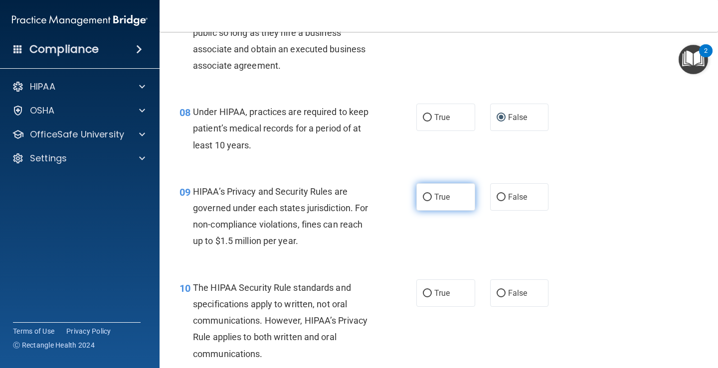
click at [423, 197] on input "True" at bounding box center [427, 197] width 9 height 7
radio input "true"
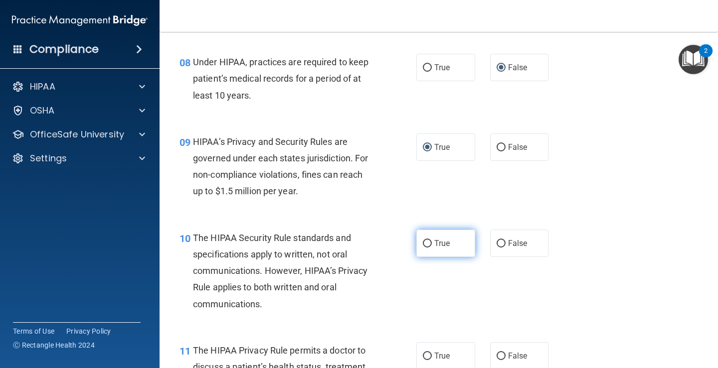
click at [423, 247] on input "True" at bounding box center [427, 243] width 9 height 7
radio input "true"
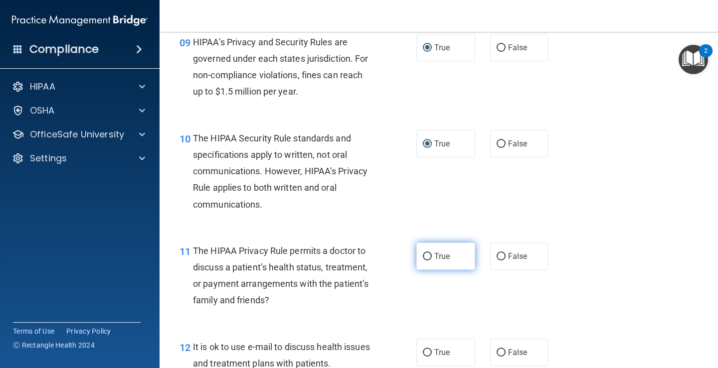
click at [423, 253] on input "True" at bounding box center [427, 256] width 9 height 7
radio input "true"
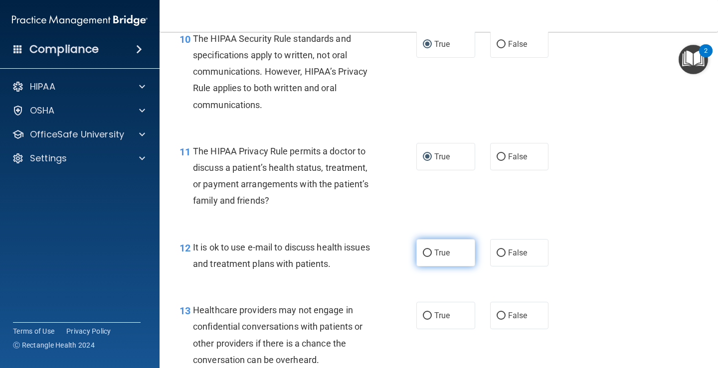
scroll to position [897, 0]
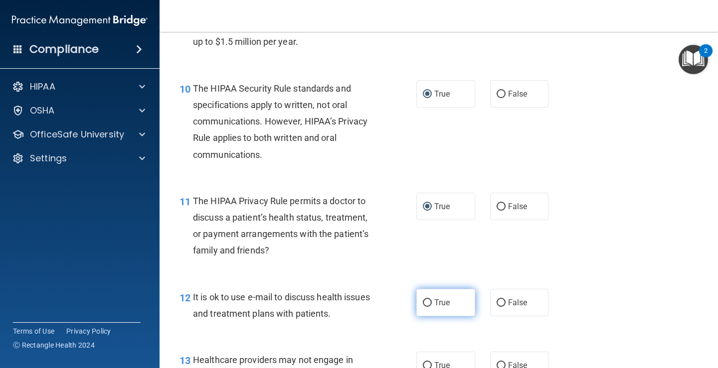
click at [422, 255] on div "11 The HIPAA Privacy Rule permits a doctor to discuss a patient’s health status…" at bounding box center [297, 228] width 267 height 71
click at [423, 302] on input "True" at bounding box center [427, 303] width 9 height 7
radio input "true"
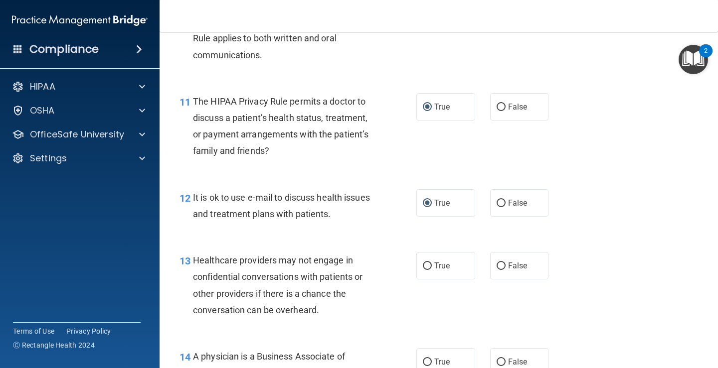
scroll to position [1047, 0]
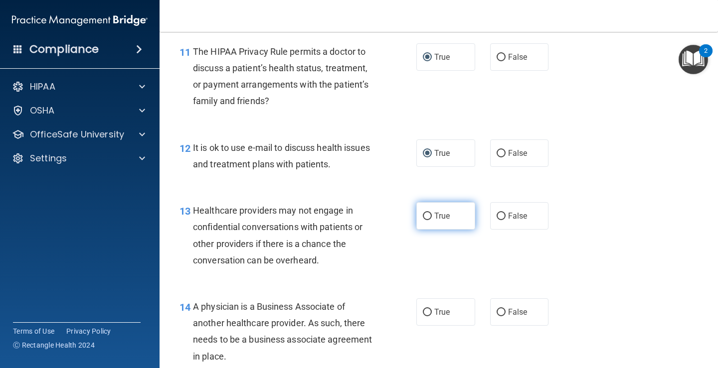
click at [426, 219] on input "True" at bounding box center [427, 216] width 9 height 7
radio input "true"
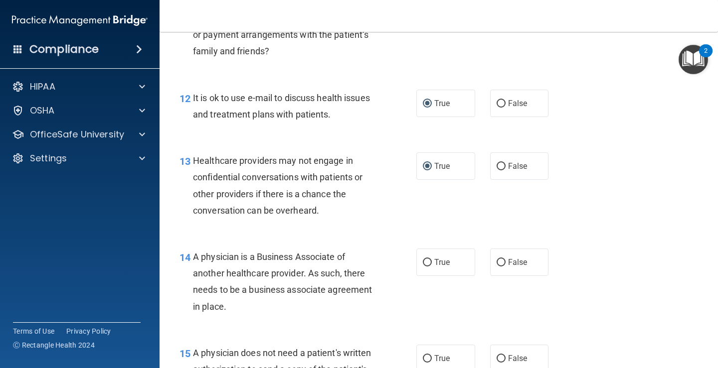
scroll to position [1147, 0]
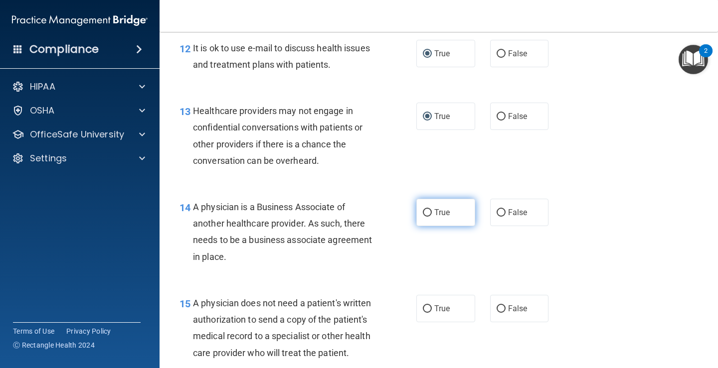
click at [426, 213] on input "True" at bounding box center [427, 212] width 9 height 7
radio input "true"
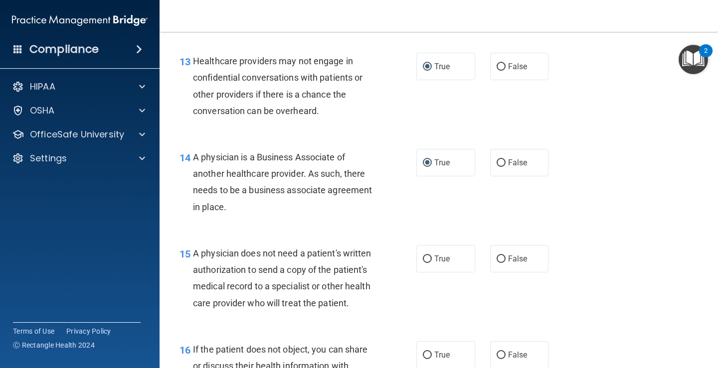
scroll to position [1246, 0]
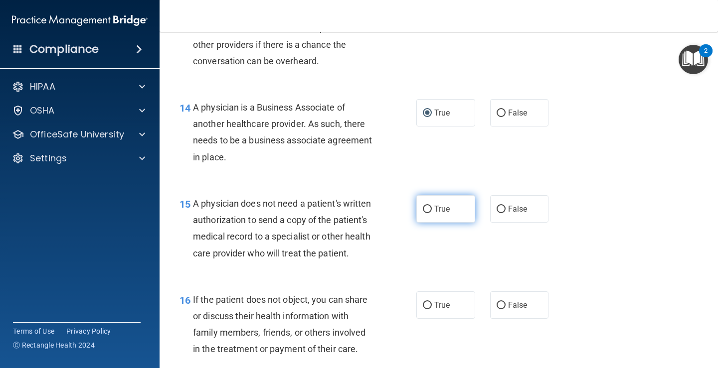
click at [423, 212] on input "True" at bounding box center [427, 209] width 9 height 7
radio input "true"
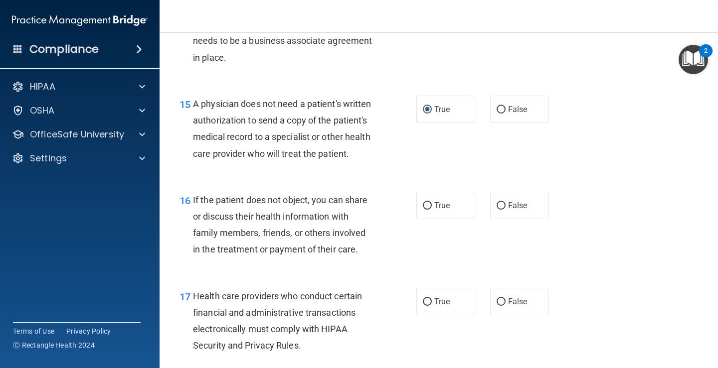
scroll to position [1396, 0]
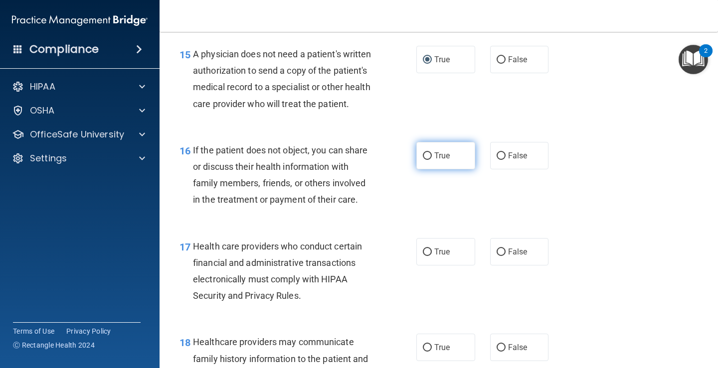
click at [424, 158] on input "True" at bounding box center [427, 156] width 9 height 7
radio input "true"
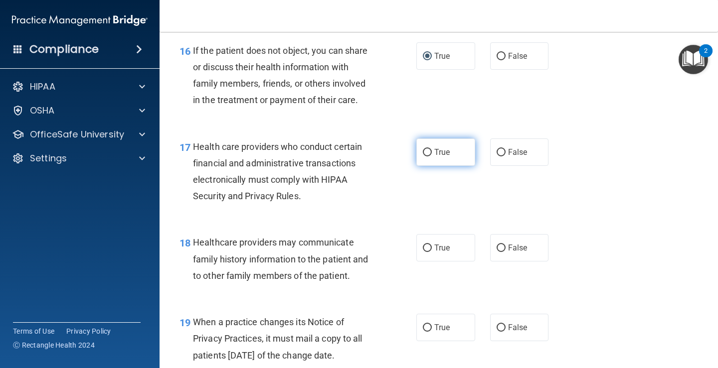
click at [424, 153] on input "True" at bounding box center [427, 152] width 9 height 7
radio input "true"
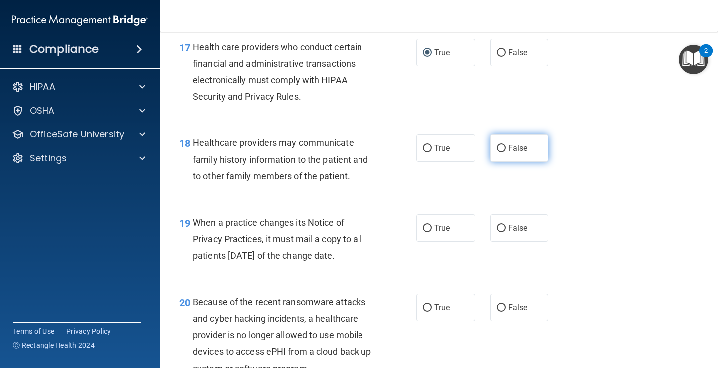
click at [496, 148] on input "False" at bounding box center [500, 148] width 9 height 7
radio input "true"
click at [424, 227] on input "True" at bounding box center [427, 228] width 9 height 7
radio input "true"
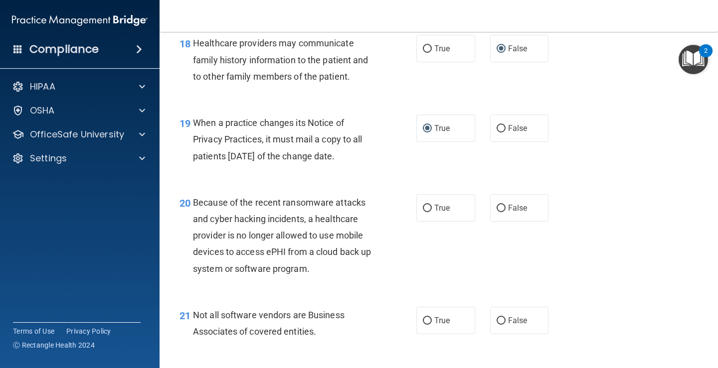
scroll to position [1745, 0]
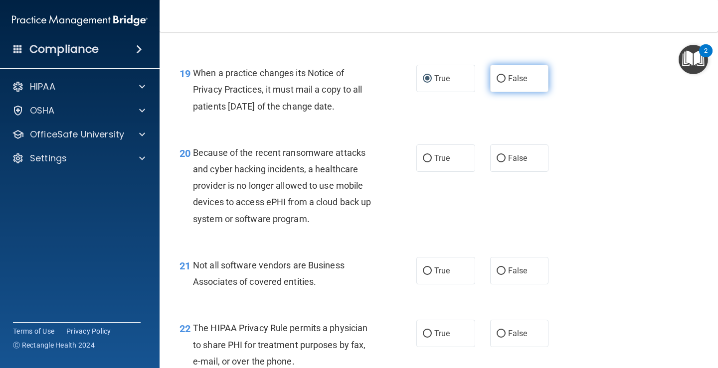
click at [499, 78] on input "False" at bounding box center [500, 78] width 9 height 7
radio input "true"
radio input "false"
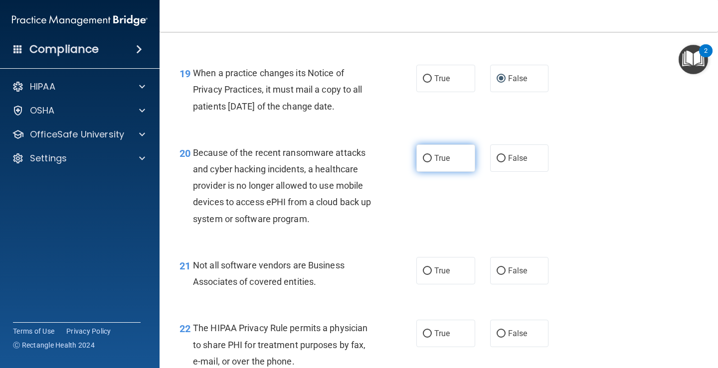
drag, startPoint x: 424, startPoint y: 158, endPoint x: 425, endPoint y: 164, distance: 6.6
click at [424, 159] on input "True" at bounding box center [427, 158] width 9 height 7
radio input "true"
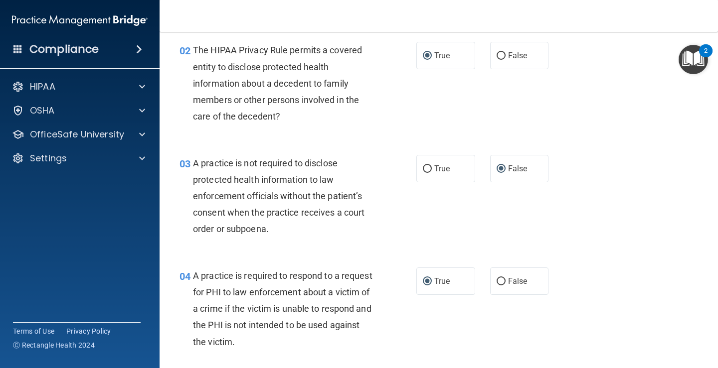
scroll to position [0, 0]
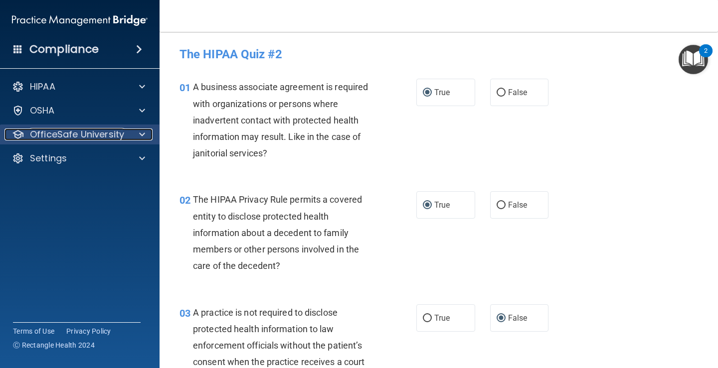
click at [113, 137] on p "OfficeSafe University" at bounding box center [77, 135] width 94 height 12
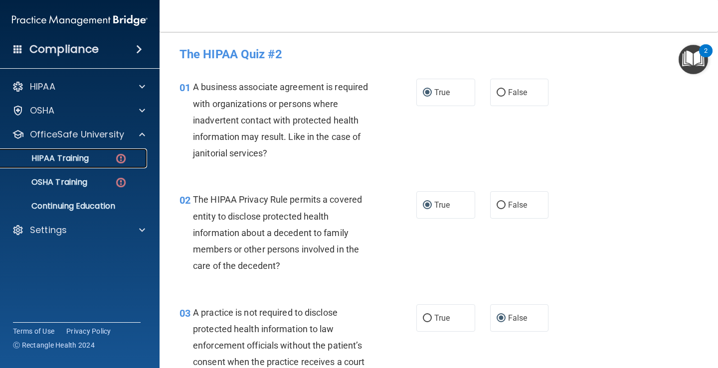
click at [91, 158] on div "HIPAA Training" at bounding box center [74, 159] width 136 height 10
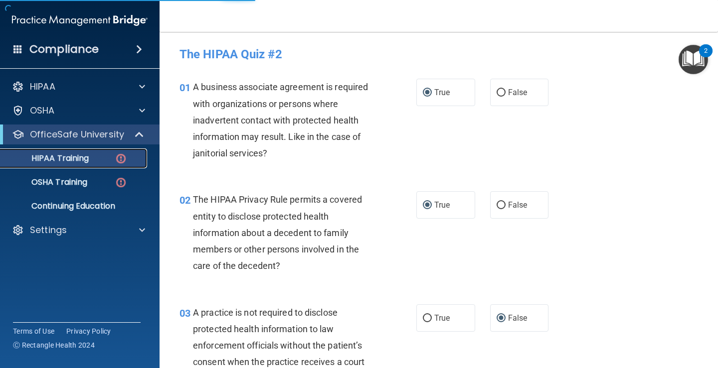
click at [101, 161] on div "HIPAA Training" at bounding box center [74, 159] width 136 height 10
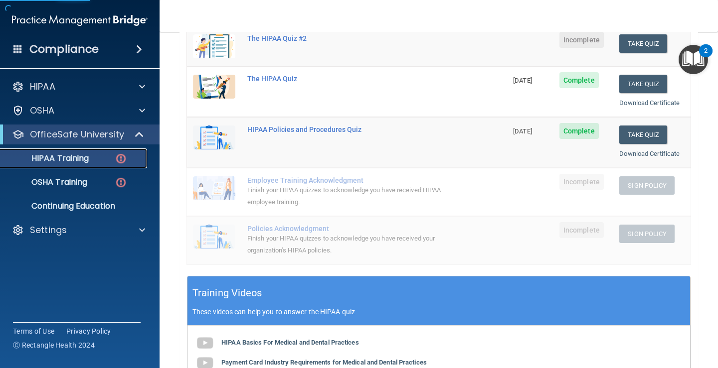
scroll to position [367, 0]
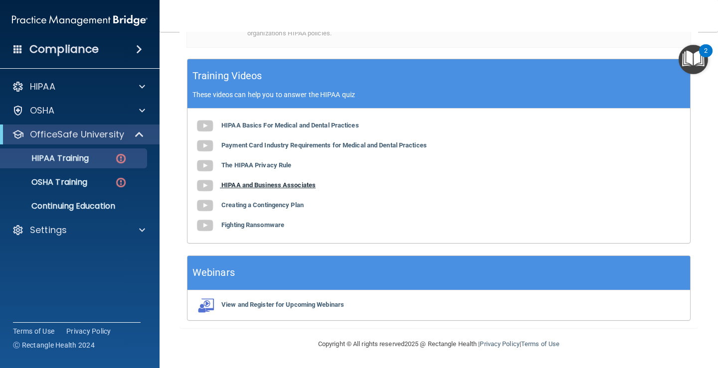
click at [255, 187] on b "HIPAA and Business Associates" at bounding box center [268, 184] width 94 height 7
click at [85, 157] on p "HIPAA Training" at bounding box center [47, 159] width 82 height 10
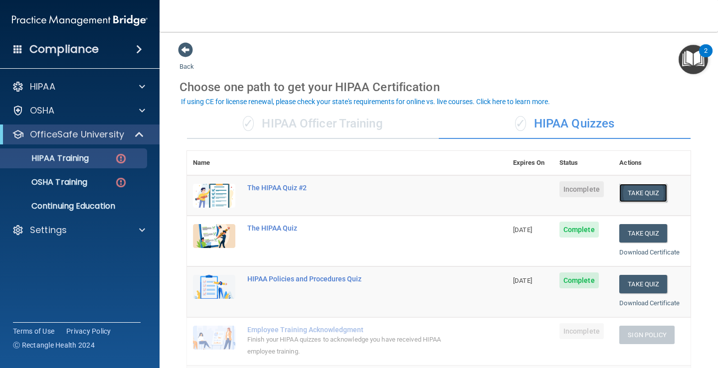
click at [634, 189] on button "Take Quiz" at bounding box center [643, 193] width 48 height 18
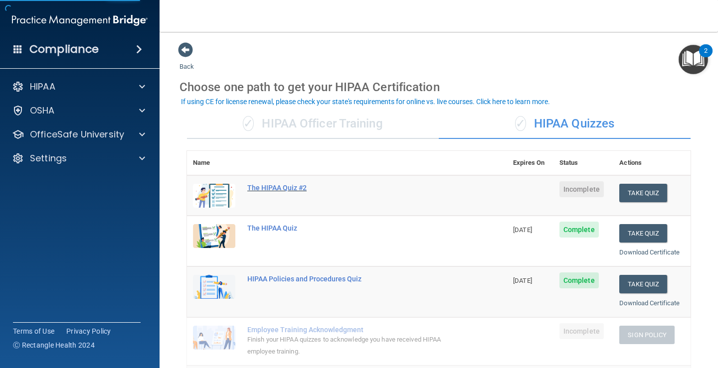
click at [300, 186] on div "The HIPAA Quiz #2" at bounding box center [352, 188] width 210 height 8
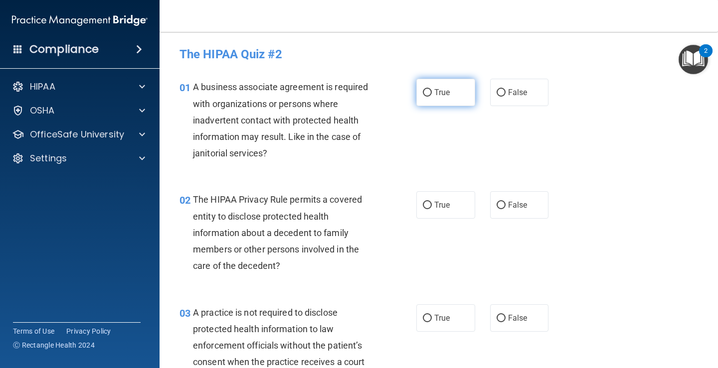
click at [426, 97] on input "True" at bounding box center [427, 92] width 9 height 7
radio input "true"
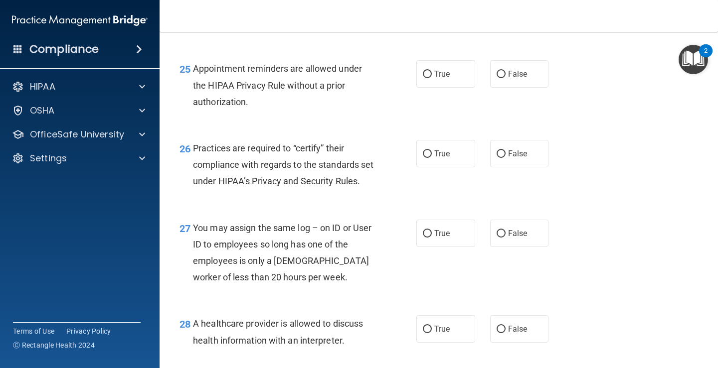
scroll to position [2515, 0]
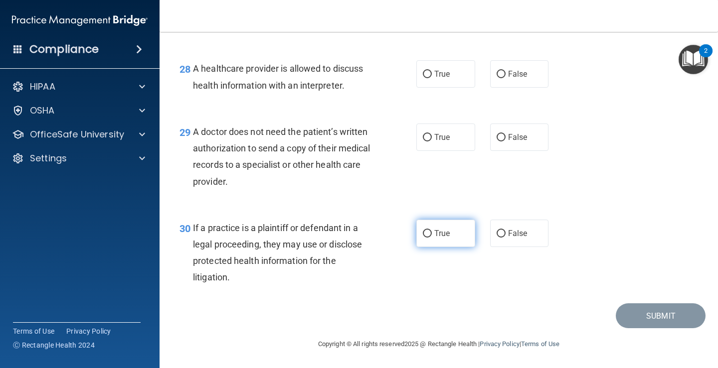
click at [426, 234] on input "True" at bounding box center [427, 233] width 9 height 7
radio input "true"
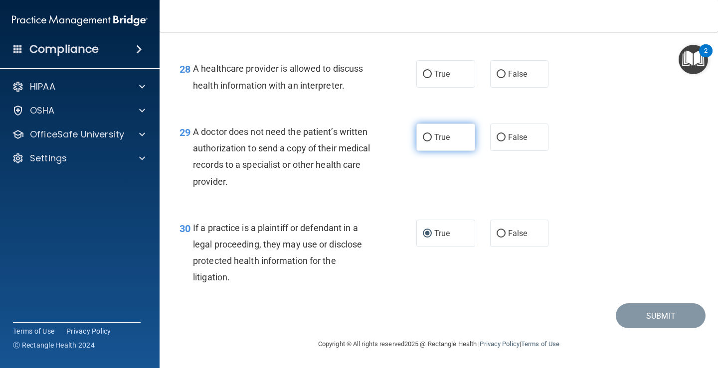
click at [423, 134] on input "True" at bounding box center [427, 137] width 9 height 7
radio input "true"
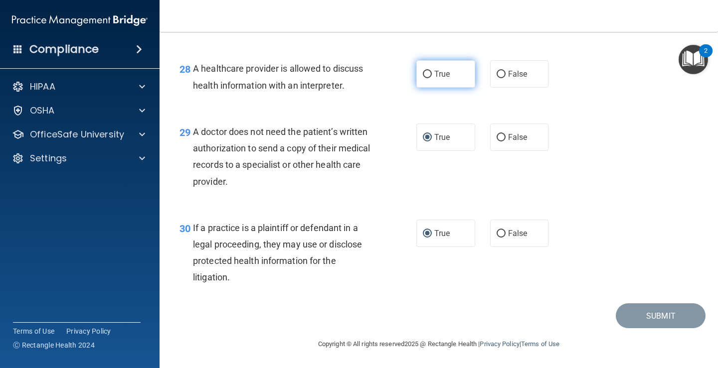
click at [423, 73] on input "True" at bounding box center [427, 74] width 9 height 7
radio input "true"
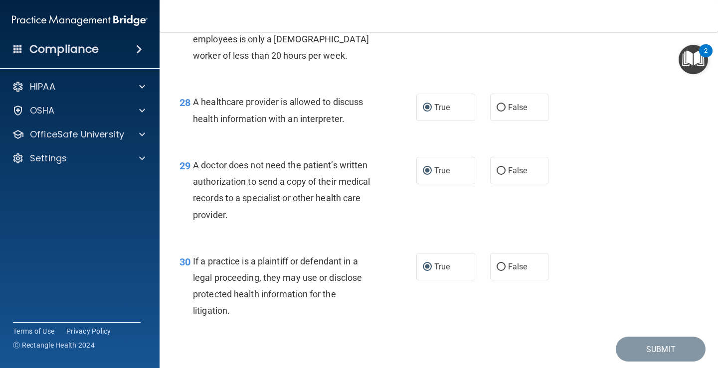
scroll to position [2415, 0]
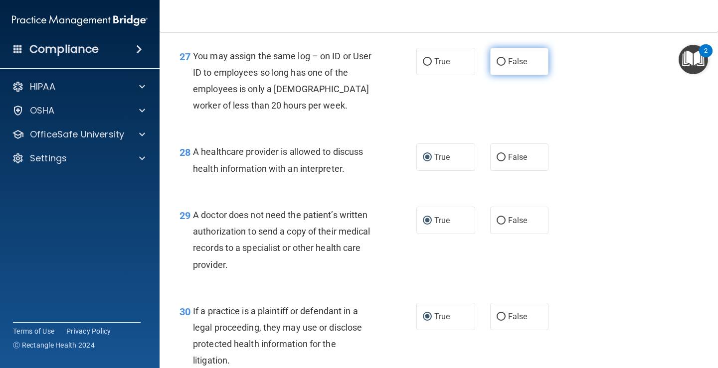
click at [496, 66] on input "False" at bounding box center [500, 61] width 9 height 7
radio input "true"
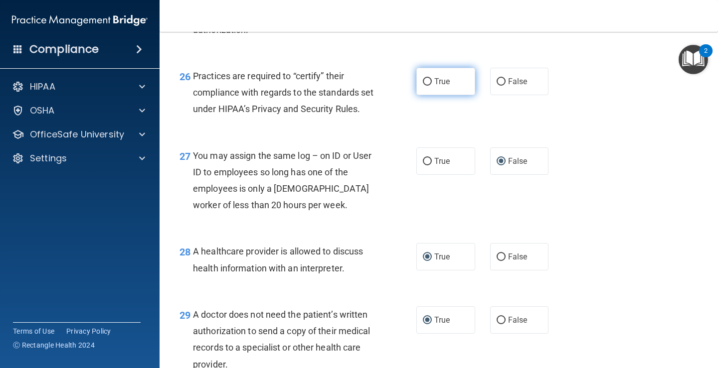
click at [423, 84] on input "True" at bounding box center [427, 81] width 9 height 7
radio input "true"
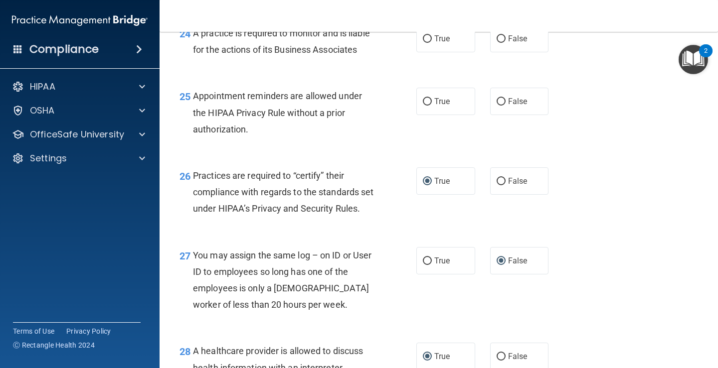
scroll to position [2166, 0]
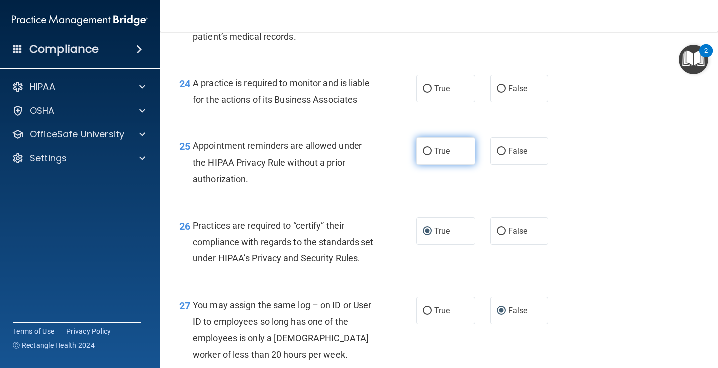
click at [425, 150] on input "True" at bounding box center [427, 151] width 9 height 7
radio input "true"
click at [426, 152] on input "True" at bounding box center [427, 151] width 9 height 7
click at [423, 150] on input "True" at bounding box center [427, 151] width 9 height 7
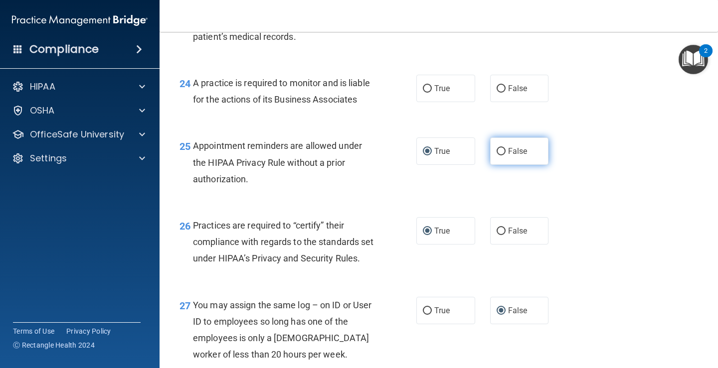
click at [497, 153] on input "False" at bounding box center [500, 151] width 9 height 7
radio input "true"
radio input "false"
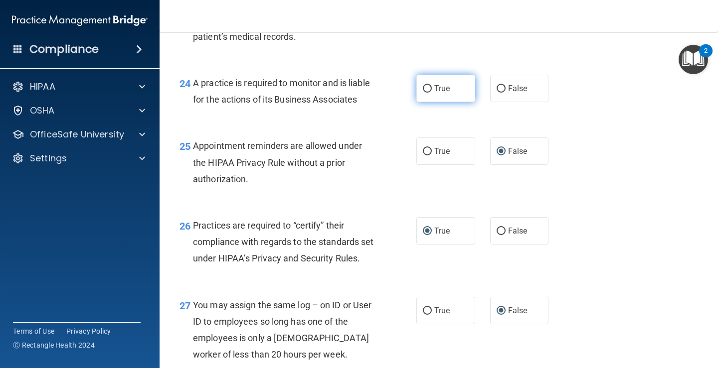
click at [424, 89] on input "True" at bounding box center [427, 88] width 9 height 7
radio input "true"
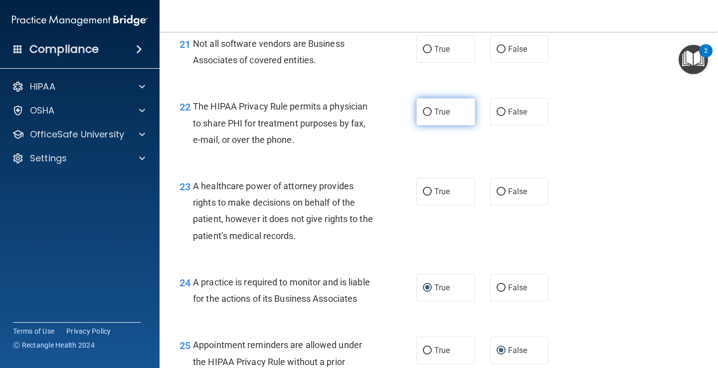
click at [423, 115] on input "True" at bounding box center [427, 112] width 9 height 7
radio input "true"
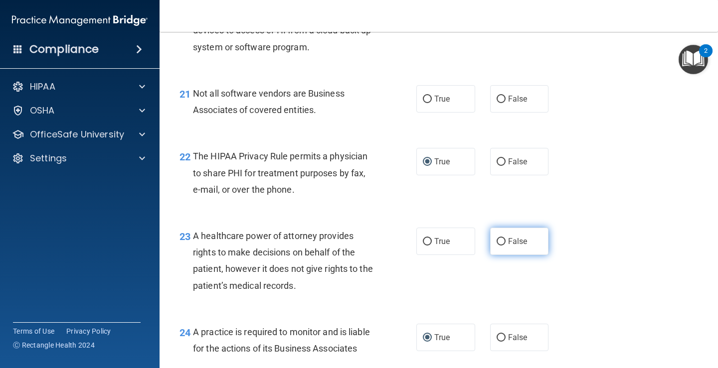
click at [497, 240] on input "False" at bounding box center [500, 241] width 9 height 7
radio input "true"
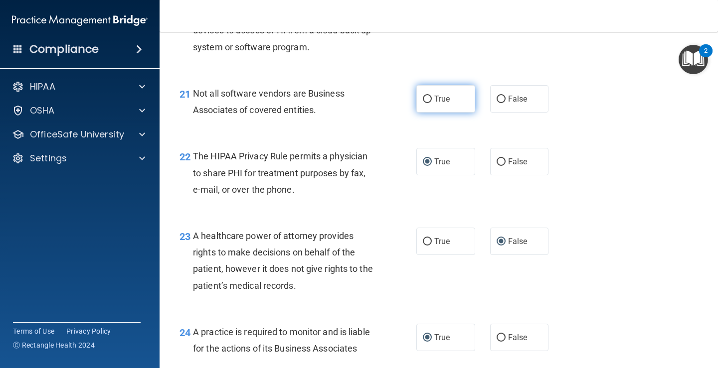
click at [423, 98] on input "True" at bounding box center [427, 99] width 9 height 7
radio input "true"
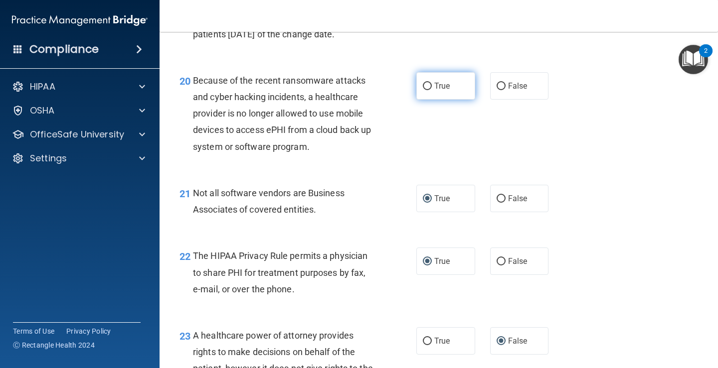
click at [426, 87] on input "True" at bounding box center [427, 86] width 9 height 7
radio input "true"
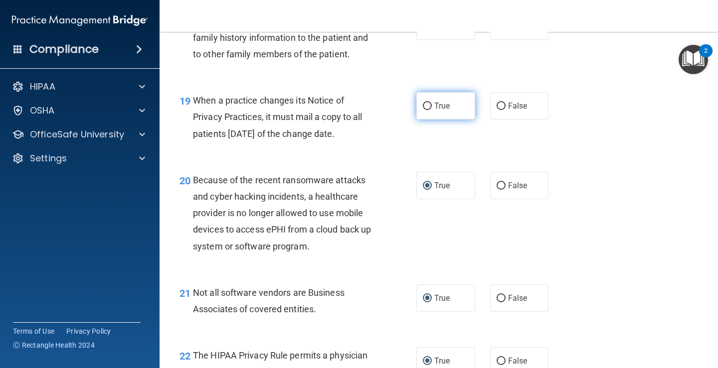
click at [426, 104] on input "True" at bounding box center [427, 106] width 9 height 7
radio input "true"
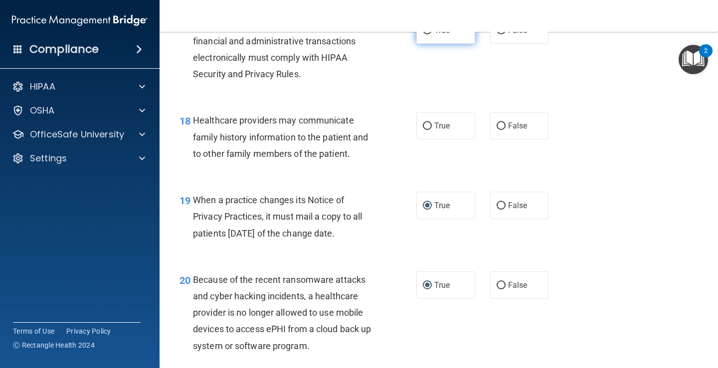
scroll to position [1568, 0]
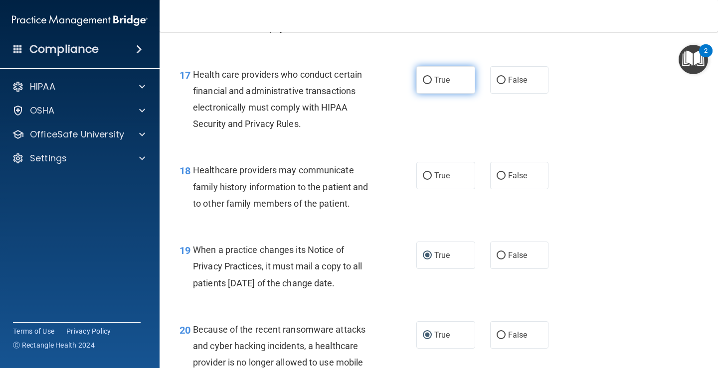
click at [423, 81] on input "True" at bounding box center [427, 80] width 9 height 7
radio input "true"
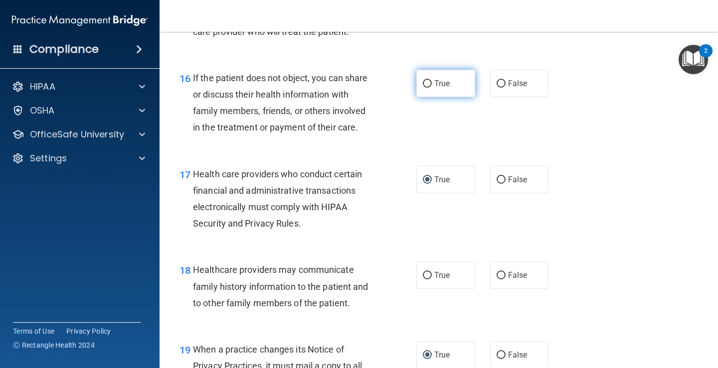
click at [427, 83] on input "True" at bounding box center [427, 83] width 9 height 7
radio input "true"
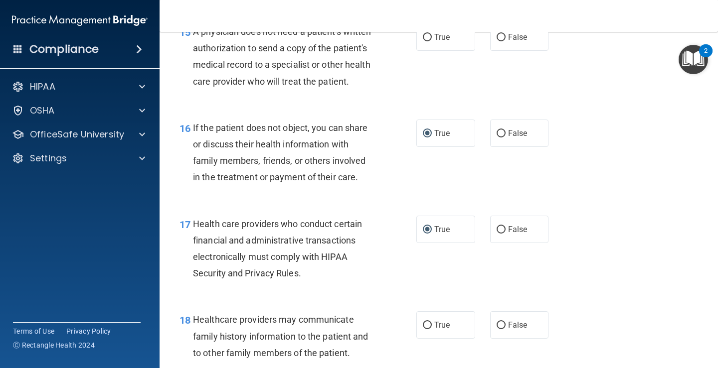
scroll to position [1368, 0]
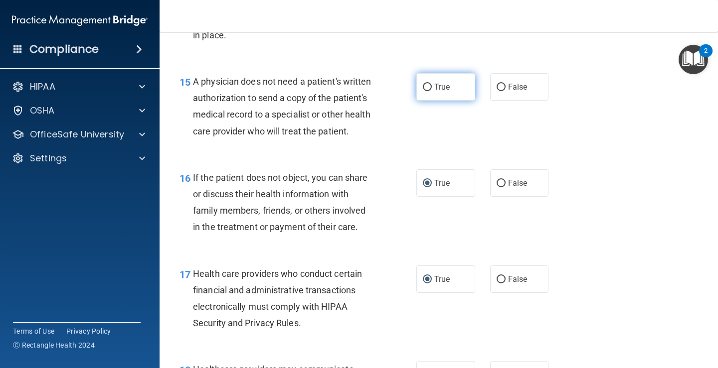
click at [427, 88] on input "True" at bounding box center [427, 87] width 9 height 7
radio input "true"
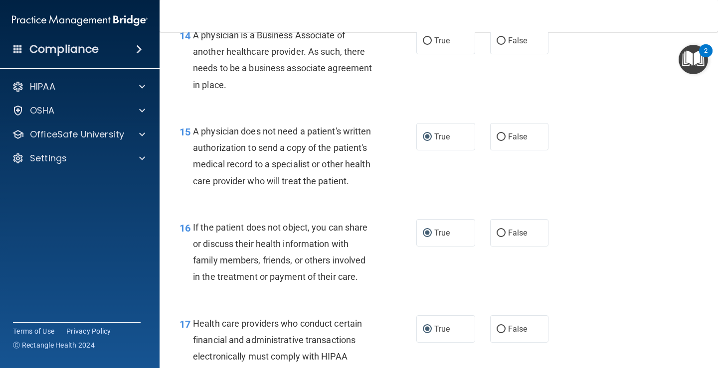
scroll to position [1269, 0]
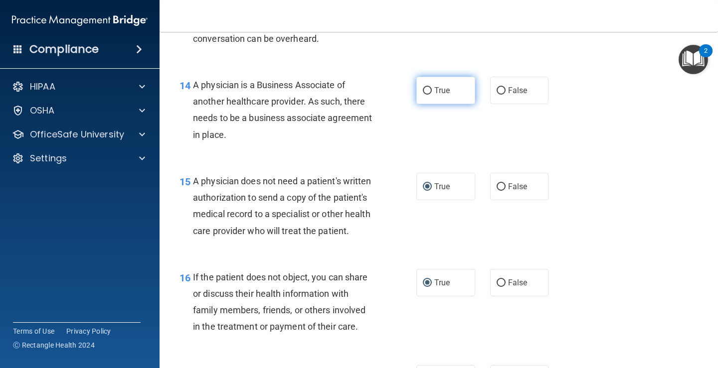
click at [423, 91] on input "True" at bounding box center [427, 90] width 9 height 7
radio input "true"
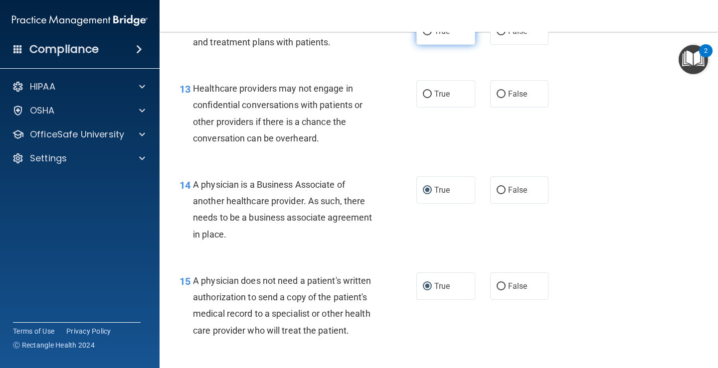
scroll to position [1069, 0]
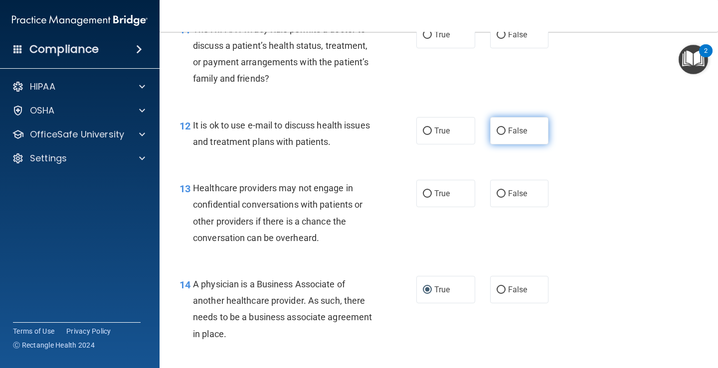
click at [496, 129] on input "False" at bounding box center [500, 131] width 9 height 7
radio input "true"
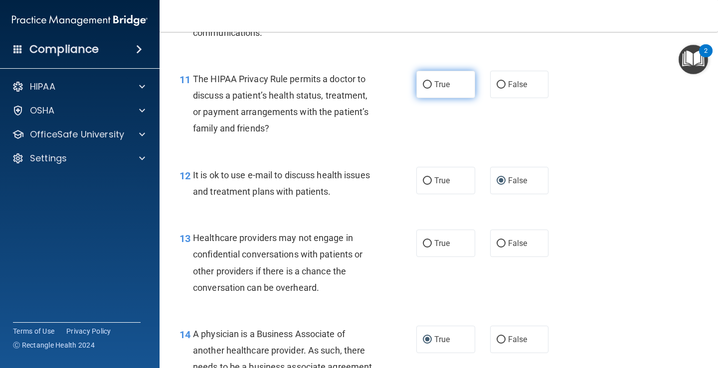
click at [423, 85] on input "True" at bounding box center [427, 84] width 9 height 7
radio input "true"
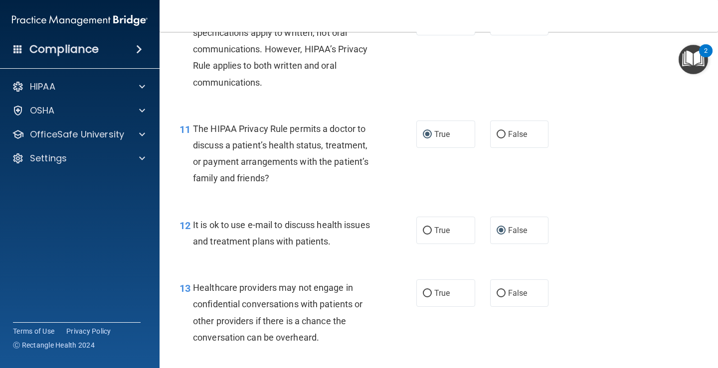
scroll to position [870, 0]
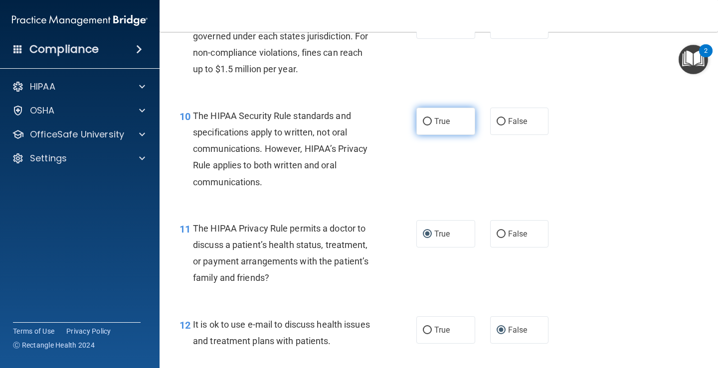
click at [423, 123] on input "True" at bounding box center [427, 121] width 9 height 7
radio input "true"
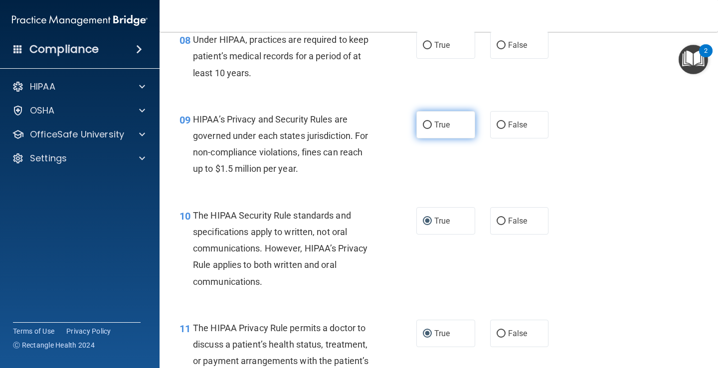
click at [423, 123] on input "True" at bounding box center [427, 125] width 9 height 7
radio input "true"
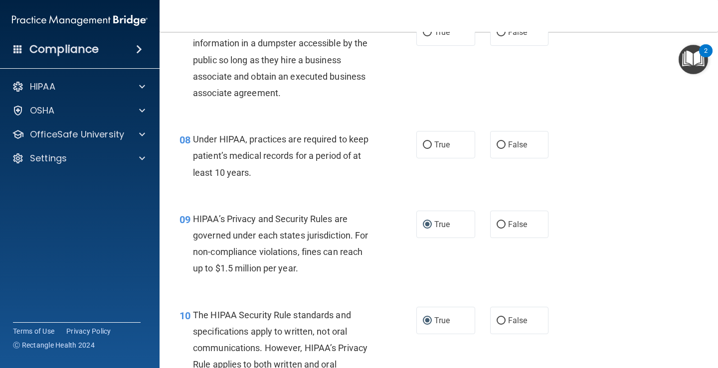
scroll to position [621, 0]
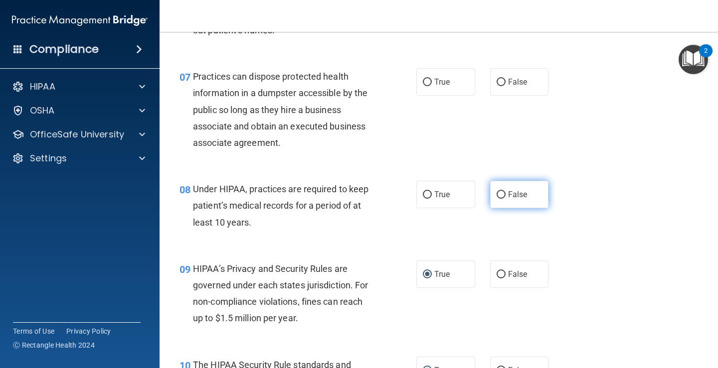
click at [496, 193] on input "False" at bounding box center [500, 194] width 9 height 7
radio input "true"
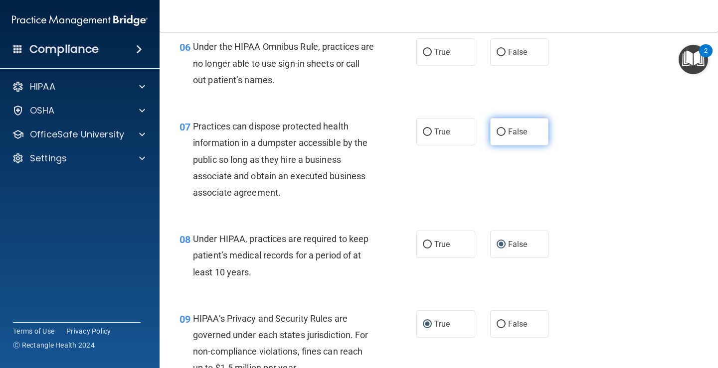
click at [491, 134] on label "False" at bounding box center [519, 131] width 59 height 27
click at [496, 134] on input "False" at bounding box center [500, 132] width 9 height 7
radio input "true"
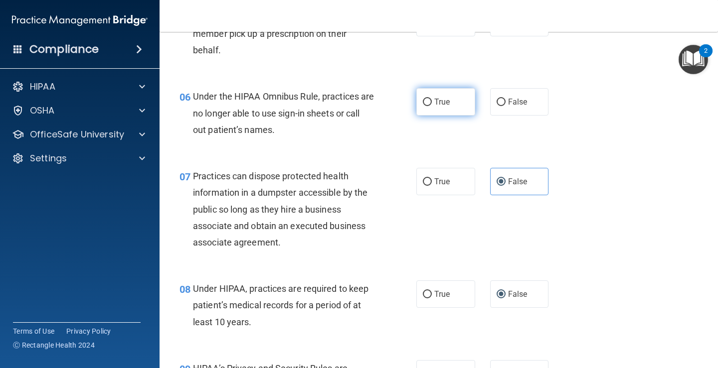
click at [425, 105] on input "True" at bounding box center [427, 102] width 9 height 7
radio input "true"
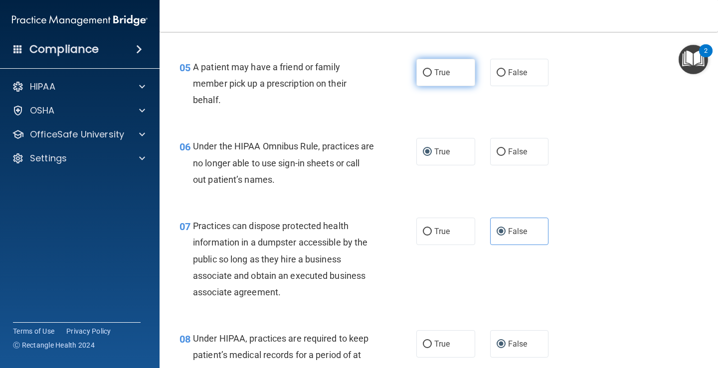
click at [427, 71] on input "True" at bounding box center [427, 72] width 9 height 7
radio input "true"
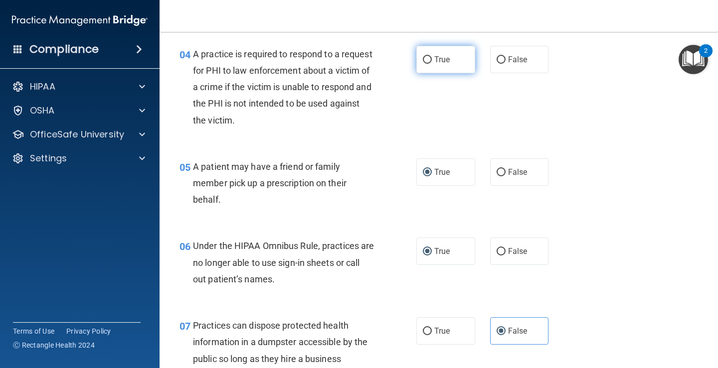
click at [426, 60] on input "True" at bounding box center [427, 59] width 9 height 7
radio input "true"
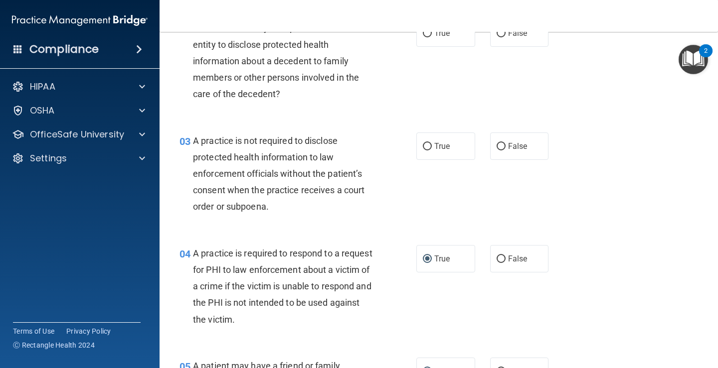
scroll to position [122, 0]
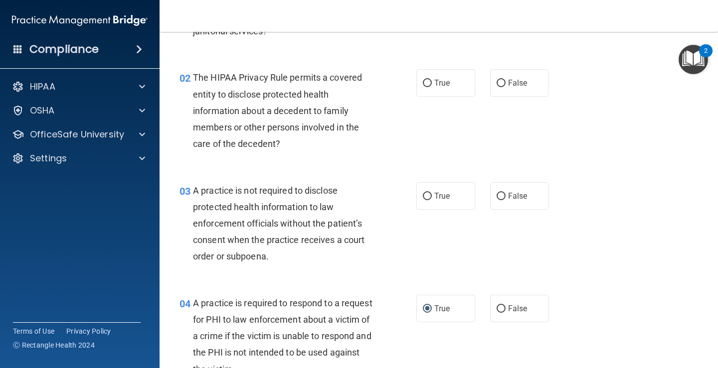
click at [283, 111] on span "The HIPAA Privacy Rule permits a covered entity to disclose protected health in…" at bounding box center [277, 110] width 169 height 77
click at [286, 140] on div "The HIPAA Privacy Rule permits a covered entity to disclose protected health in…" at bounding box center [287, 110] width 189 height 83
drag, startPoint x: 286, startPoint y: 143, endPoint x: 266, endPoint y: 146, distance: 20.2
click at [266, 146] on div "The HIPAA Privacy Rule permits a covered entity to disclose protected health in…" at bounding box center [287, 110] width 189 height 83
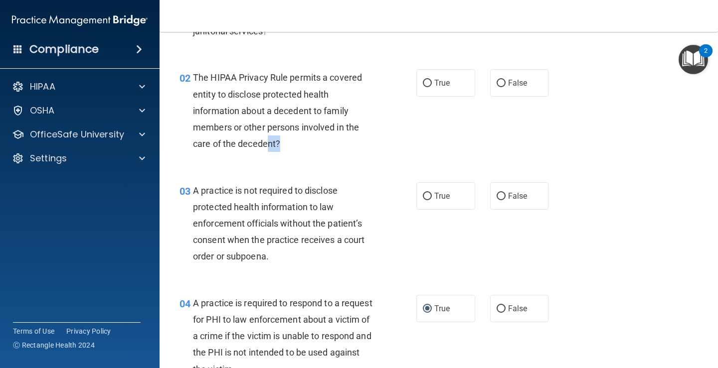
click at [272, 136] on div "The HIPAA Privacy Rule permits a covered entity to disclose protected health in…" at bounding box center [287, 110] width 189 height 83
click at [300, 144] on div "The HIPAA Privacy Rule permits a covered entity to disclose protected health in…" at bounding box center [287, 110] width 189 height 83
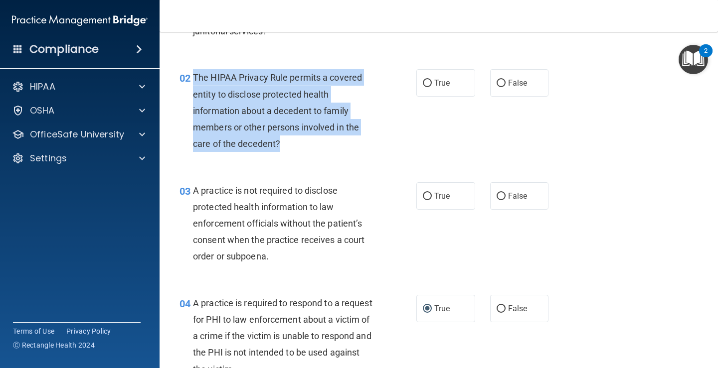
drag, startPoint x: 288, startPoint y: 142, endPoint x: 192, endPoint y: 72, distance: 118.2
click at [192, 72] on div "02 The HIPAA Privacy Rule permits a covered entity to disclose protected health…" at bounding box center [297, 113] width 267 height 88
click at [425, 84] on input "True" at bounding box center [427, 83] width 9 height 7
radio input "true"
click at [356, 96] on div "The HIPAA Privacy Rule permits a covered entity to disclose protected health in…" at bounding box center [287, 110] width 189 height 83
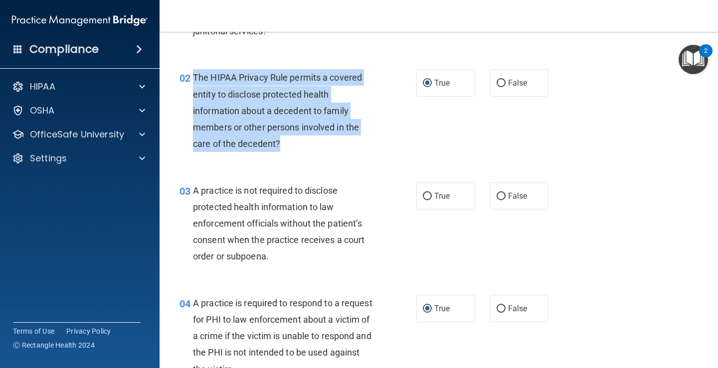
click at [360, 98] on div "The HIPAA Privacy Rule permits a covered entity to disclose protected health in…" at bounding box center [287, 110] width 189 height 83
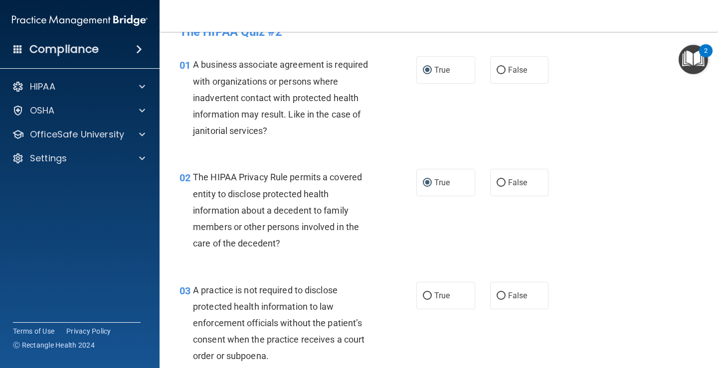
scroll to position [0, 0]
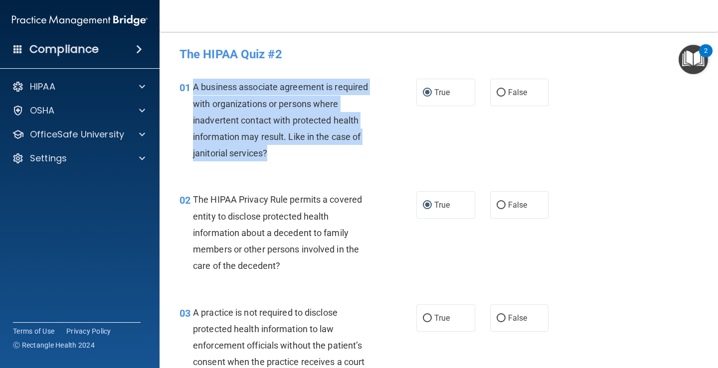
drag, startPoint x: 273, startPoint y: 147, endPoint x: 192, endPoint y: 87, distance: 100.5
click at [191, 83] on div "01 A business associate agreement is required with organizations or persons whe…" at bounding box center [297, 123] width 267 height 88
drag, startPoint x: 379, startPoint y: 106, endPoint x: 395, endPoint y: 129, distance: 27.9
click at [379, 107] on div "01 A business associate agreement is required with organizations or persons whe…" at bounding box center [297, 123] width 267 height 88
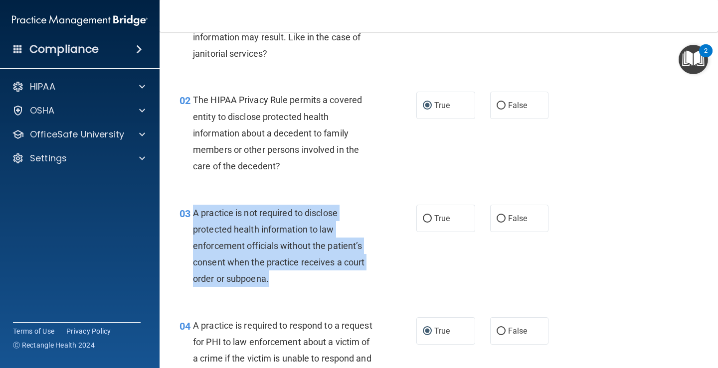
drag, startPoint x: 276, startPoint y: 274, endPoint x: 193, endPoint y: 211, distance: 103.9
click at [193, 211] on div "A practice is not required to disclose protected health information to law enfo…" at bounding box center [287, 246] width 189 height 83
click at [426, 217] on input "True" at bounding box center [427, 218] width 9 height 7
radio input "true"
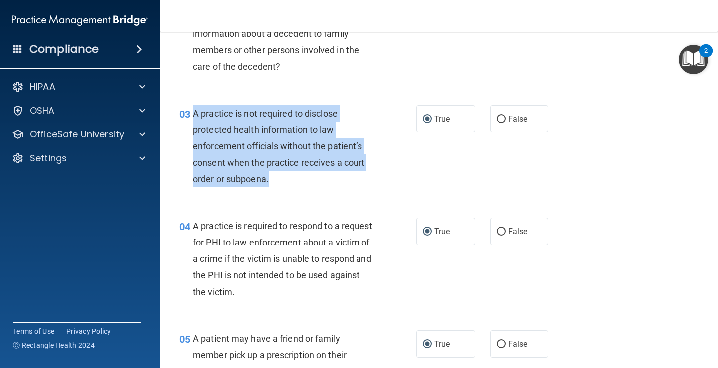
scroll to position [249, 0]
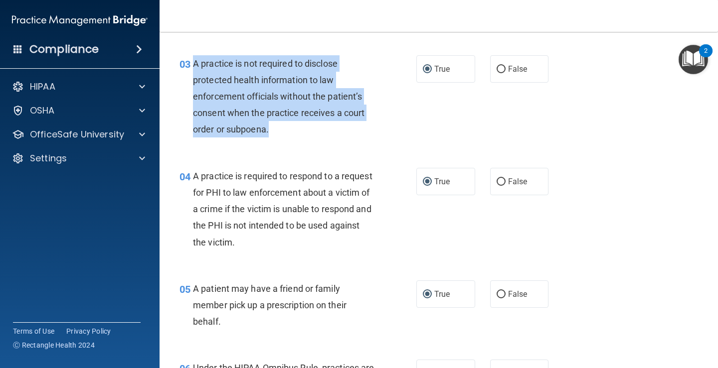
click at [377, 120] on div "A practice is not required to disclose protected health information to law enfo…" at bounding box center [287, 96] width 189 height 83
click at [376, 110] on div "A practice is not required to disclose protected health information to law enfo…" at bounding box center [287, 96] width 189 height 83
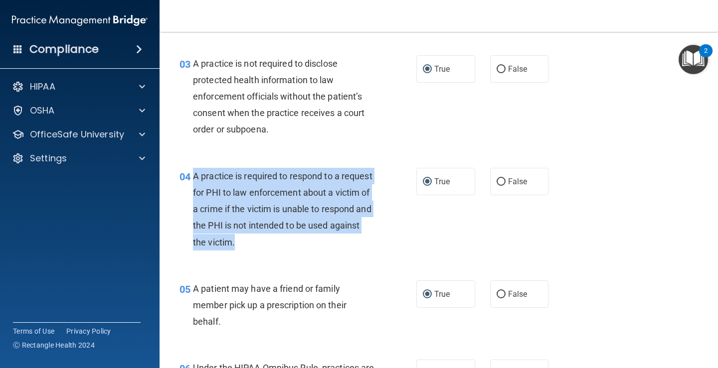
drag, startPoint x: 292, startPoint y: 242, endPoint x: 225, endPoint y: 179, distance: 91.7
click at [195, 172] on div "A practice is required to respond to a request for PHI to law enforcement about…" at bounding box center [287, 209] width 189 height 83
click at [341, 202] on div "A practice is required to respond to a request for PHI to law enforcement about…" at bounding box center [287, 209] width 189 height 83
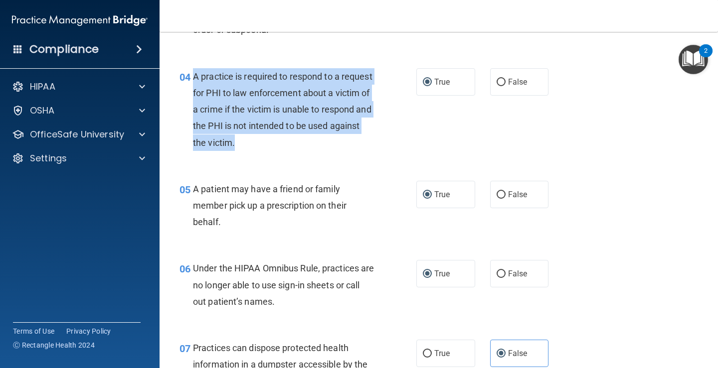
scroll to position [399, 0]
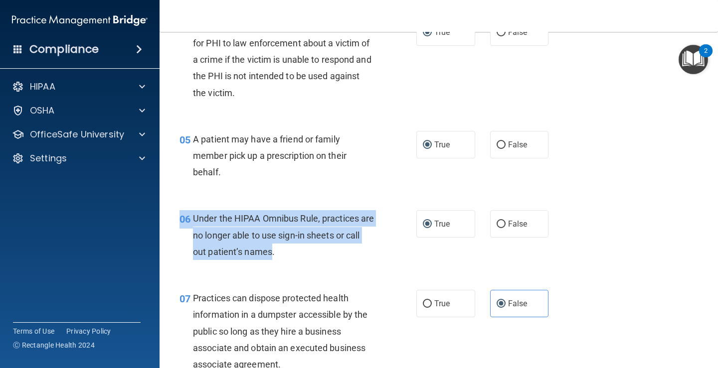
drag, startPoint x: 288, startPoint y: 248, endPoint x: 204, endPoint y: 231, distance: 85.5
click at [182, 221] on div "06 Under the HIPAA Omnibus Rule, practices are no longer able to use sign-in sh…" at bounding box center [297, 237] width 267 height 55
click at [424, 223] on input "True" at bounding box center [427, 224] width 9 height 7
click at [385, 225] on div "06 Under the HIPAA Omnibus Rule, practices are no longer able to use sign-in sh…" at bounding box center [297, 237] width 267 height 55
click at [347, 232] on span "Under the HIPAA Omnibus Rule, practices are no longer able to use sign-in sheet…" at bounding box center [283, 234] width 181 height 43
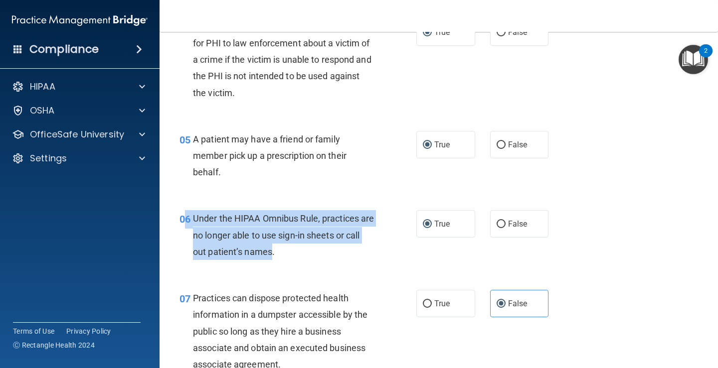
click at [384, 233] on div "06 Under the HIPAA Omnibus Rule, practices are no longer able to use sign-in sh…" at bounding box center [297, 237] width 267 height 55
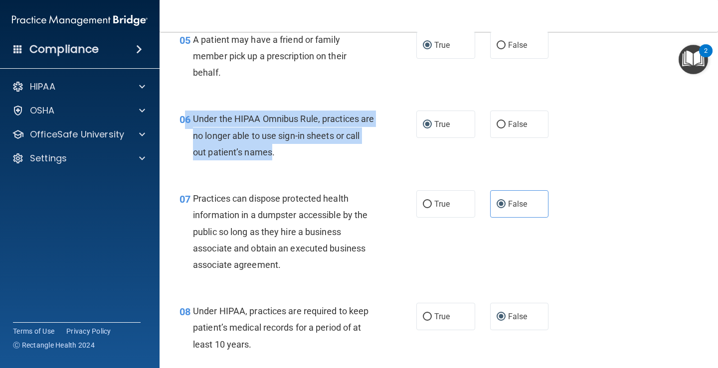
scroll to position [698, 0]
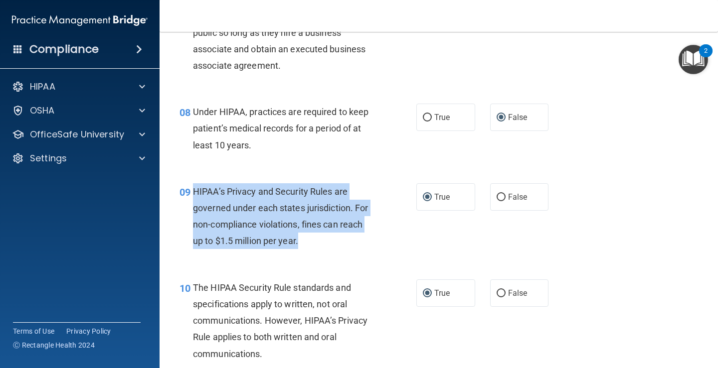
drag, startPoint x: 302, startPoint y: 240, endPoint x: 252, endPoint y: 215, distance: 55.5
click at [195, 191] on div "HIPAA’s Privacy and Security Rules are governed under each states jurisdiction.…" at bounding box center [287, 216] width 189 height 66
click at [500, 196] on input "False" at bounding box center [500, 197] width 9 height 7
radio input "true"
radio input "false"
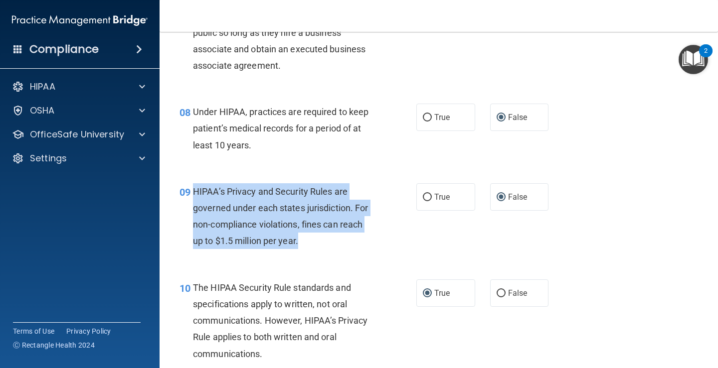
scroll to position [798, 0]
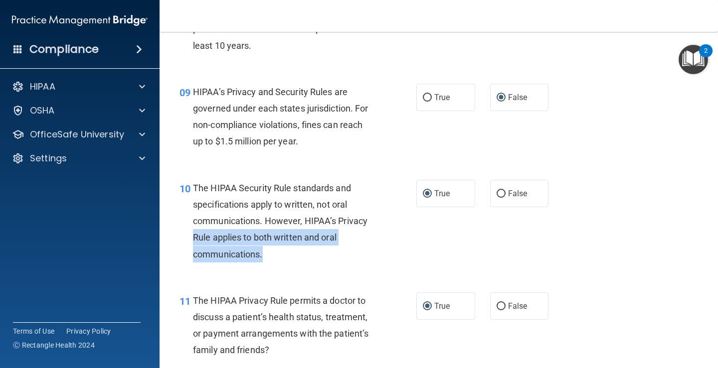
drag, startPoint x: 270, startPoint y: 253, endPoint x: 217, endPoint y: 237, distance: 54.6
click at [176, 237] on div "10 The HIPAA Security Rule standards and specifications apply to written, not o…" at bounding box center [297, 224] width 267 height 88
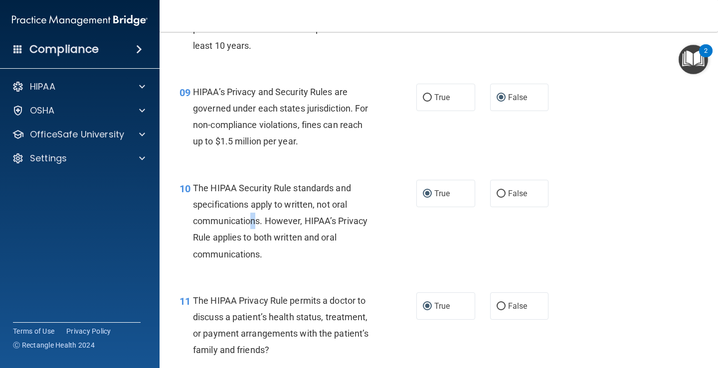
drag, startPoint x: 252, startPoint y: 223, endPoint x: 264, endPoint y: 227, distance: 12.8
click at [255, 224] on span "The HIPAA Security Rule standards and specifications apply to written, not oral…" at bounding box center [280, 221] width 174 height 77
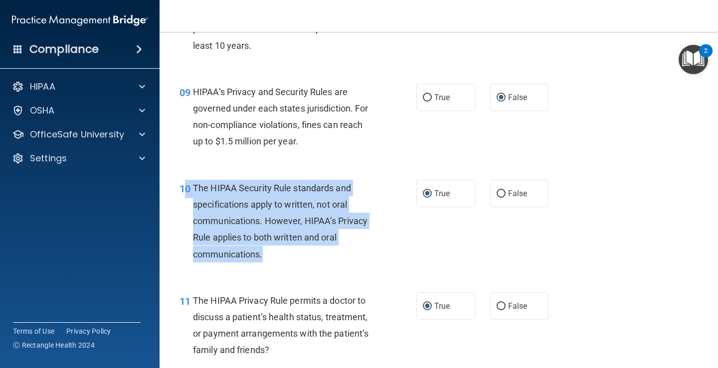
drag, startPoint x: 272, startPoint y: 255, endPoint x: 231, endPoint y: 209, distance: 61.4
click at [191, 197] on div "10 The HIPAA Security Rule standards and specifications apply to written, not o…" at bounding box center [297, 224] width 267 height 88
click at [287, 226] on span "The HIPAA Security Rule standards and specifications apply to written, not oral…" at bounding box center [280, 221] width 174 height 77
click at [294, 227] on div "The HIPAA Security Rule standards and specifications apply to written, not oral…" at bounding box center [287, 221] width 189 height 83
click at [496, 193] on input "False" at bounding box center [500, 193] width 9 height 7
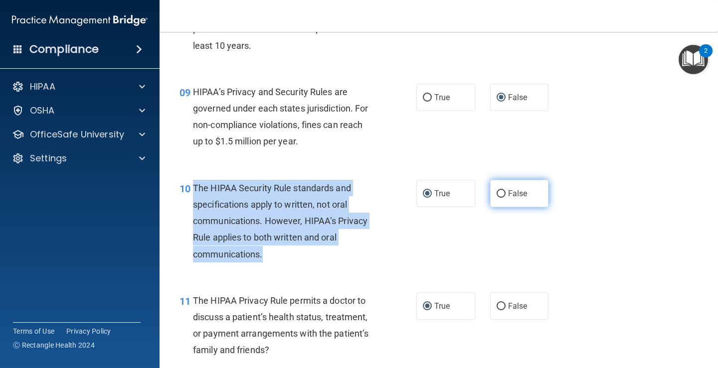
radio input "true"
radio input "false"
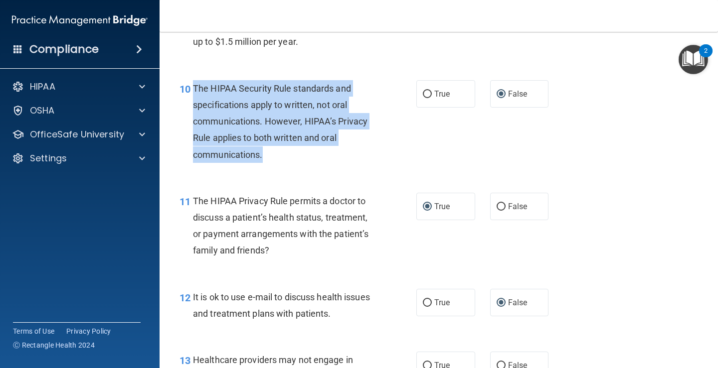
scroll to position [947, 0]
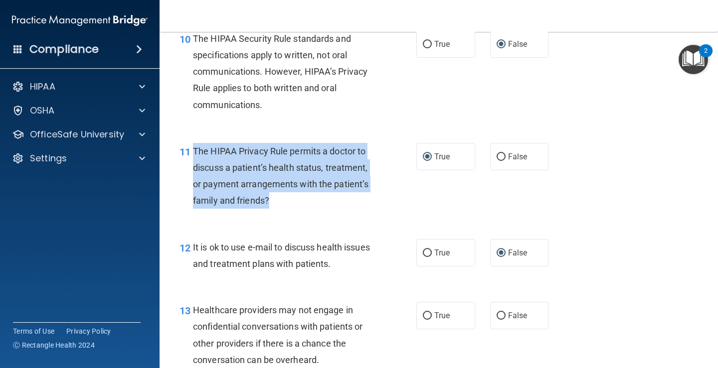
drag, startPoint x: 273, startPoint y: 197, endPoint x: 190, endPoint y: 155, distance: 92.7
click at [190, 155] on div "11 The HIPAA Privacy Rule permits a doctor to discuss a patient’s health status…" at bounding box center [297, 178] width 267 height 71
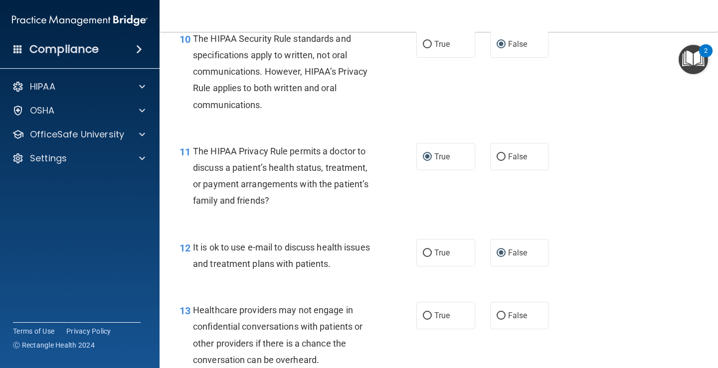
click at [369, 269] on div "It is ok to use e-mail to discuss health issues and treatment plans with patien…" at bounding box center [287, 255] width 189 height 33
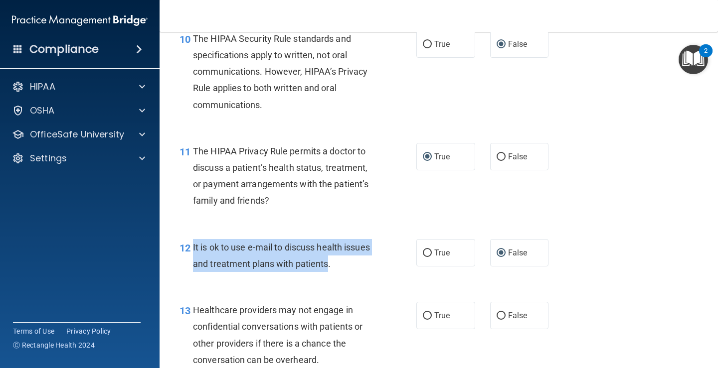
drag, startPoint x: 328, startPoint y: 261, endPoint x: 189, endPoint y: 242, distance: 139.3
click at [189, 242] on div "12 It is ok to use e-mail to discuss health issues and treatment plans with pat…" at bounding box center [297, 258] width 267 height 38
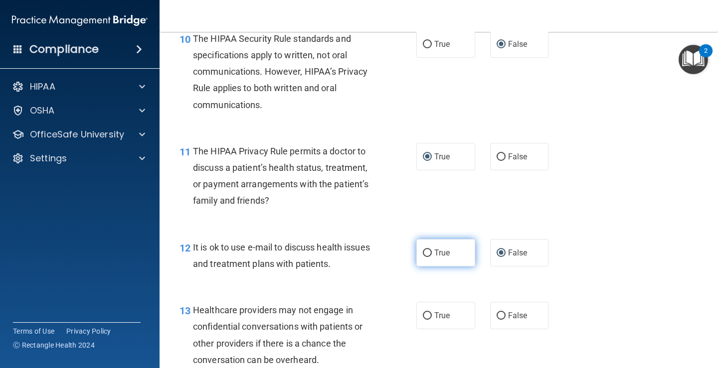
click at [428, 254] on label "True" at bounding box center [445, 252] width 59 height 27
click at [428, 254] on input "True" at bounding box center [427, 253] width 9 height 7
radio input "true"
radio input "false"
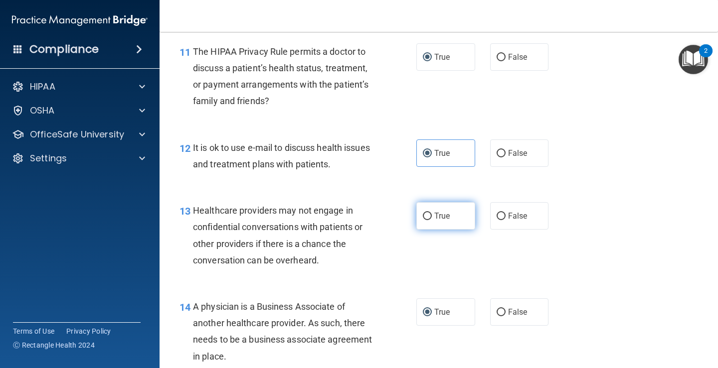
click at [424, 215] on input "True" at bounding box center [427, 216] width 9 height 7
radio input "true"
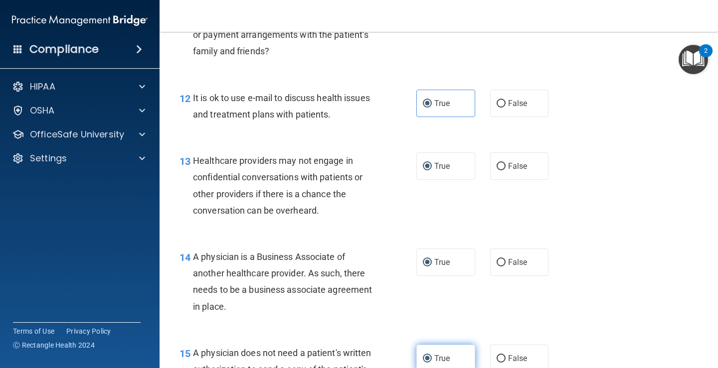
scroll to position [1147, 0]
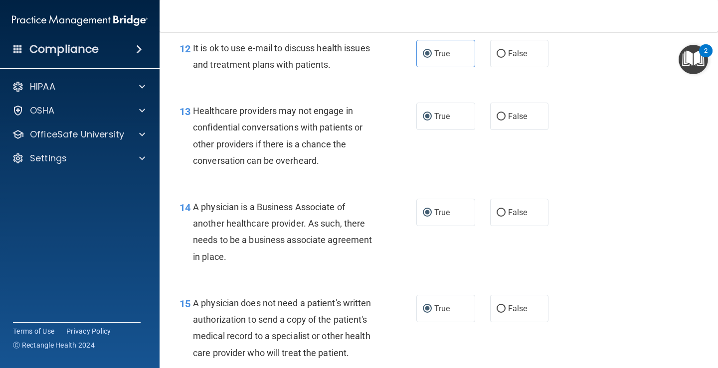
drag, startPoint x: 285, startPoint y: 252, endPoint x: 227, endPoint y: 222, distance: 64.7
click at [188, 207] on div "14 A physician is a Business Associate of another healthcare provider. As such,…" at bounding box center [297, 234] width 267 height 71
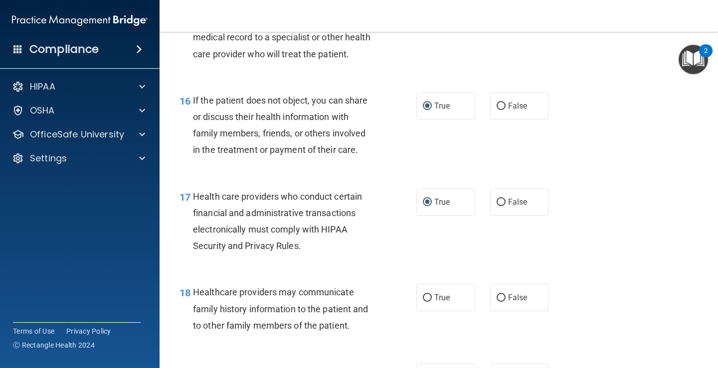
scroll to position [1545, 0]
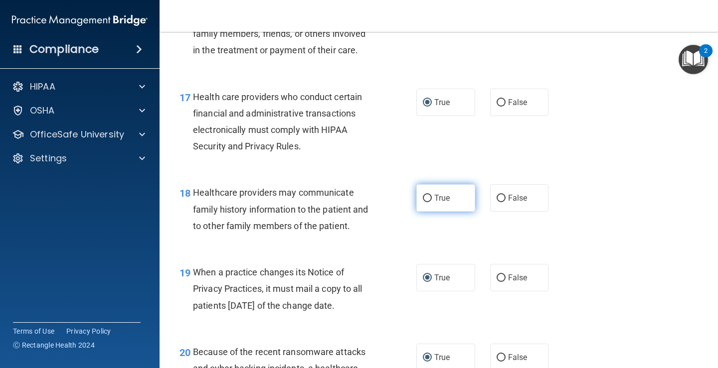
click at [430, 195] on label "True" at bounding box center [445, 197] width 59 height 27
click at [430, 195] on input "True" at bounding box center [427, 198] width 9 height 7
radio input "true"
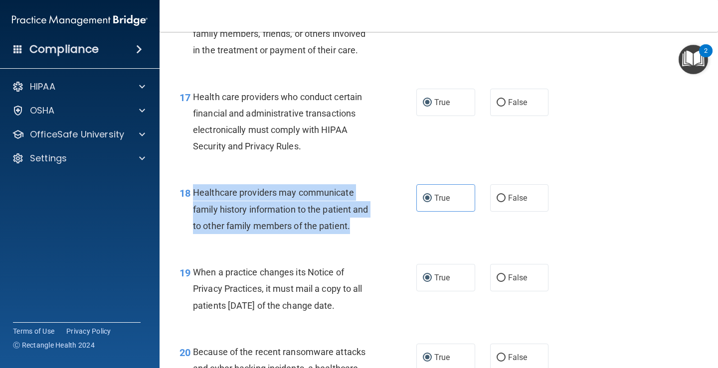
drag, startPoint x: 338, startPoint y: 225, endPoint x: 201, endPoint y: 196, distance: 140.2
click at [198, 195] on div "Healthcare providers may communicate family history information to the patient …" at bounding box center [287, 209] width 189 height 50
click at [312, 197] on span "Healthcare providers may communicate family history information to the patient …" at bounding box center [280, 208] width 175 height 43
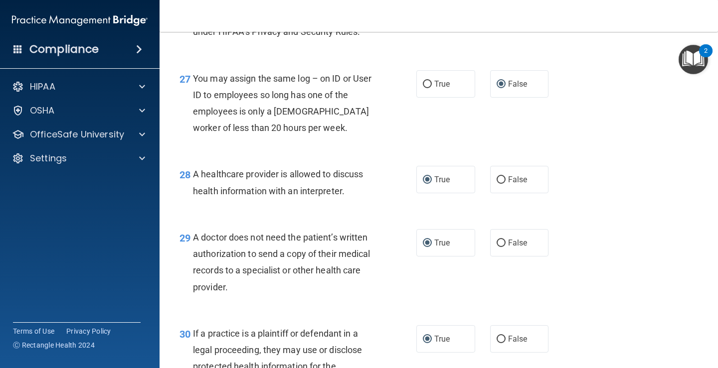
scroll to position [2515, 0]
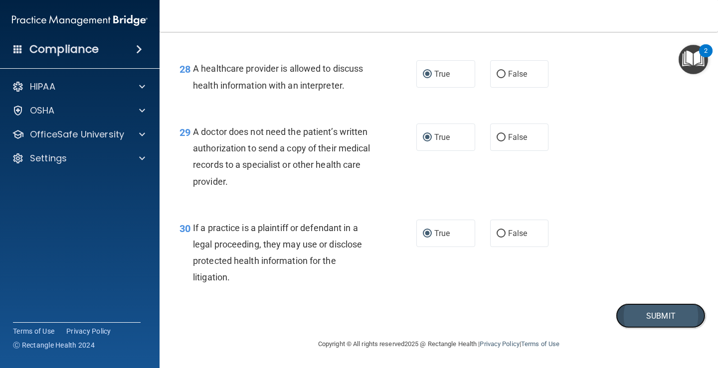
click at [640, 316] on button "Submit" at bounding box center [661, 316] width 90 height 25
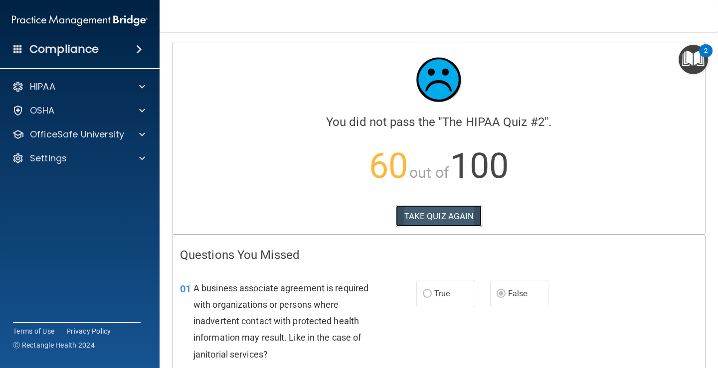
click at [437, 215] on button "TAKE QUIZ AGAIN" at bounding box center [439, 216] width 86 height 22
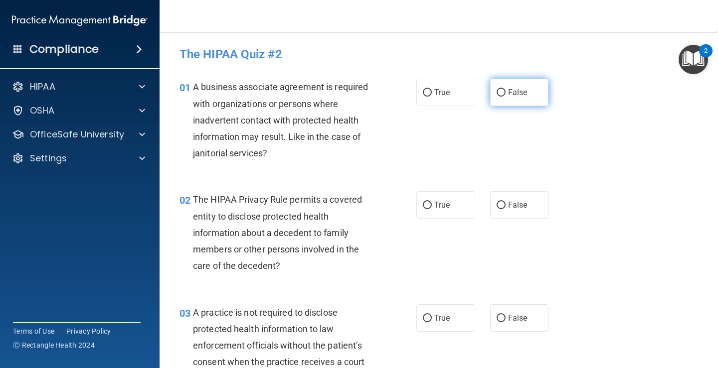
click at [496, 93] on input "False" at bounding box center [500, 92] width 9 height 7
radio input "true"
drag, startPoint x: 426, startPoint y: 206, endPoint x: 425, endPoint y: 212, distance: 5.5
click at [426, 207] on input "True" at bounding box center [427, 205] width 9 height 7
radio input "true"
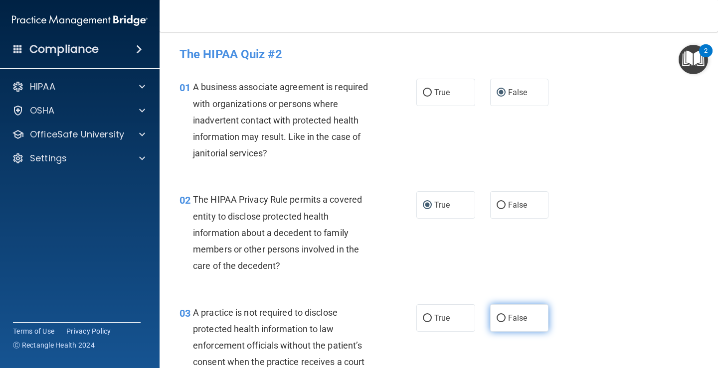
click at [496, 319] on input "False" at bounding box center [500, 318] width 9 height 7
radio input "true"
click at [426, 318] on input "True" at bounding box center [427, 318] width 9 height 7
radio input "true"
radio input "false"
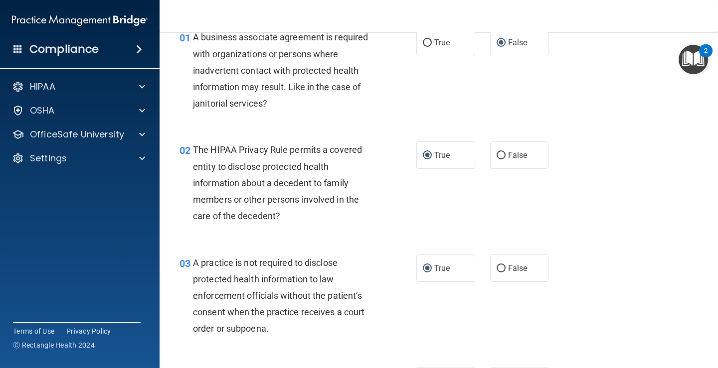
scroll to position [100, 0]
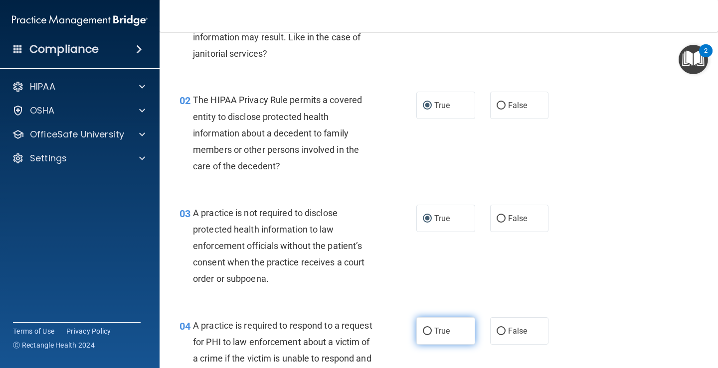
click at [427, 329] on input "True" at bounding box center [427, 331] width 9 height 7
radio input "true"
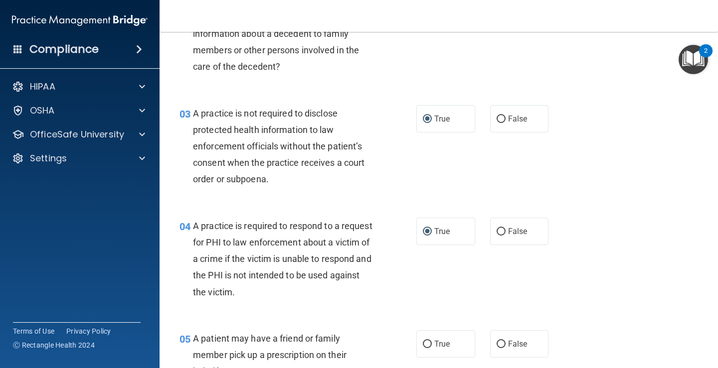
scroll to position [249, 0]
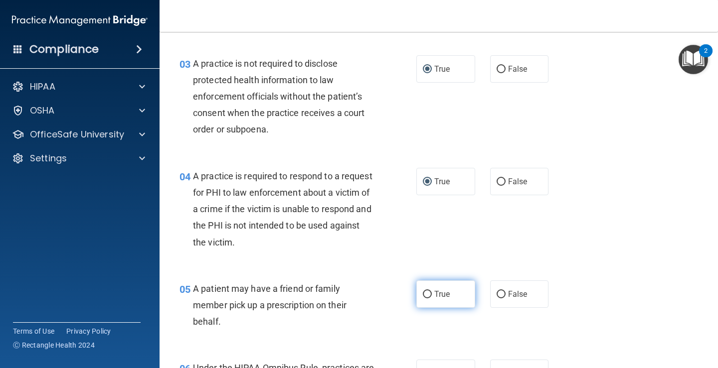
click at [430, 298] on label "True" at bounding box center [445, 294] width 59 height 27
click at [430, 298] on input "True" at bounding box center [427, 294] width 9 height 7
radio input "true"
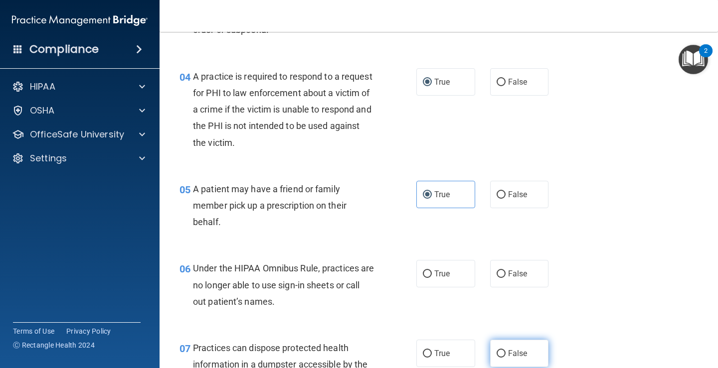
scroll to position [399, 0]
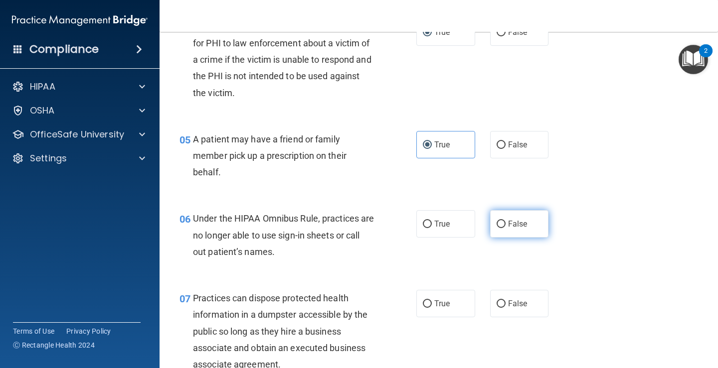
click at [498, 222] on input "False" at bounding box center [500, 224] width 9 height 7
radio input "true"
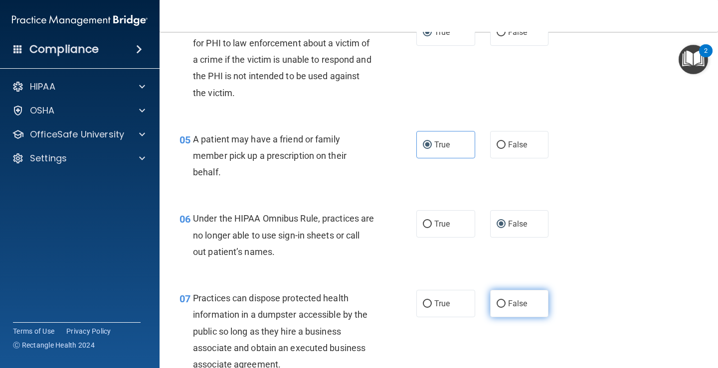
click at [496, 305] on input "False" at bounding box center [500, 304] width 9 height 7
radio input "true"
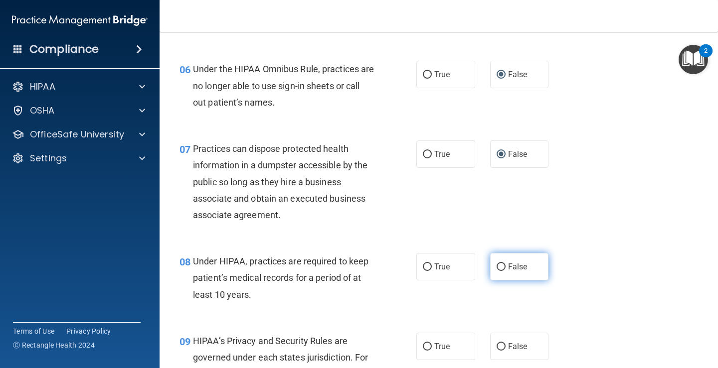
click at [497, 270] on input "False" at bounding box center [500, 267] width 9 height 7
radio input "true"
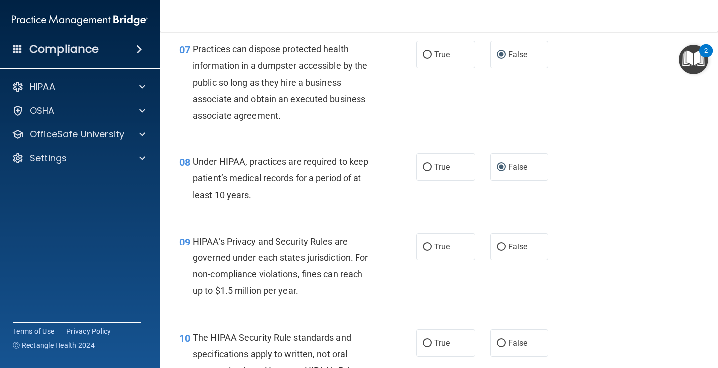
scroll to position [698, 0]
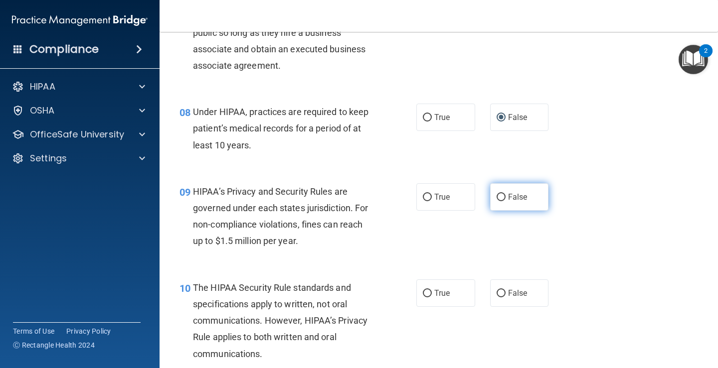
click at [496, 198] on input "False" at bounding box center [500, 197] width 9 height 7
radio input "true"
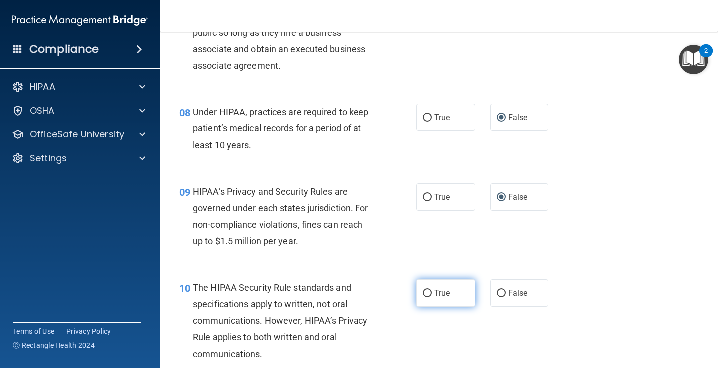
click at [430, 293] on label "True" at bounding box center [445, 293] width 59 height 27
click at [430, 293] on input "True" at bounding box center [427, 293] width 9 height 7
radio input "true"
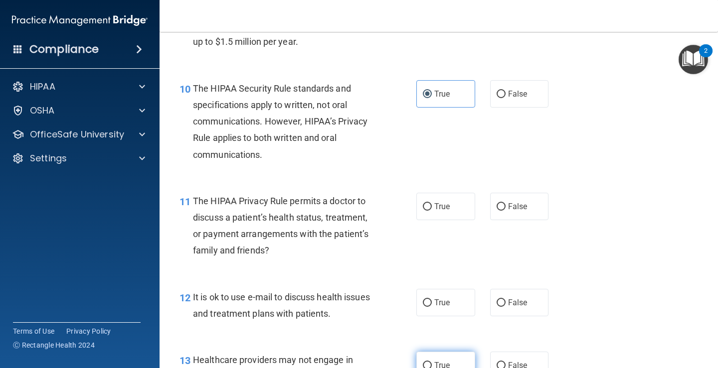
scroll to position [947, 0]
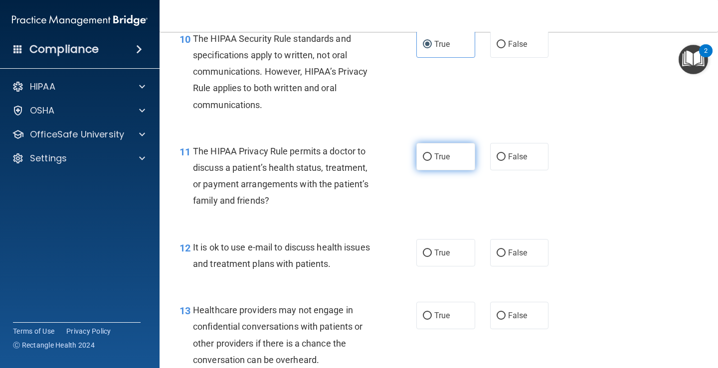
click at [427, 158] on input "True" at bounding box center [427, 157] width 9 height 7
radio input "true"
click at [425, 255] on input "True" at bounding box center [427, 253] width 9 height 7
radio input "true"
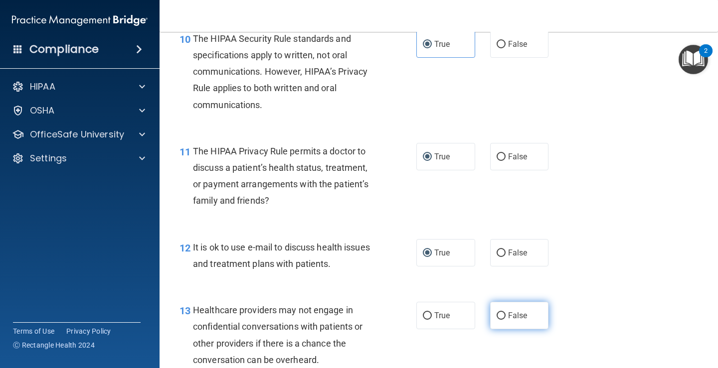
click at [498, 316] on input "False" at bounding box center [500, 316] width 9 height 7
radio input "true"
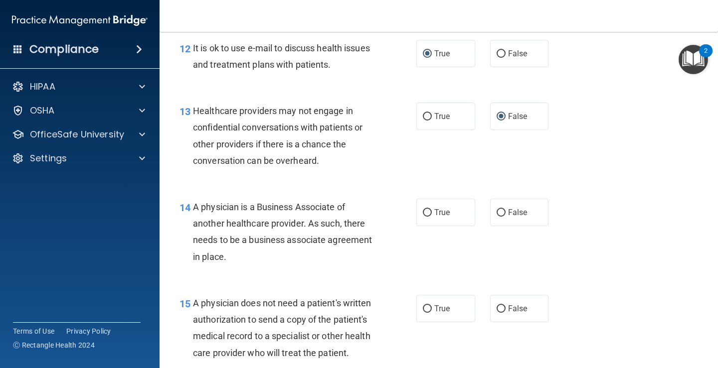
scroll to position [1196, 0]
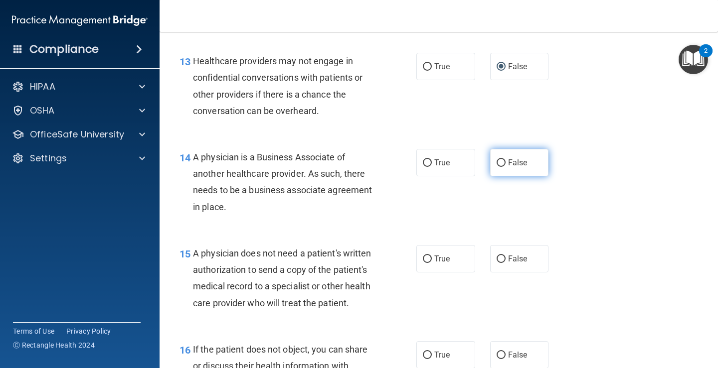
click at [497, 163] on input "False" at bounding box center [500, 163] width 9 height 7
radio input "true"
click at [430, 258] on label "True" at bounding box center [445, 258] width 59 height 27
click at [430, 258] on input "True" at bounding box center [427, 259] width 9 height 7
radio input "true"
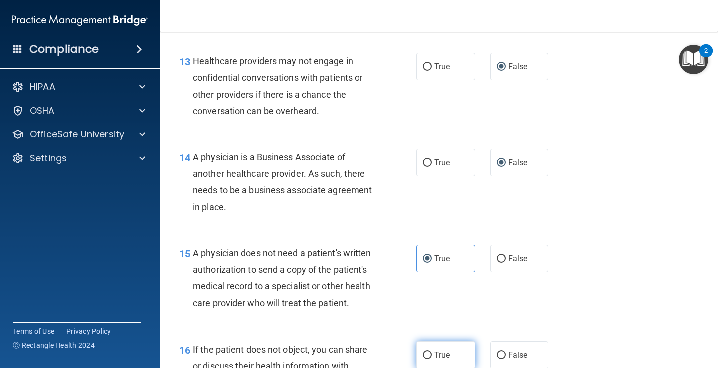
click at [428, 354] on label "True" at bounding box center [445, 354] width 59 height 27
click at [428, 354] on input "True" at bounding box center [427, 355] width 9 height 7
radio input "true"
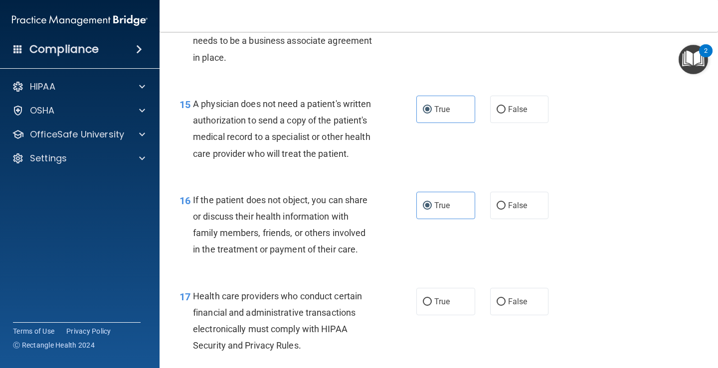
scroll to position [1396, 0]
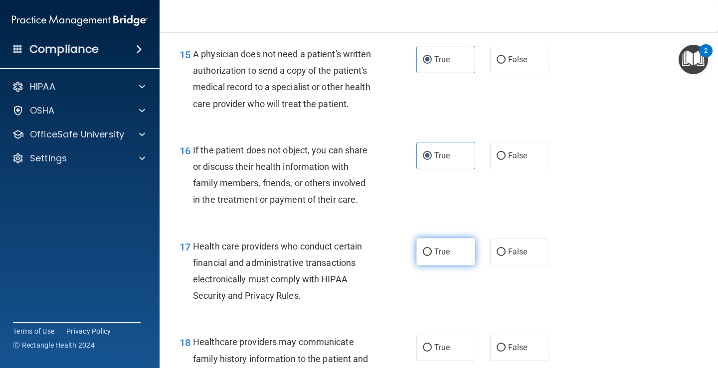
click at [428, 252] on input "True" at bounding box center [427, 252] width 9 height 7
radio input "true"
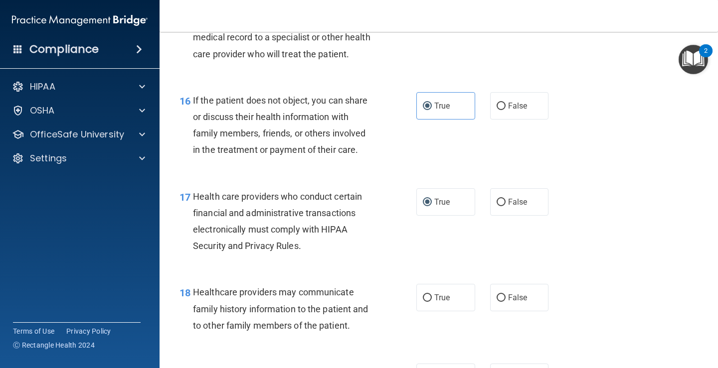
scroll to position [1495, 0]
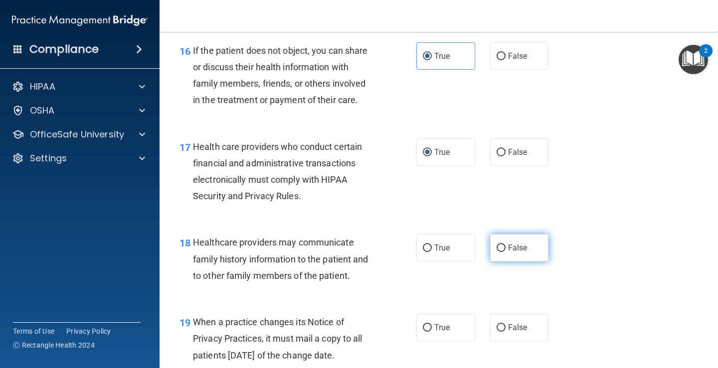
click at [496, 246] on input "False" at bounding box center [500, 248] width 9 height 7
radio input "true"
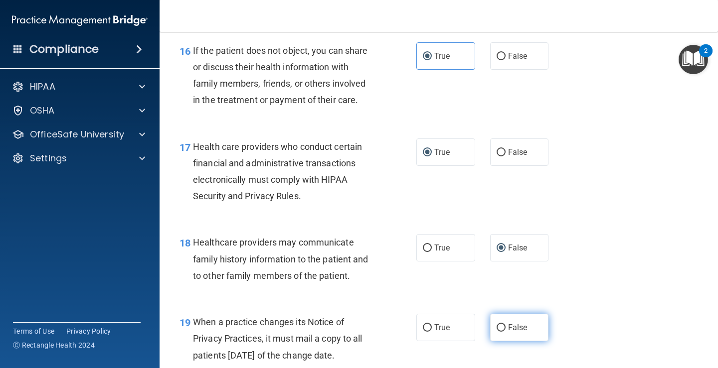
click at [498, 328] on input "False" at bounding box center [500, 328] width 9 height 7
radio input "true"
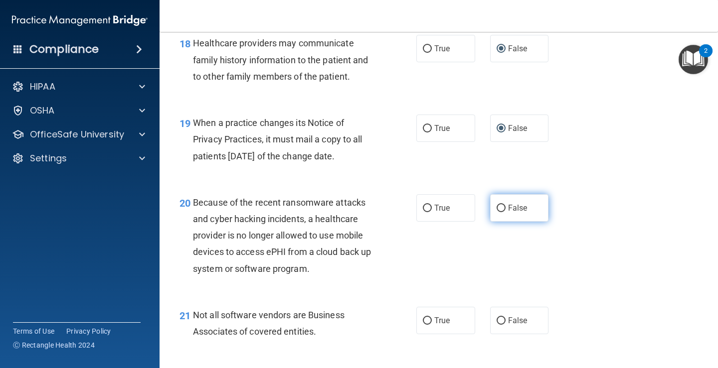
click at [499, 213] on label "False" at bounding box center [519, 207] width 59 height 27
click at [499, 212] on input "False" at bounding box center [500, 208] width 9 height 7
radio input "true"
click at [496, 320] on input "False" at bounding box center [500, 321] width 9 height 7
radio input "true"
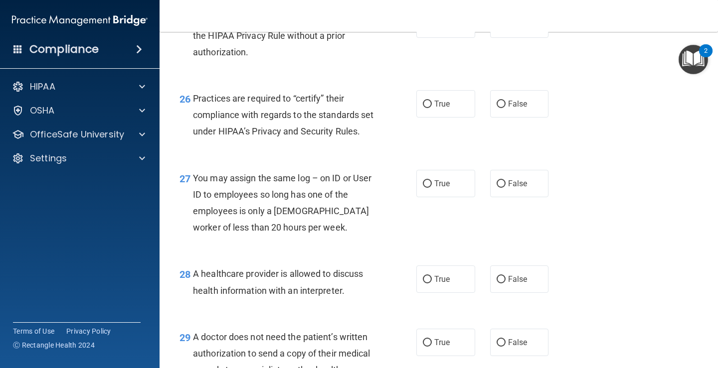
scroll to position [2492, 0]
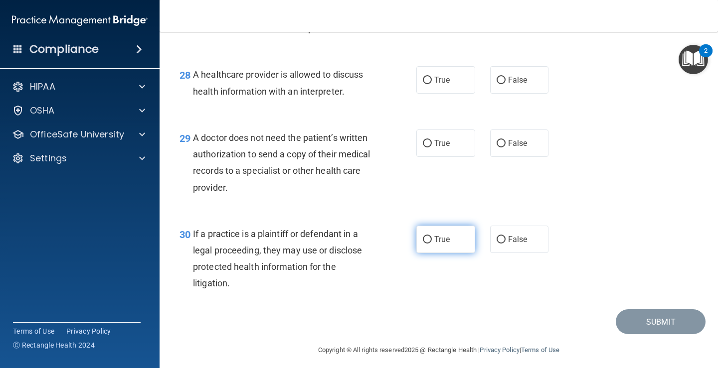
drag, startPoint x: 424, startPoint y: 258, endPoint x: 427, endPoint y: 228, distance: 30.0
click at [424, 244] on input "True" at bounding box center [427, 239] width 9 height 7
radio input "true"
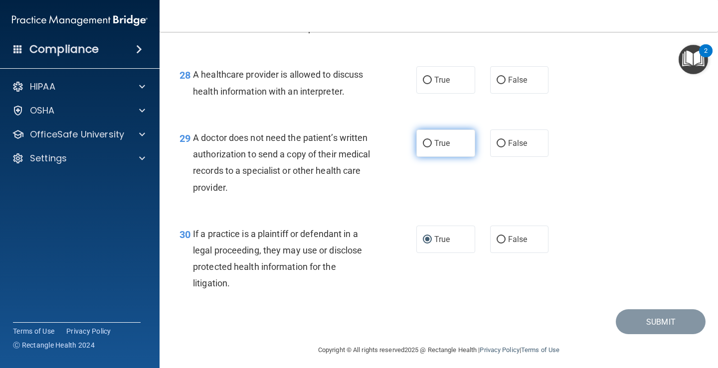
click at [425, 148] on input "True" at bounding box center [427, 143] width 9 height 7
radio input "true"
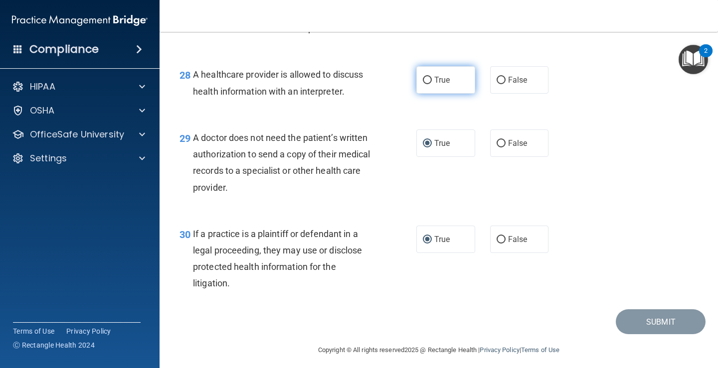
click at [424, 84] on input "True" at bounding box center [427, 80] width 9 height 7
radio input "true"
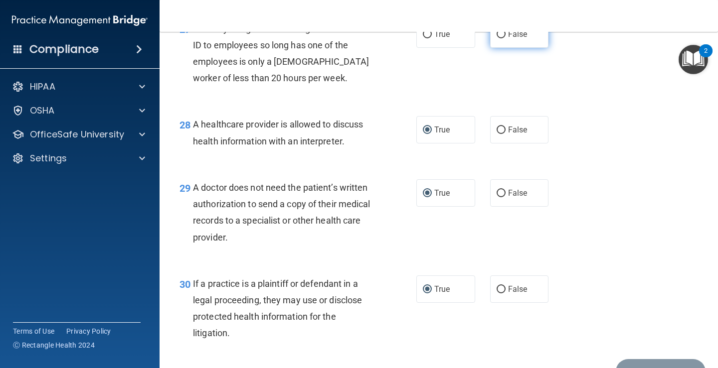
click at [499, 38] on input "False" at bounding box center [500, 34] width 9 height 7
radio input "true"
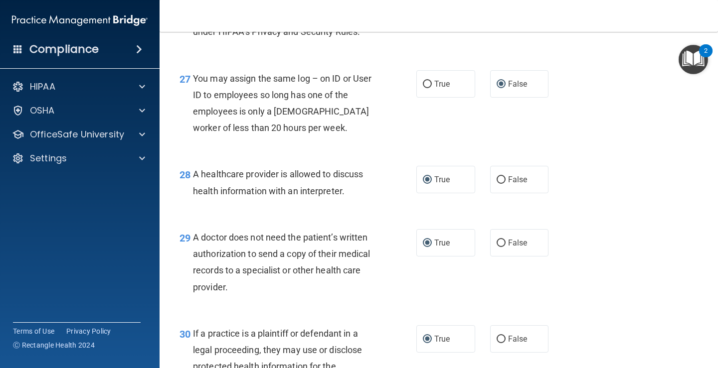
scroll to position [2343, 0]
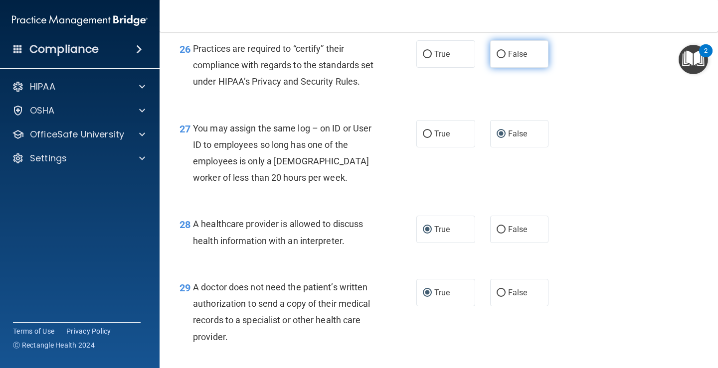
click at [500, 55] on input "False" at bounding box center [500, 54] width 9 height 7
radio input "true"
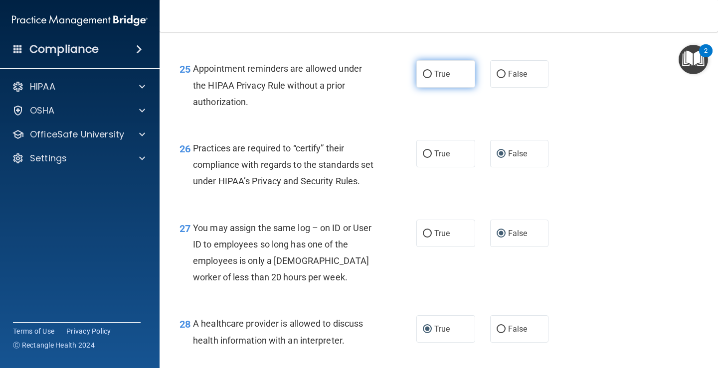
click at [423, 72] on input "True" at bounding box center [427, 74] width 9 height 7
radio input "true"
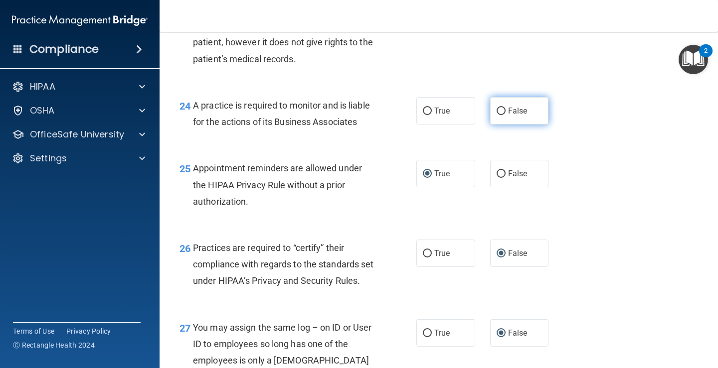
click at [502, 111] on label "False" at bounding box center [519, 110] width 59 height 27
click at [502, 111] on input "False" at bounding box center [500, 111] width 9 height 7
radio input "true"
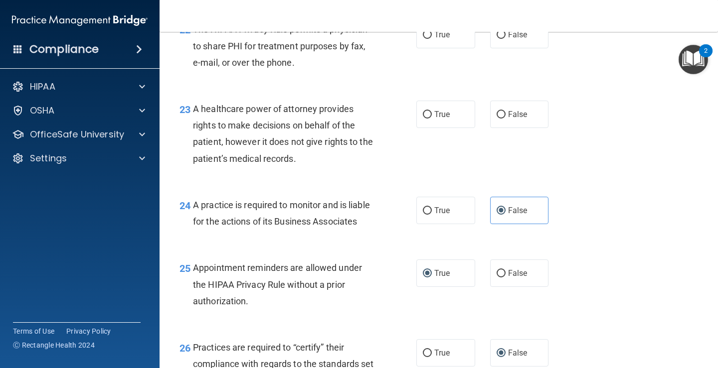
scroll to position [1944, 0]
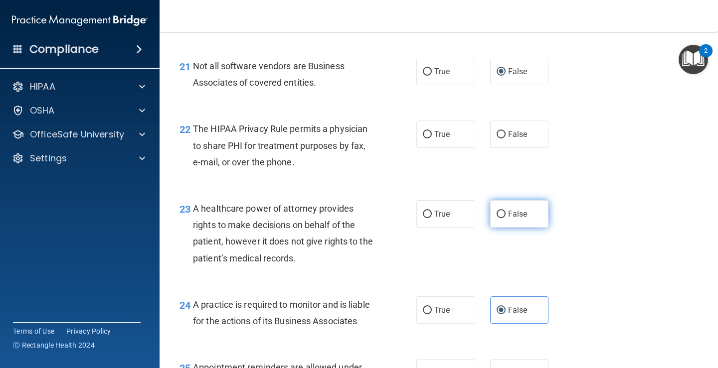
click at [501, 211] on label "False" at bounding box center [519, 213] width 59 height 27
click at [501, 211] on input "False" at bounding box center [500, 214] width 9 height 7
radio input "true"
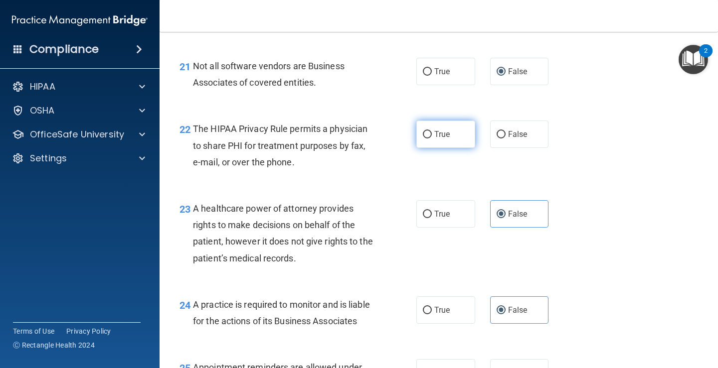
click at [424, 134] on input "True" at bounding box center [427, 134] width 9 height 7
radio input "true"
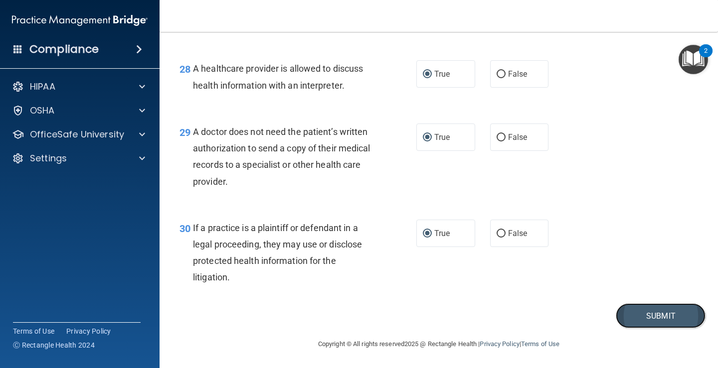
click at [658, 315] on button "Submit" at bounding box center [661, 316] width 90 height 25
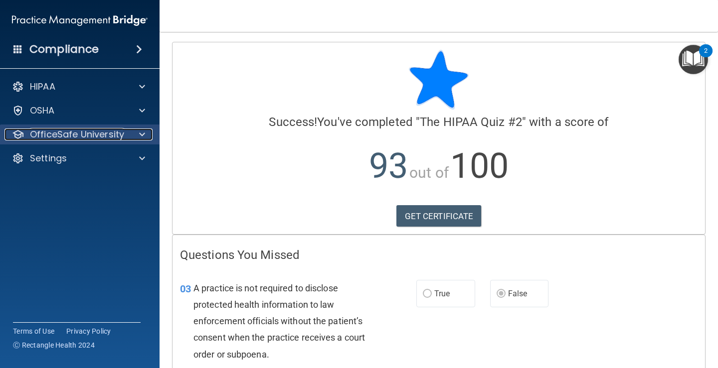
click at [93, 138] on p "OfficeSafe University" at bounding box center [77, 135] width 94 height 12
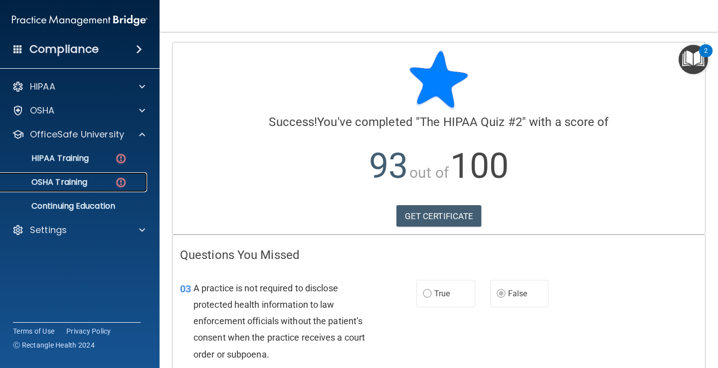
click at [80, 181] on p "OSHA Training" at bounding box center [46, 182] width 81 height 10
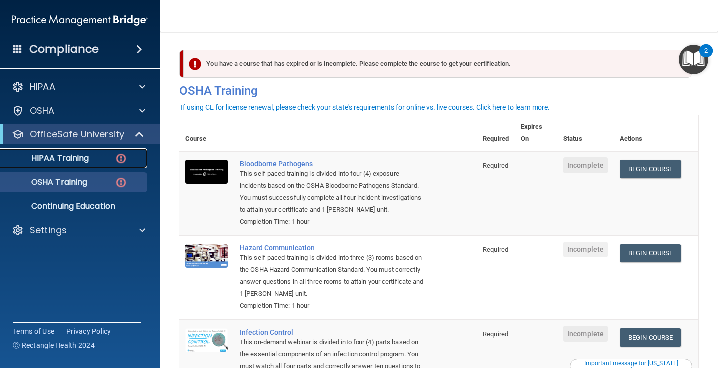
click at [92, 164] on link "HIPAA Training" at bounding box center [68, 159] width 157 height 20
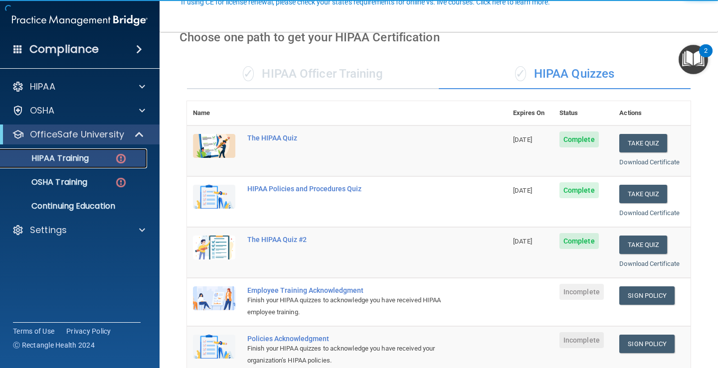
scroll to position [100, 0]
